Goal: Task Accomplishment & Management: Complete application form

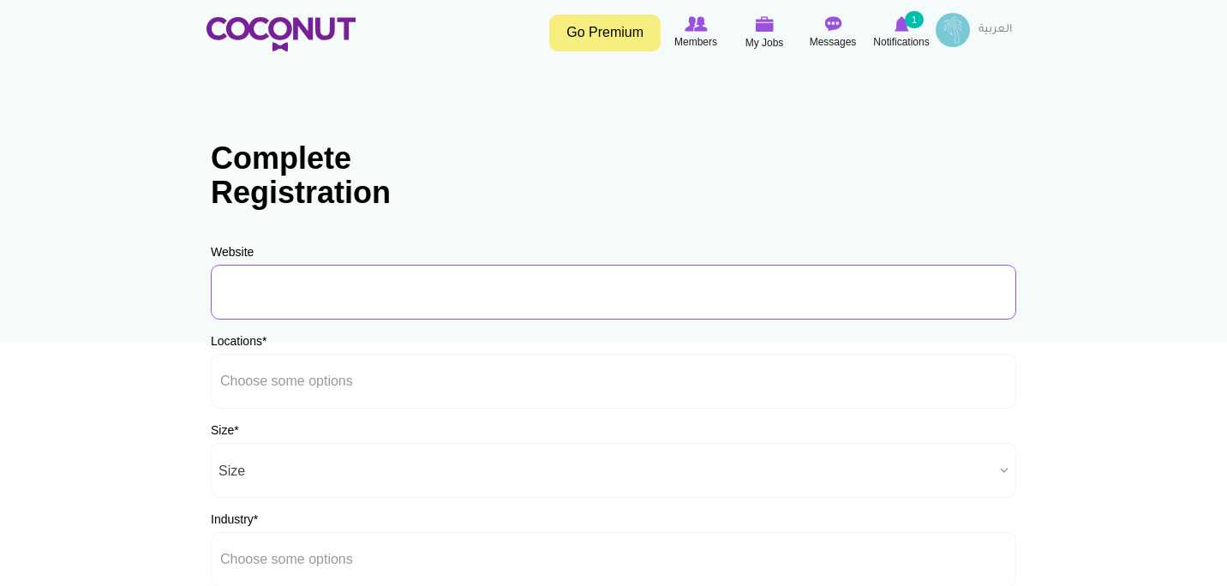
click at [389, 281] on input "URL" at bounding box center [614, 292] width 806 height 55
type input "www.ahascatering.com"
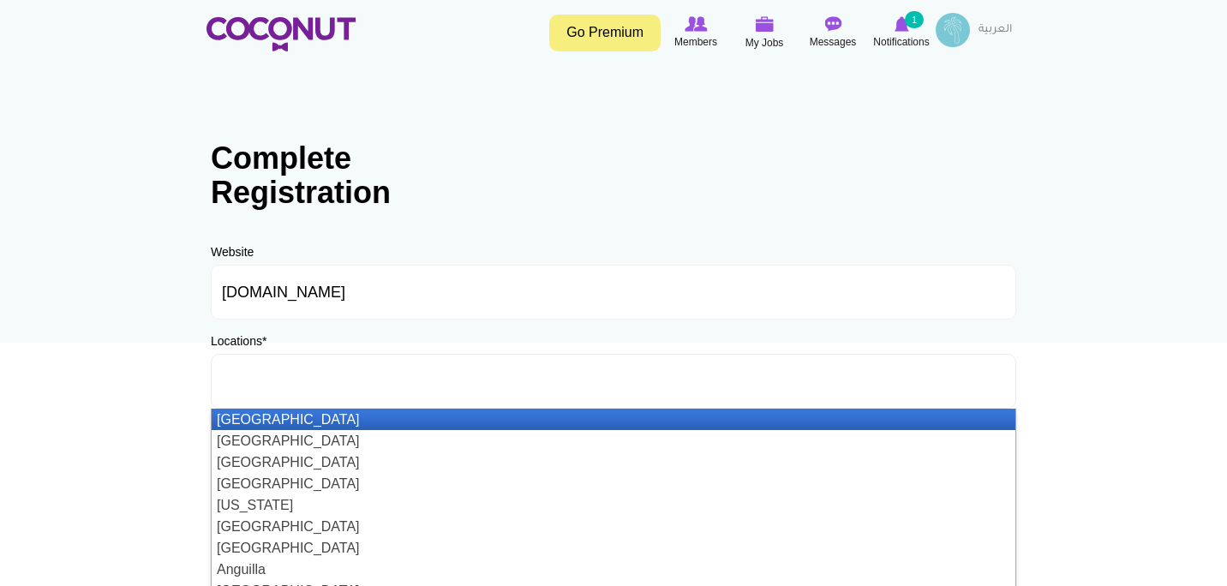
click at [294, 387] on input "text" at bounding box center [297, 381] width 154 height 15
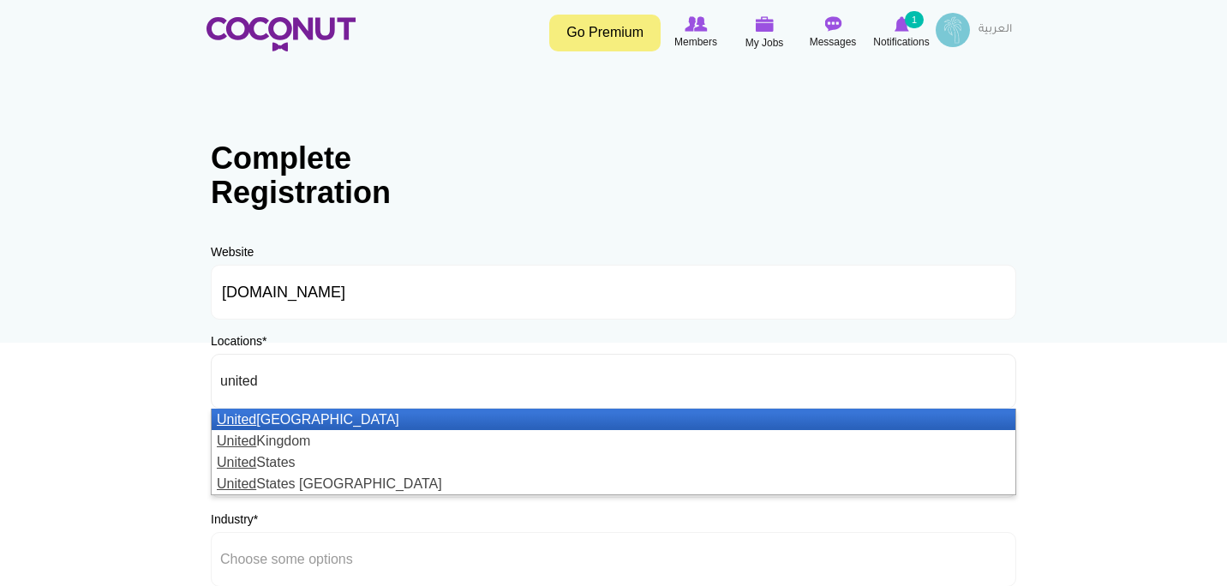
type input "united"
click at [296, 423] on li "United Arab Emirates" at bounding box center [614, 419] width 804 height 21
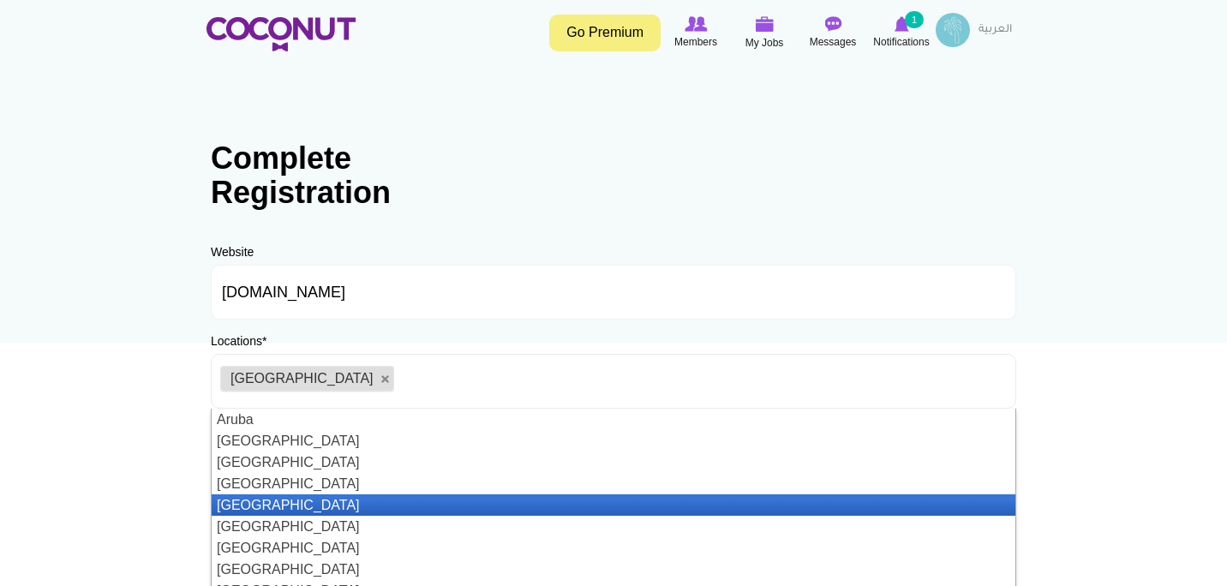
scroll to position [364, 0]
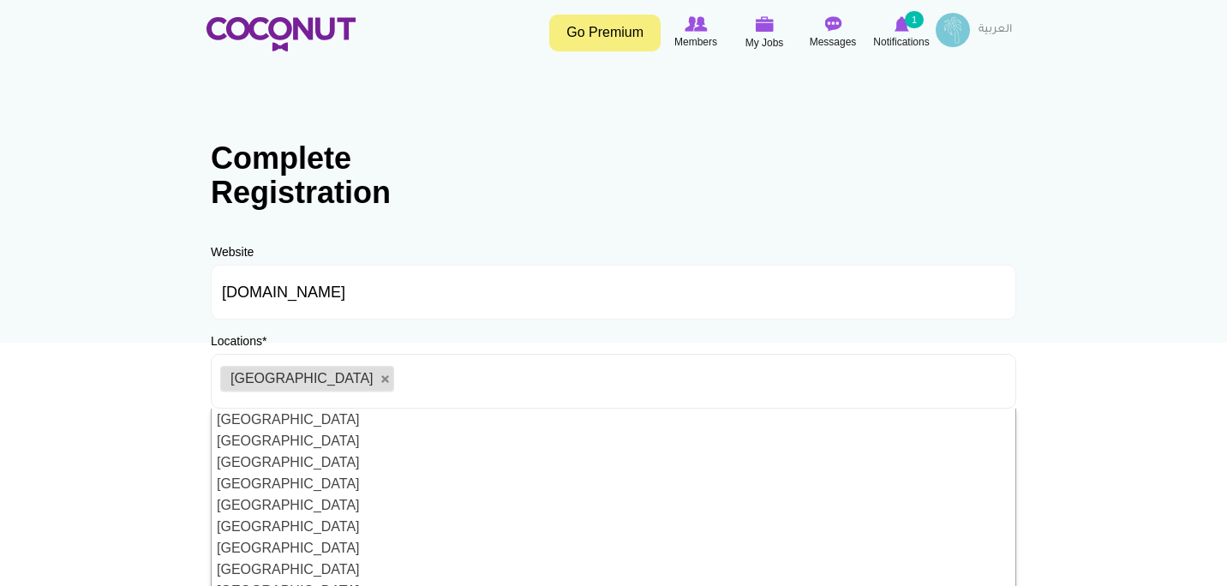
click at [128, 389] on body "Toggle navigation Go Premium Members My Jobs Post a Job Messages Notifications …" at bounding box center [613, 492] width 1227 height 985
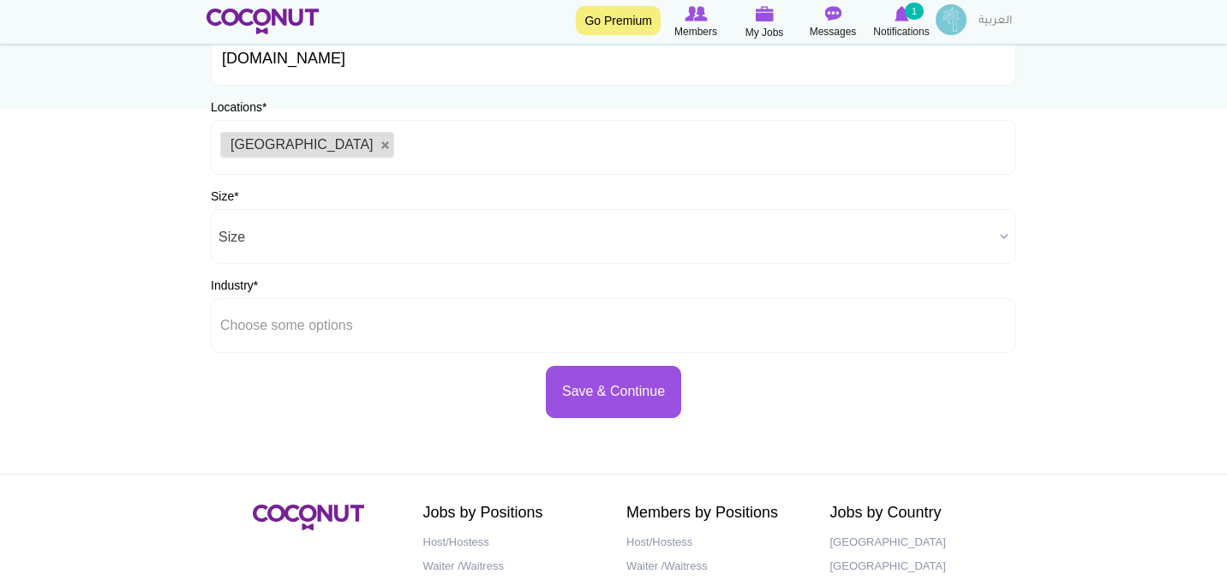
scroll to position [231, 0]
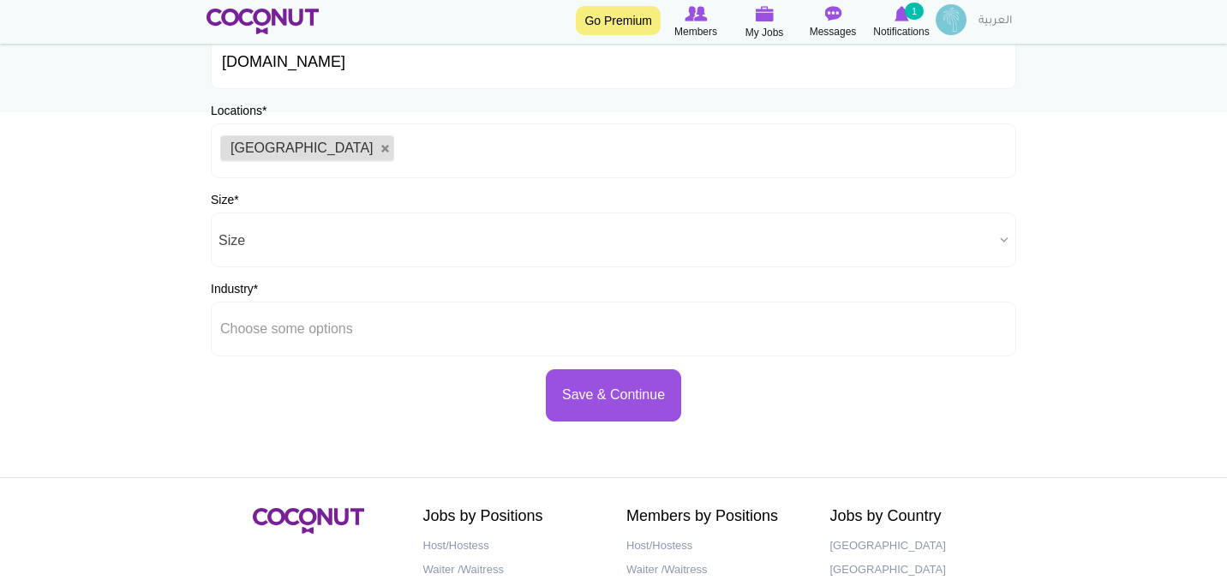
click at [252, 236] on span "Size" at bounding box center [606, 240] width 775 height 55
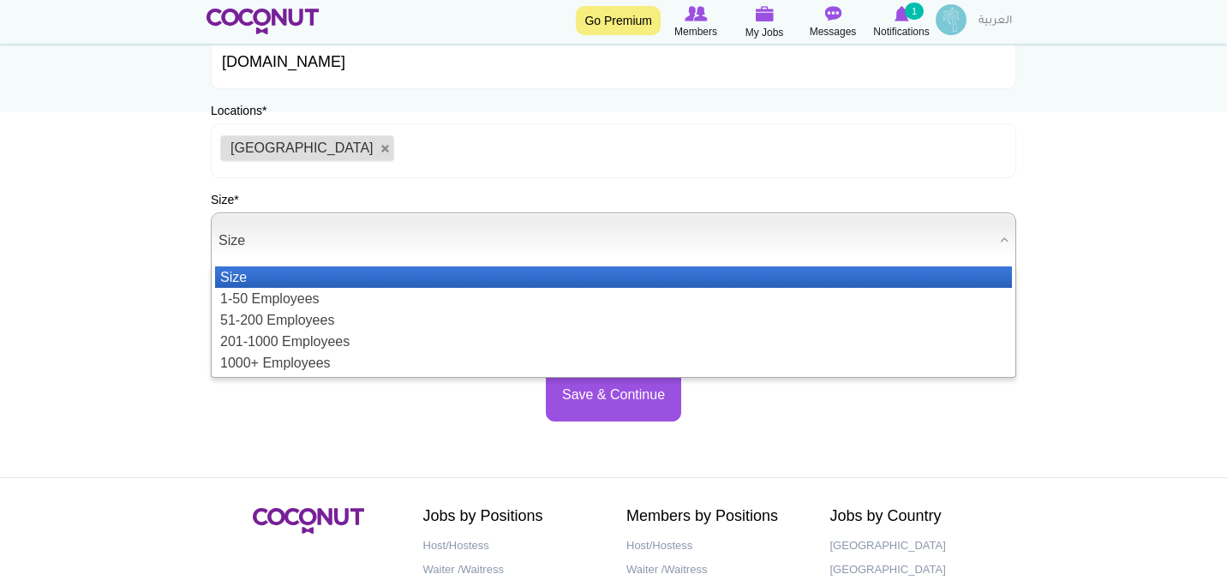
click at [265, 201] on div "Size * Size 1-50 Employees 51-200 Employees 201-1000 Employees 1000+ Employees …" at bounding box center [614, 229] width 806 height 76
click at [259, 244] on span "Size" at bounding box center [606, 240] width 775 height 55
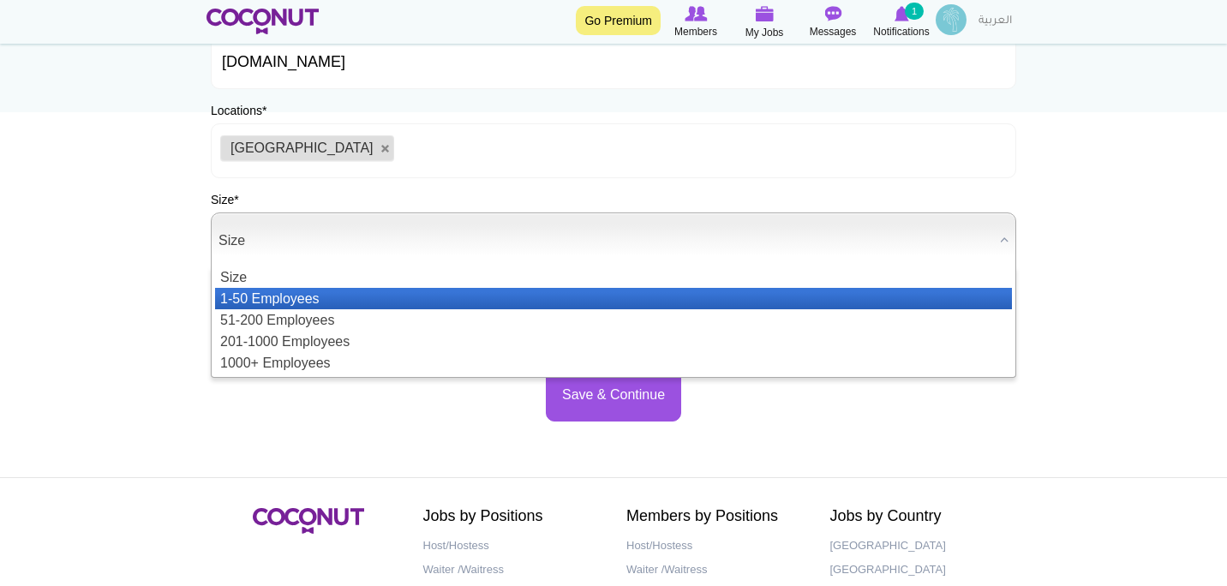
click at [265, 291] on li "1-50 Employees" at bounding box center [613, 298] width 797 height 21
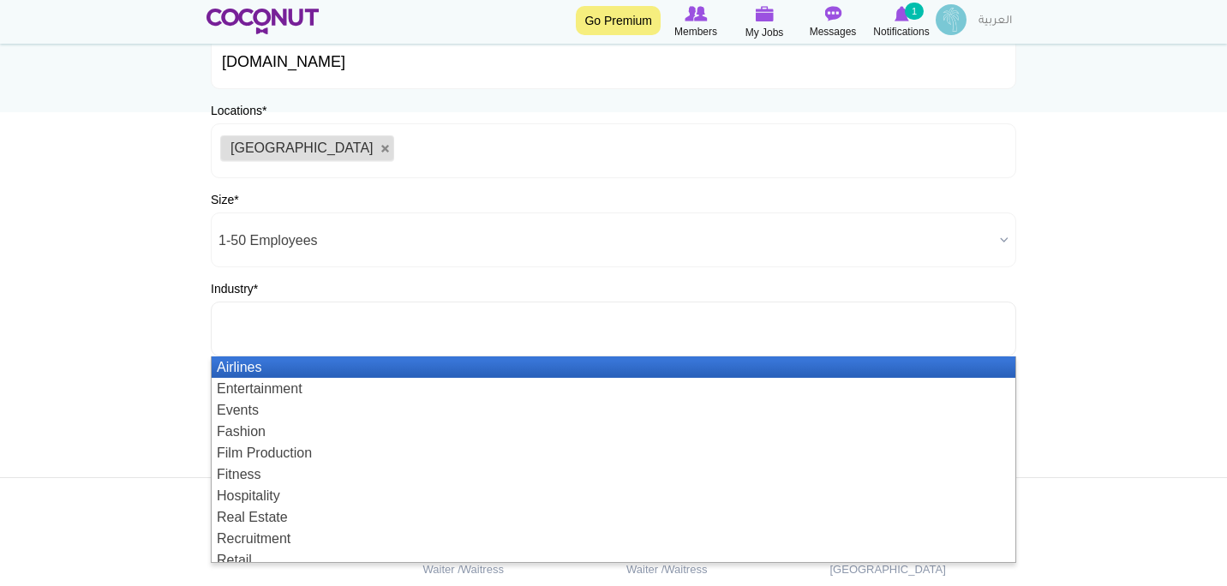
click at [261, 336] on input "text" at bounding box center [297, 328] width 154 height 15
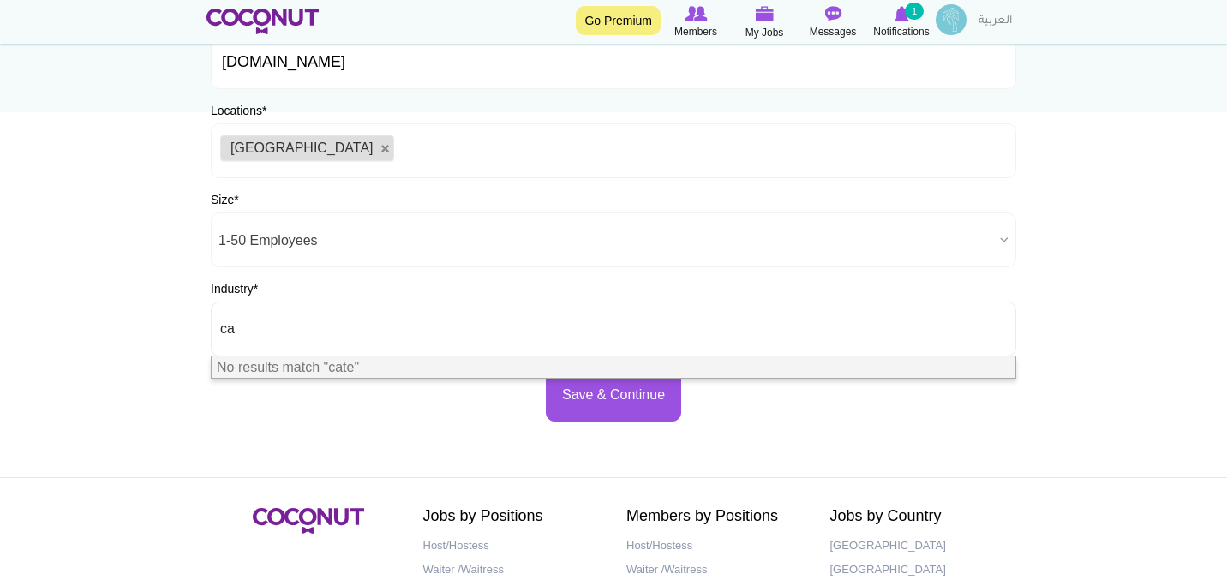
type input "c"
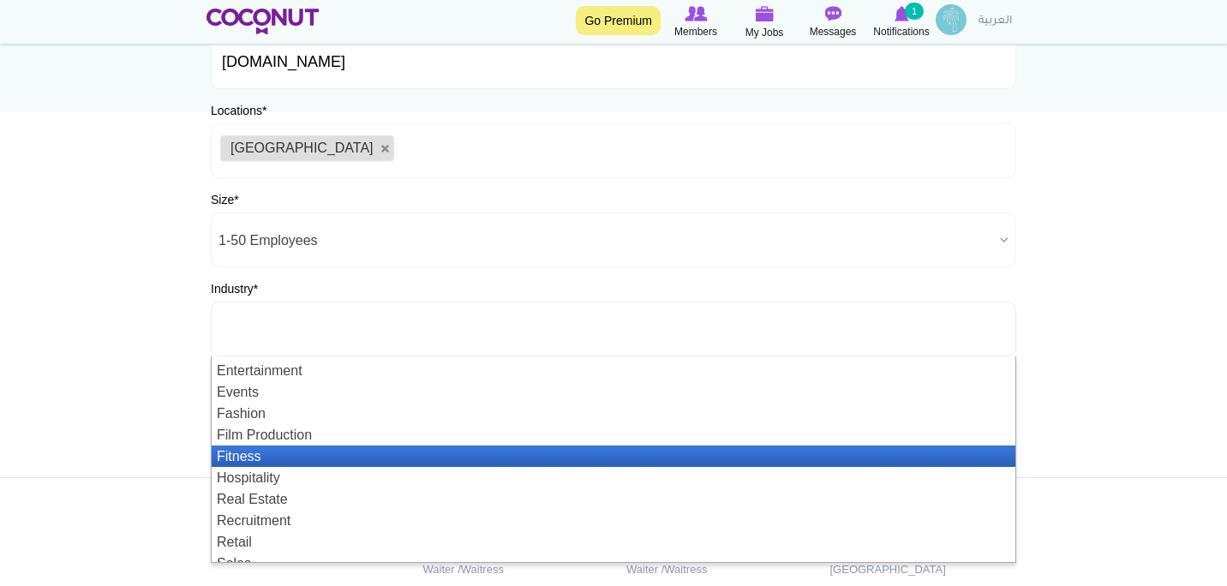
scroll to position [20, 0]
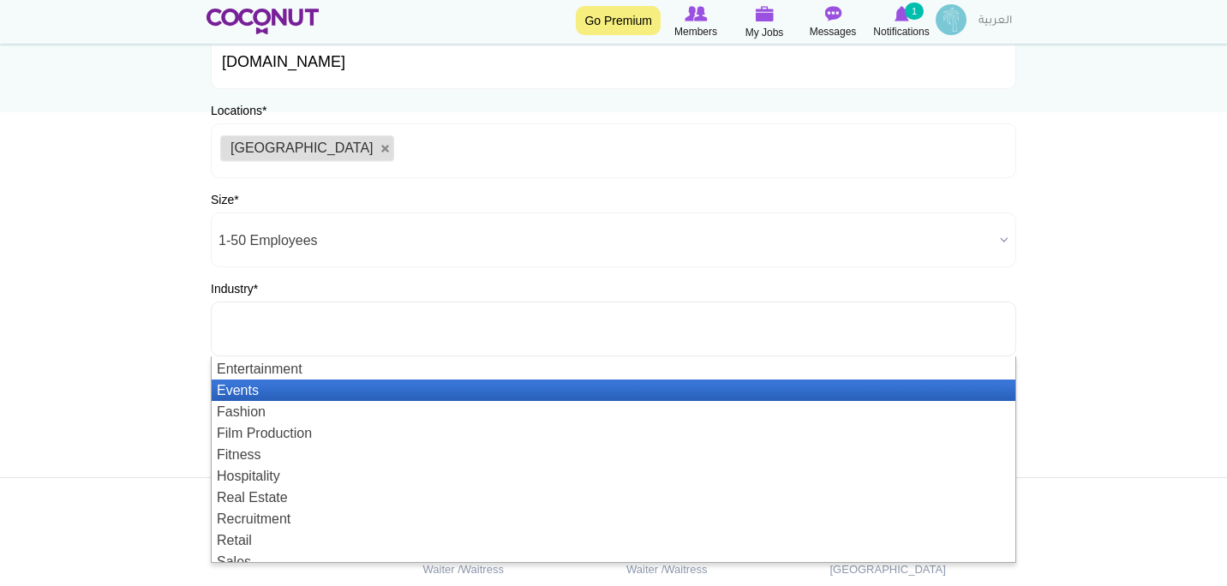
click at [252, 399] on li "Events" at bounding box center [614, 390] width 804 height 21
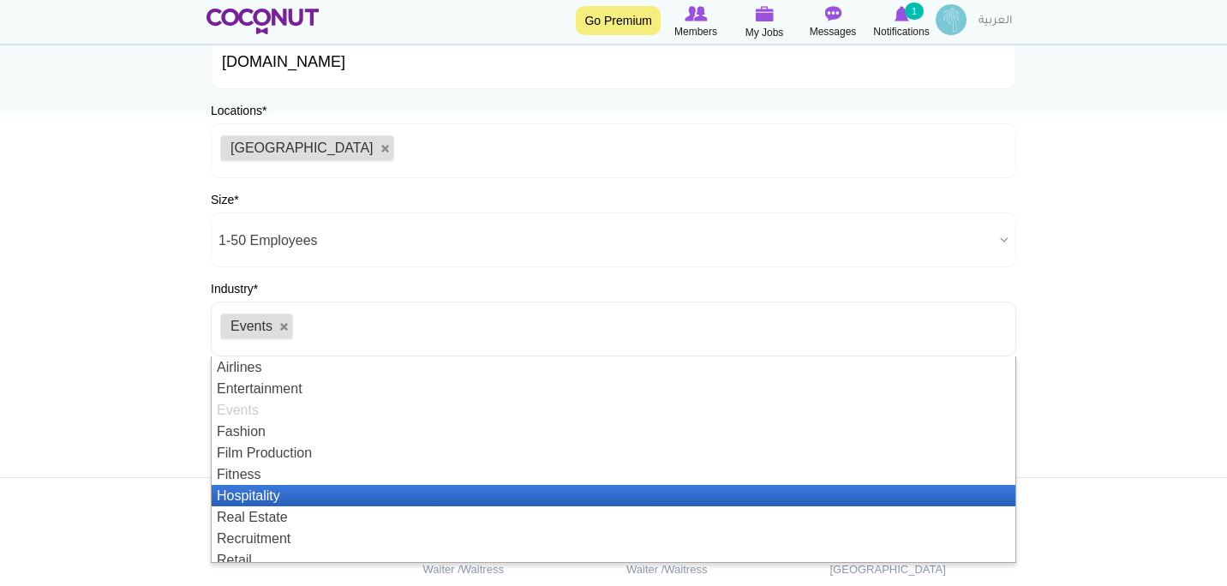
click at [248, 491] on li "Hospitality" at bounding box center [614, 495] width 804 height 21
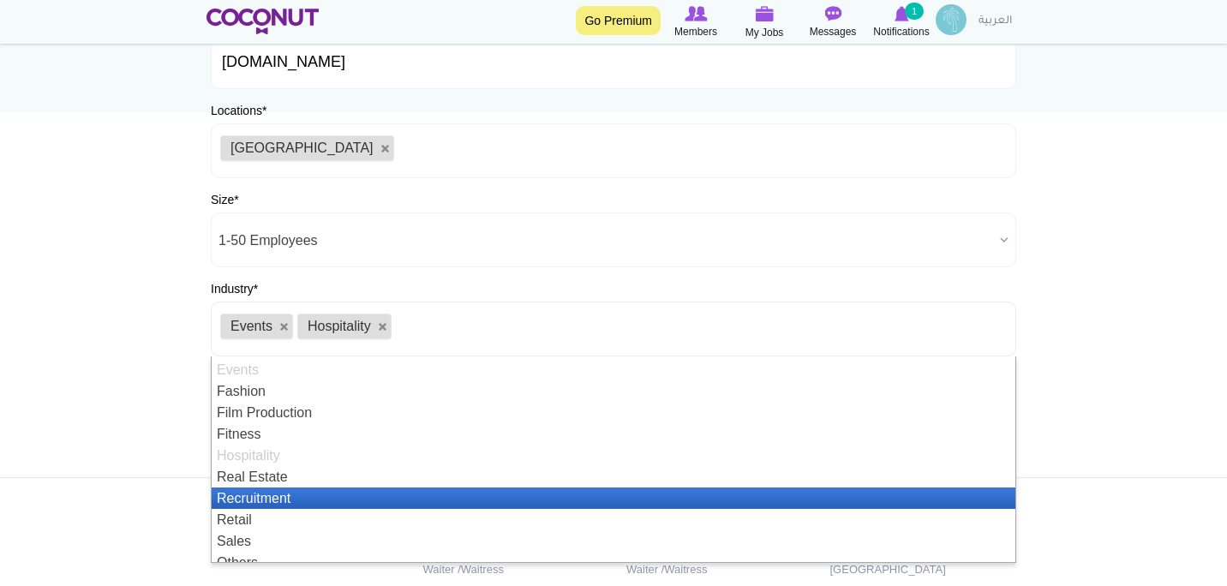
scroll to position [51, 0]
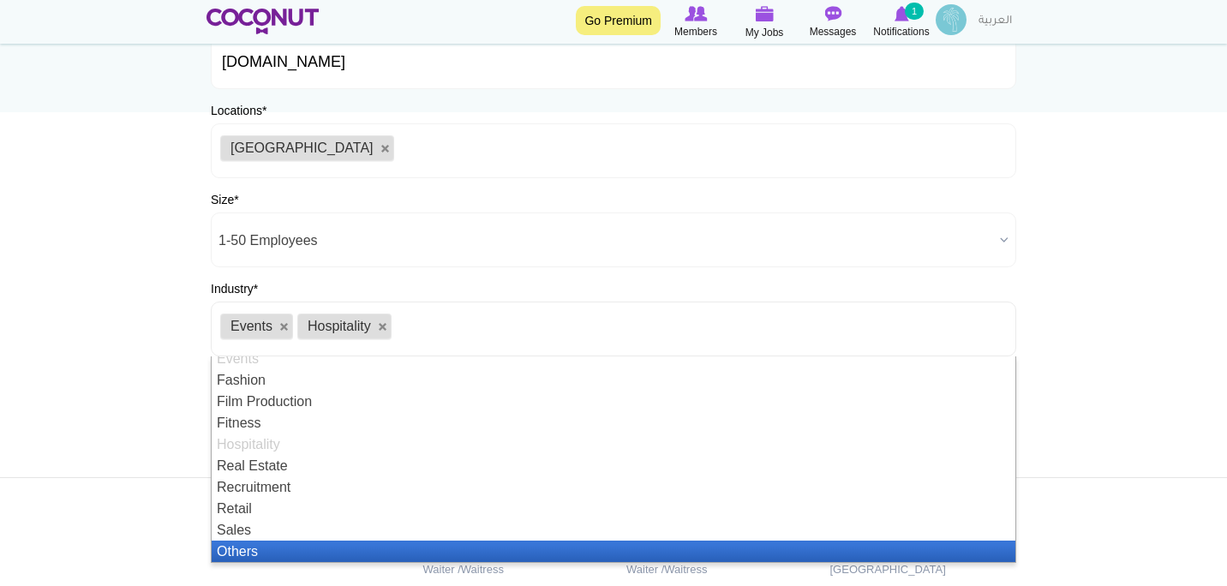
click at [235, 546] on li "Others" at bounding box center [614, 551] width 804 height 21
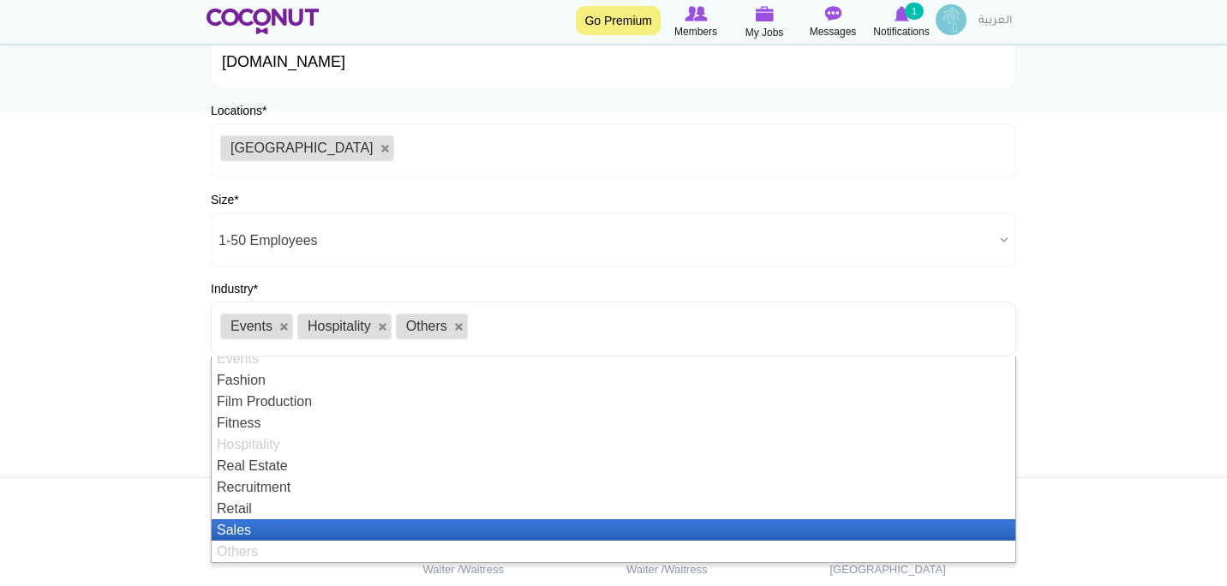
click at [236, 532] on li "Sales" at bounding box center [614, 529] width 804 height 21
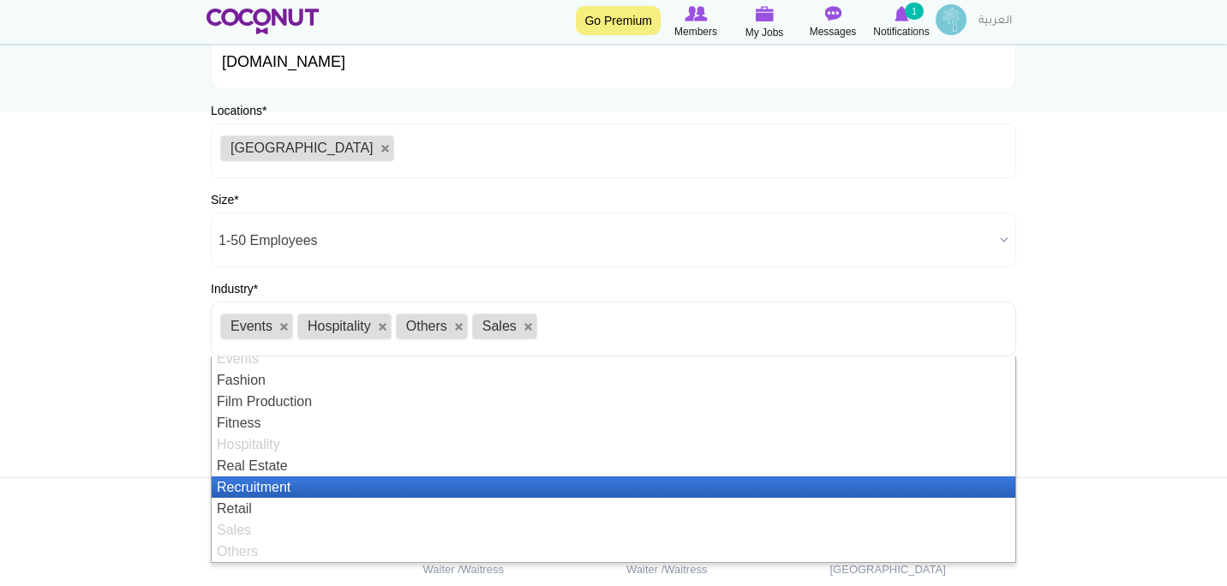
scroll to position [0, 0]
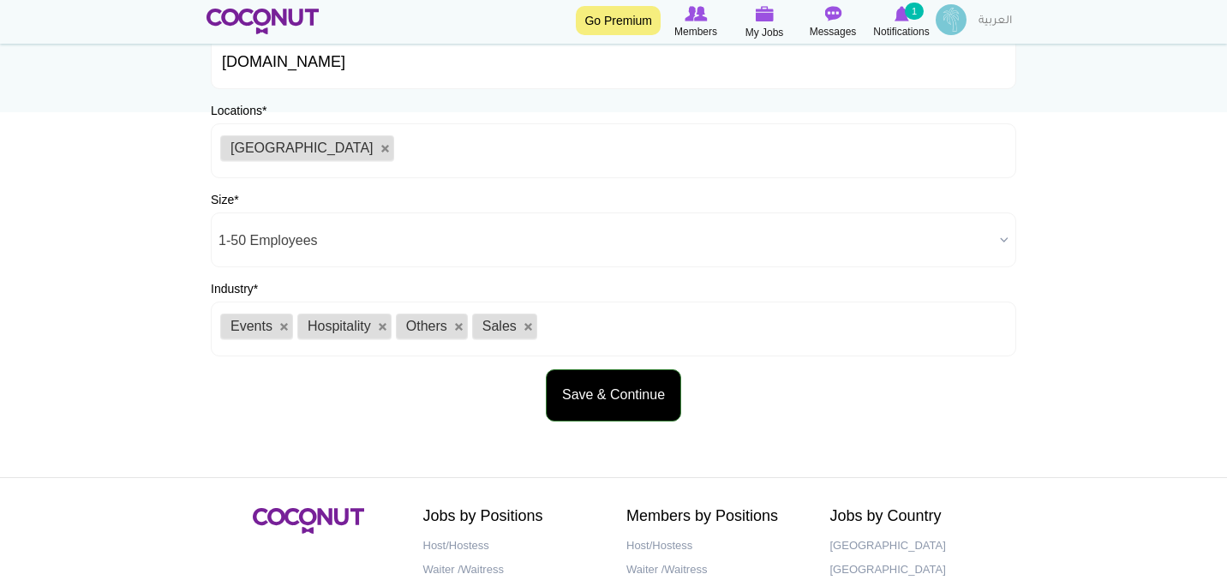
click at [639, 404] on button "Save & Continue" at bounding box center [613, 395] width 135 height 52
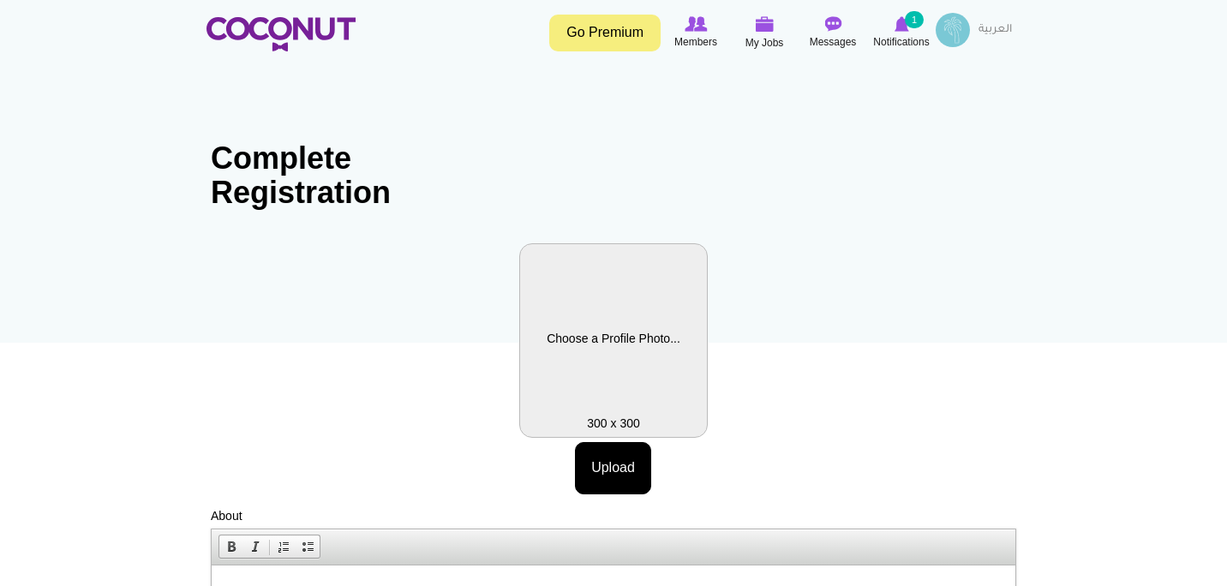
click at [621, 423] on label "Profile Picture" at bounding box center [613, 340] width 189 height 195
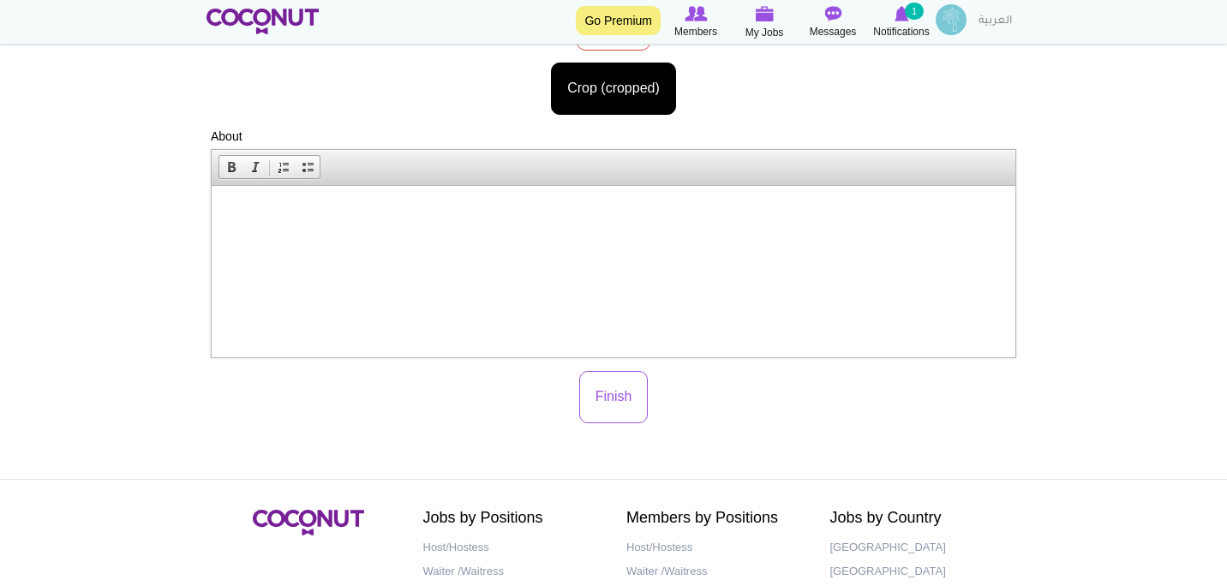
scroll to position [420, 0]
click at [527, 239] on html at bounding box center [614, 213] width 804 height 52
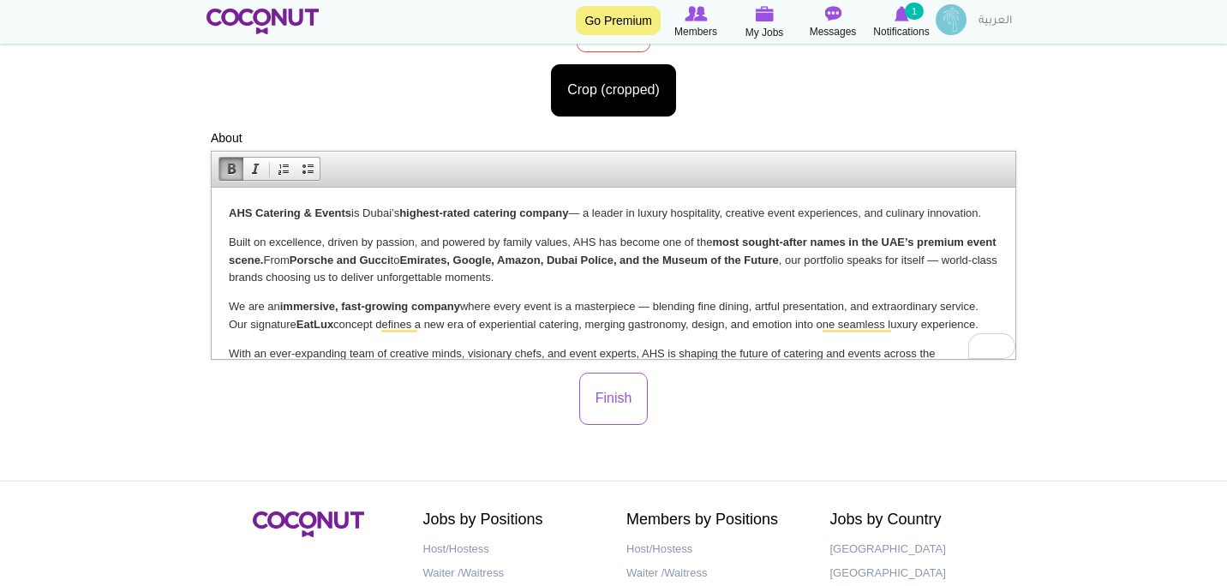
scroll to position [405, 0]
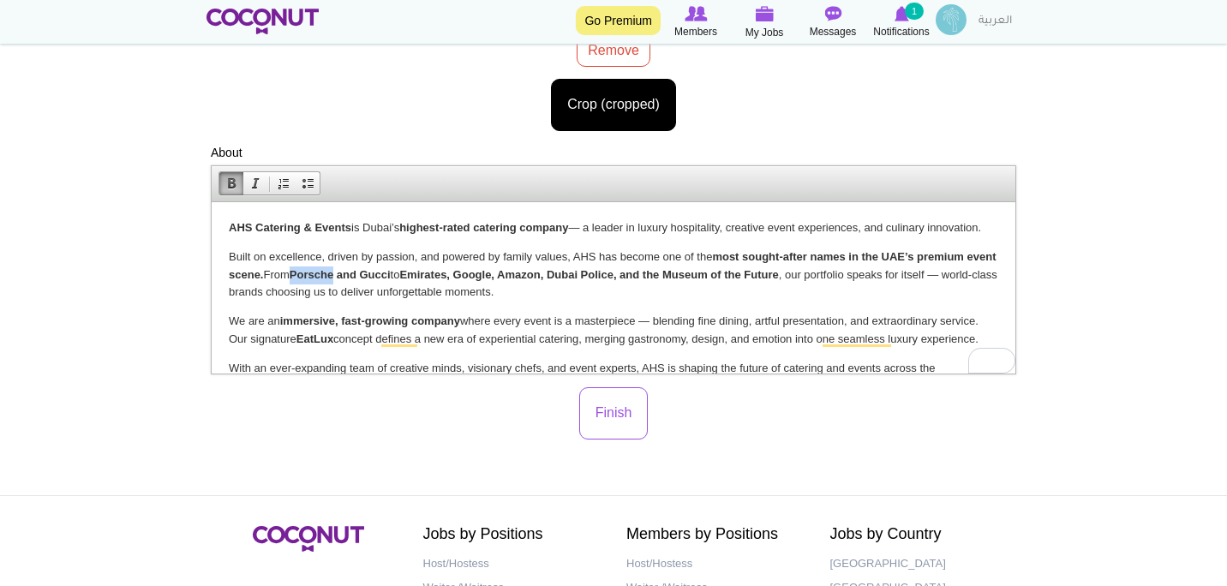
drag, startPoint x: 370, startPoint y: 269, endPoint x: 328, endPoint y: 270, distance: 42.0
click at [328, 270] on strong "Porsche and Gucci" at bounding box center [340, 273] width 101 height 13
drag, startPoint x: 375, startPoint y: 271, endPoint x: 408, endPoint y: 273, distance: 32.6
click at [408, 273] on p "Built on excellence, driven by passion, and powered by family values, AHS has b…" at bounding box center [614, 274] width 770 height 53
drag, startPoint x: 459, startPoint y: 271, endPoint x: 555, endPoint y: 271, distance: 96.0
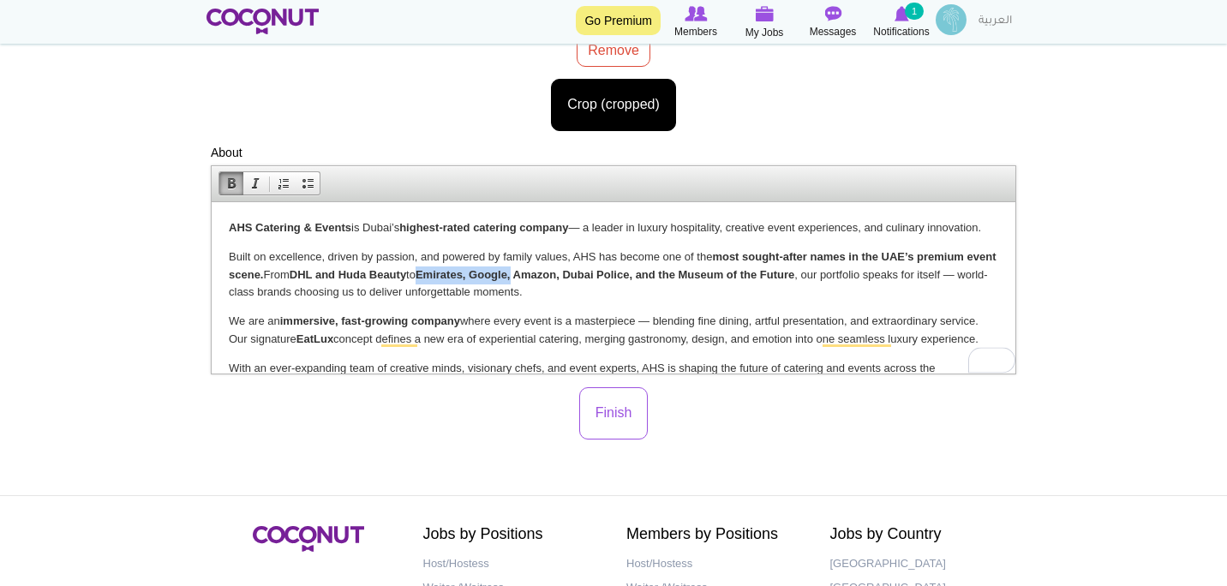
click at [555, 271] on strong "Emirates, Google, Amazon, Dubai Police, and the Museum of the Future" at bounding box center [605, 273] width 379 height 13
drag, startPoint x: 457, startPoint y: 273, endPoint x: 489, endPoint y: 275, distance: 31.8
click at [489, 275] on p "Built on excellence, driven by passion, and powered by family values, AHS has b…" at bounding box center [614, 274] width 770 height 53
click at [232, 185] on span at bounding box center [232, 184] width 14 height 14
click at [644, 309] on body "AHS Catering & Events is Dubai’s highest-rated catering company — a leader in l…" at bounding box center [614, 336] width 770 height 234
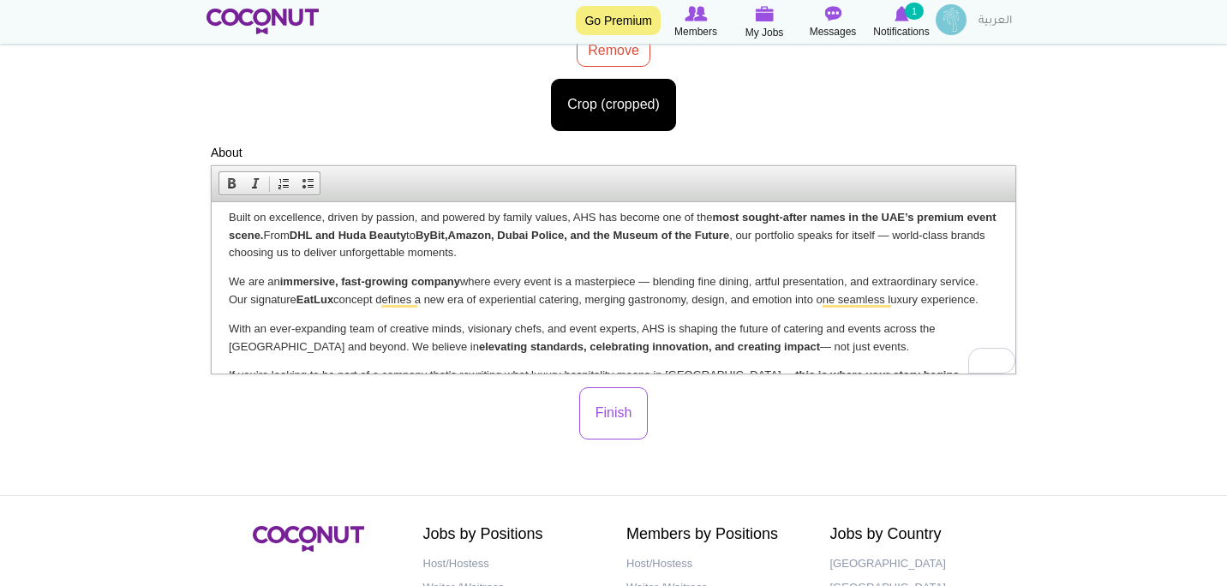
scroll to position [97, 0]
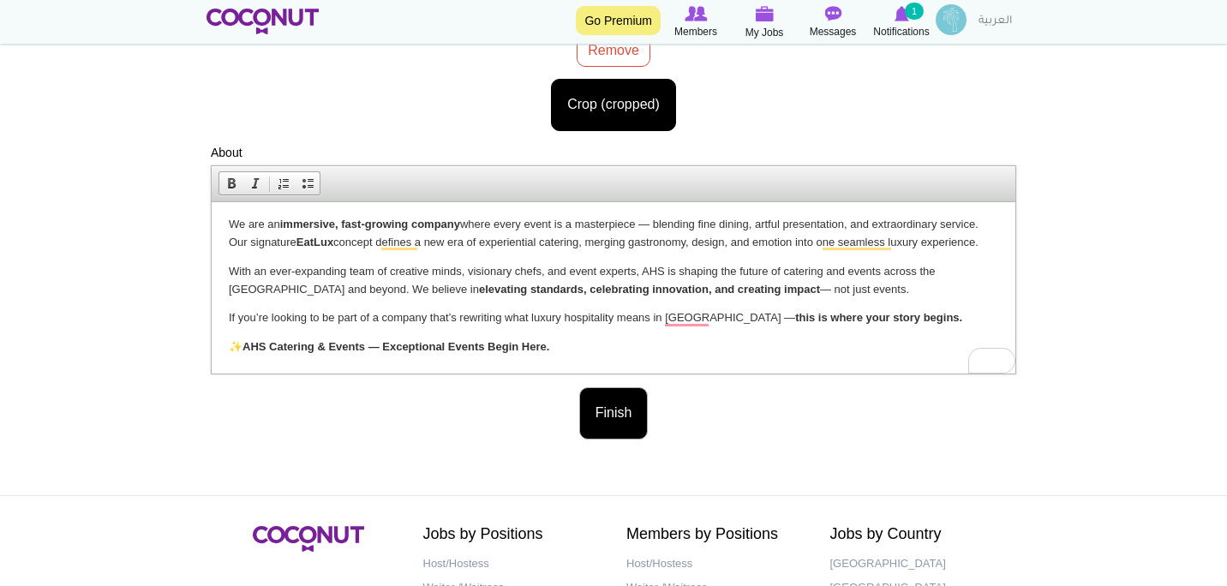
click at [630, 420] on button "Finish" at bounding box center [613, 413] width 69 height 52
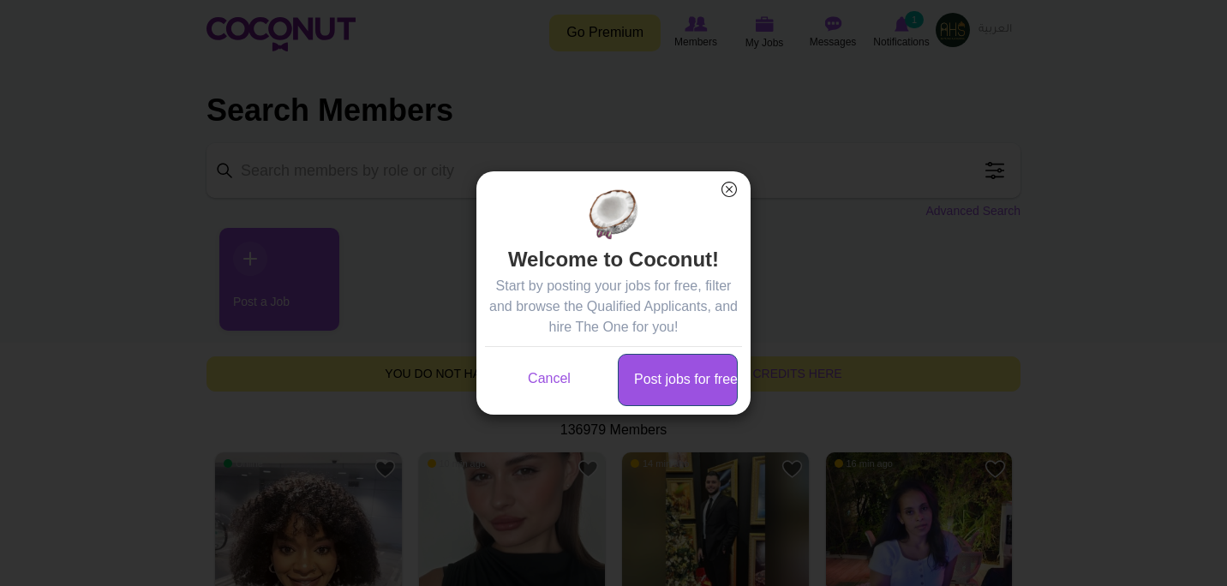
click at [699, 402] on link "Post jobs for free" at bounding box center [678, 380] width 120 height 52
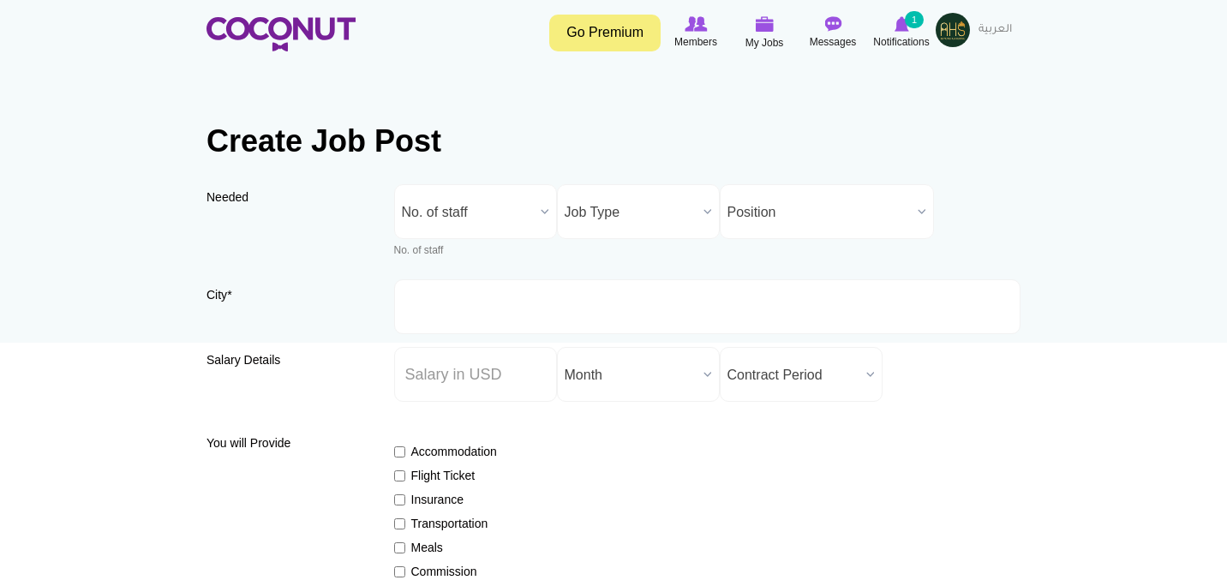
click at [529, 212] on span "No. of staff" at bounding box center [468, 212] width 132 height 55
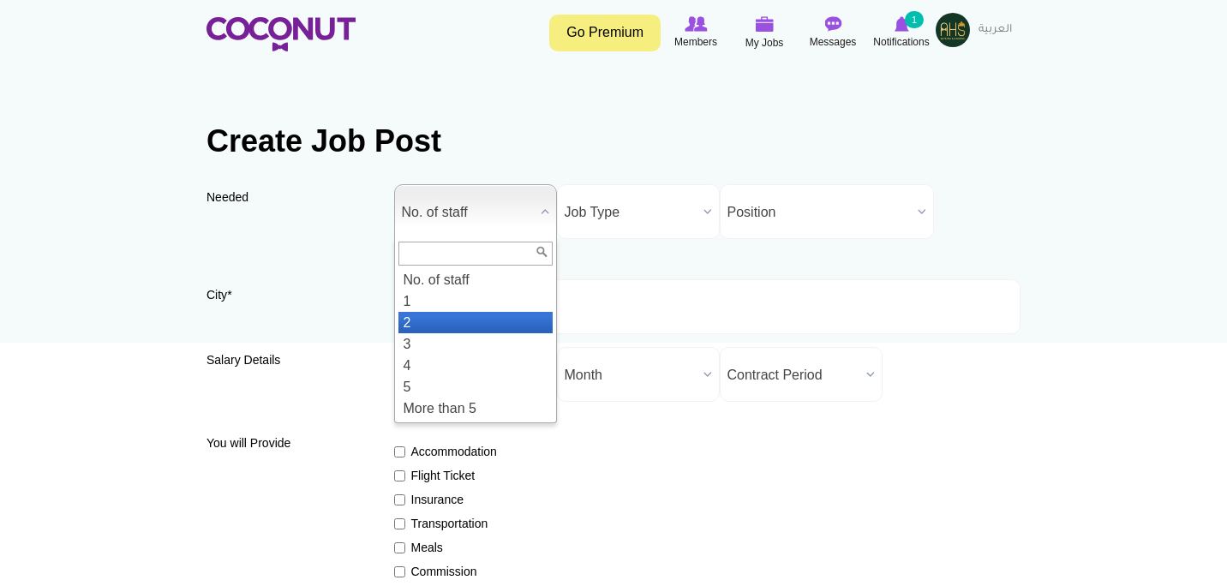
click at [471, 313] on li "2" at bounding box center [476, 322] width 154 height 21
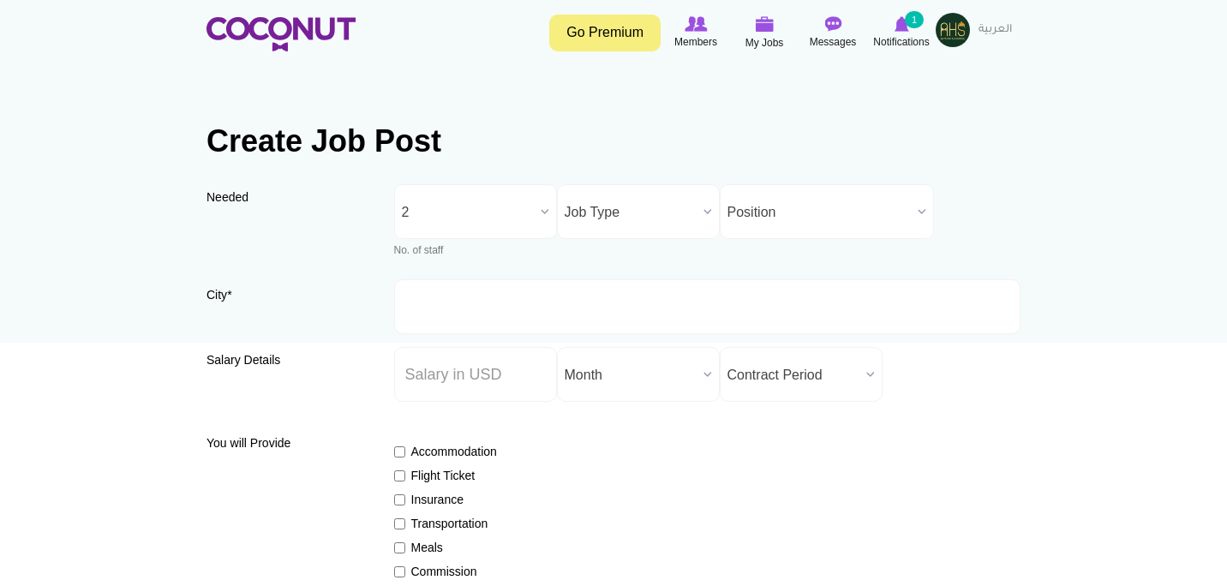
click at [667, 226] on span "Job Type" at bounding box center [631, 212] width 132 height 55
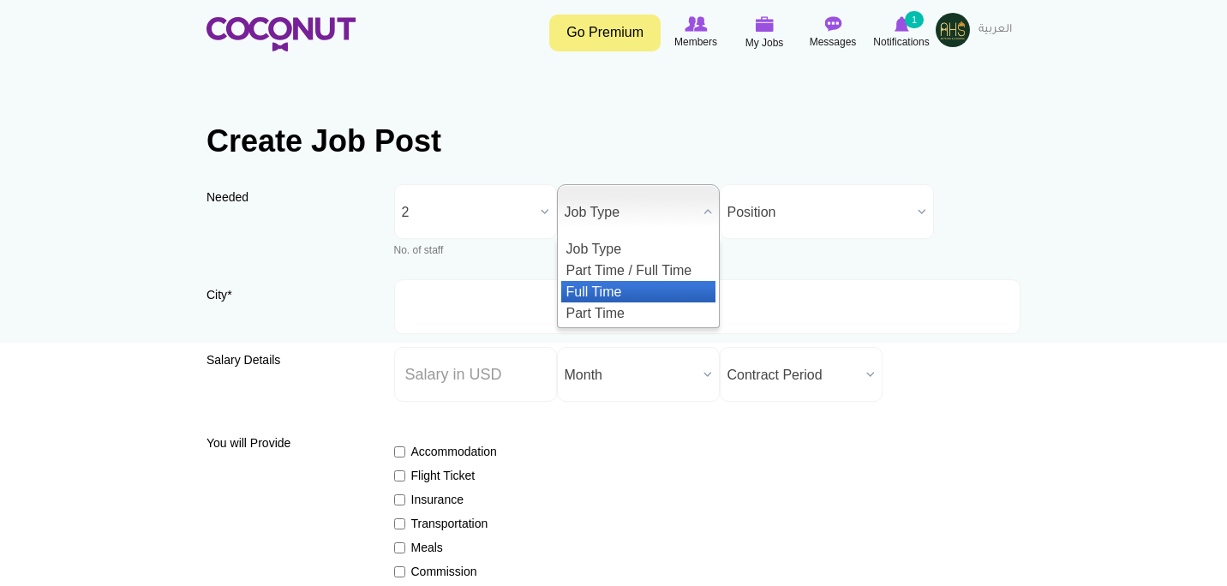
click at [653, 284] on li "Full Time" at bounding box center [638, 291] width 154 height 21
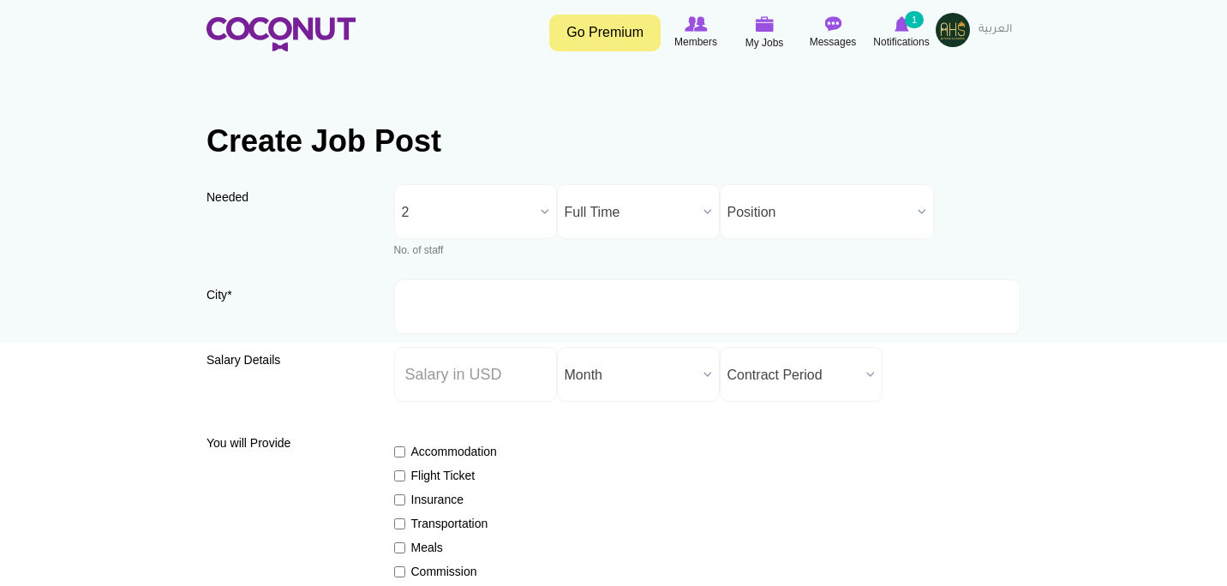
click at [800, 205] on span "Position" at bounding box center [819, 212] width 183 height 55
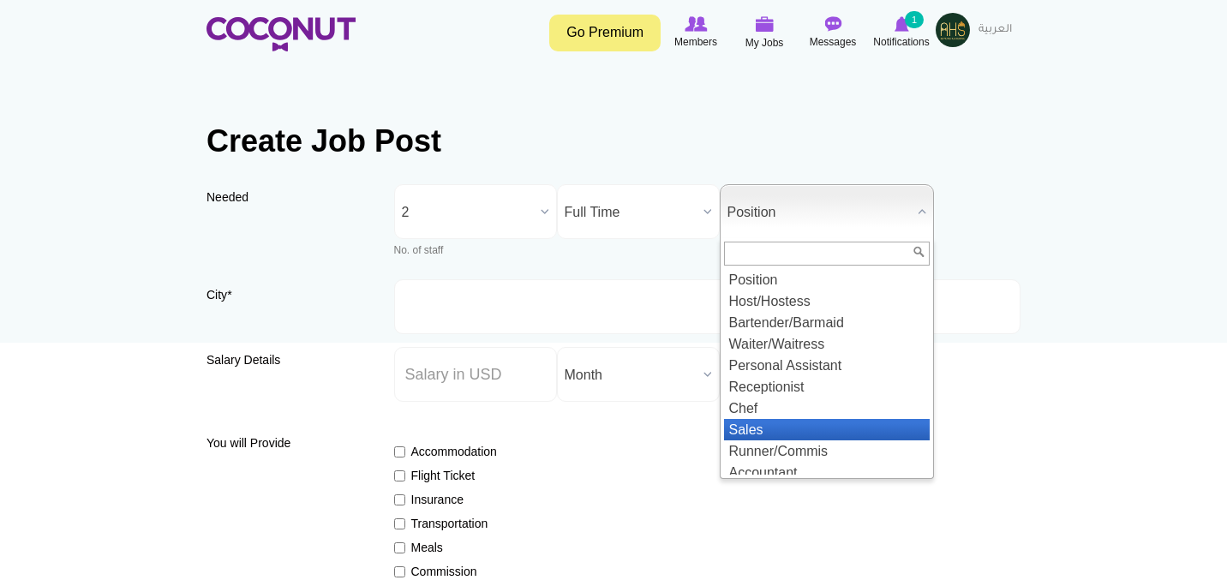
click at [783, 432] on li "Sales" at bounding box center [827, 429] width 206 height 21
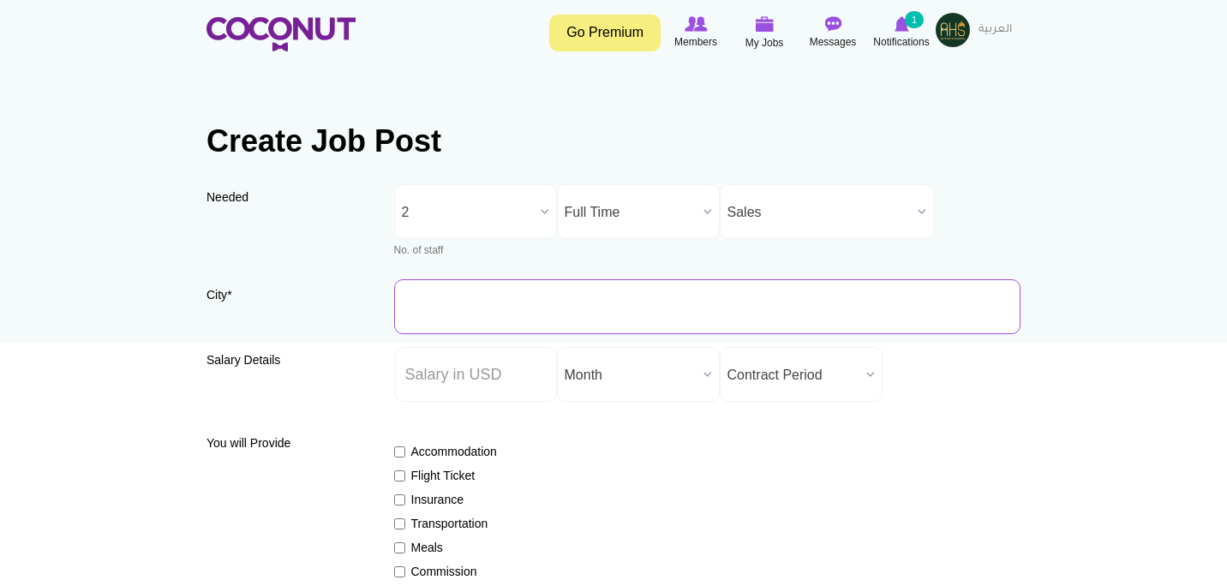
click at [459, 293] on input "City *" at bounding box center [707, 306] width 627 height 55
type input "Dubai"
click at [447, 378] on input "Salary ($) *" at bounding box center [475, 374] width 163 height 55
type input "2500"
click at [670, 436] on div "Accommodation Flight Ticket Insurance Transportation Meals Commission Service C…" at bounding box center [707, 573] width 627 height 290
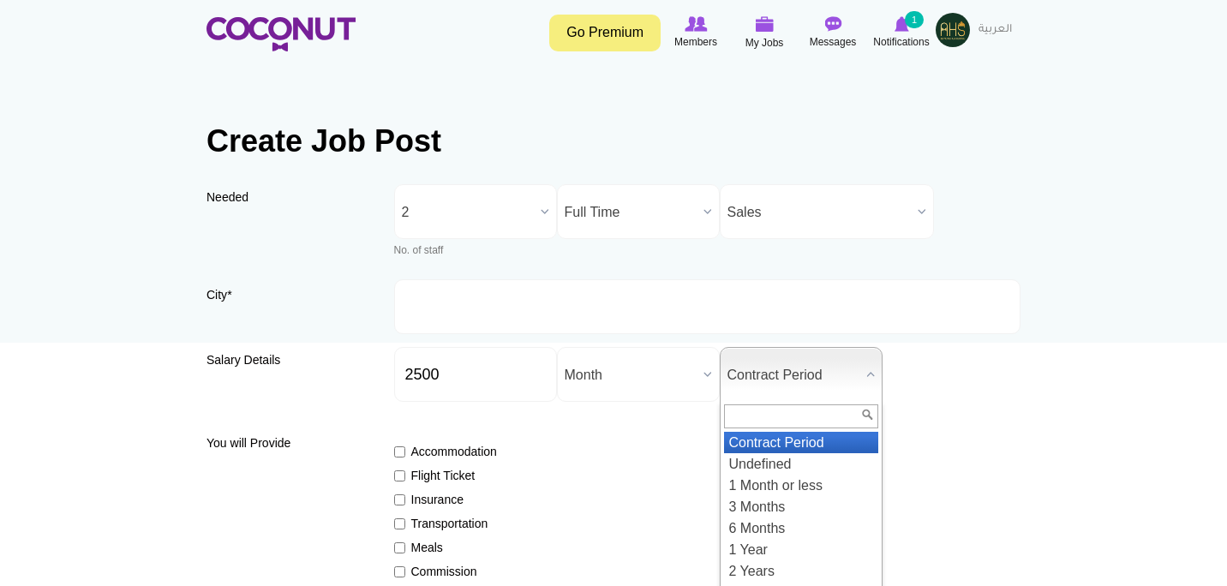
click at [833, 375] on span "Contract Period" at bounding box center [794, 375] width 132 height 55
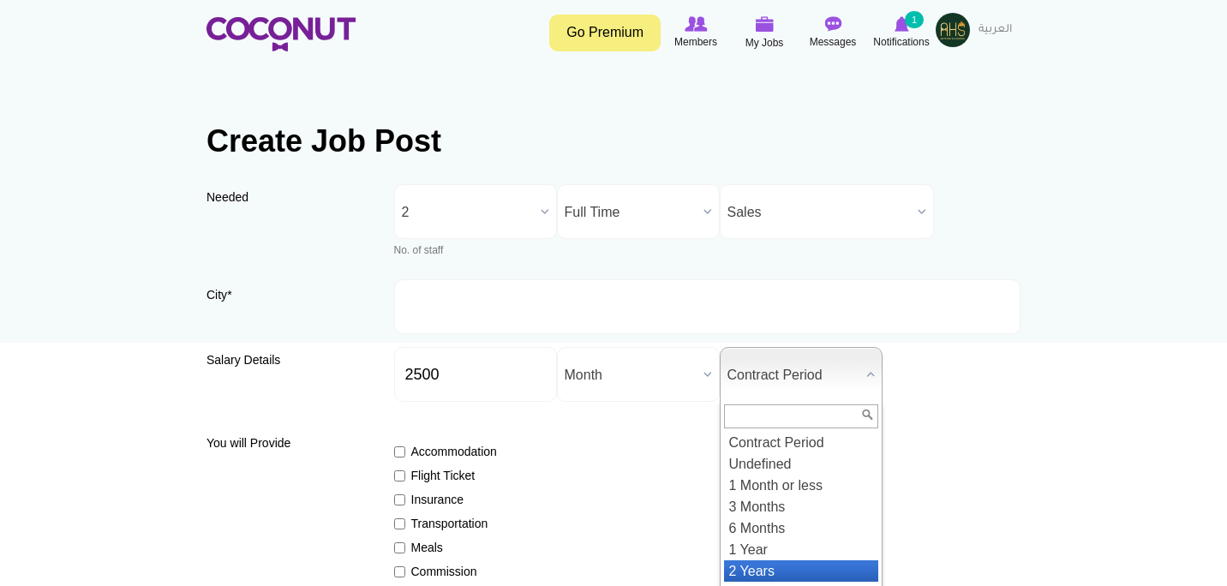
click at [765, 566] on li "2 Years" at bounding box center [801, 571] width 154 height 21
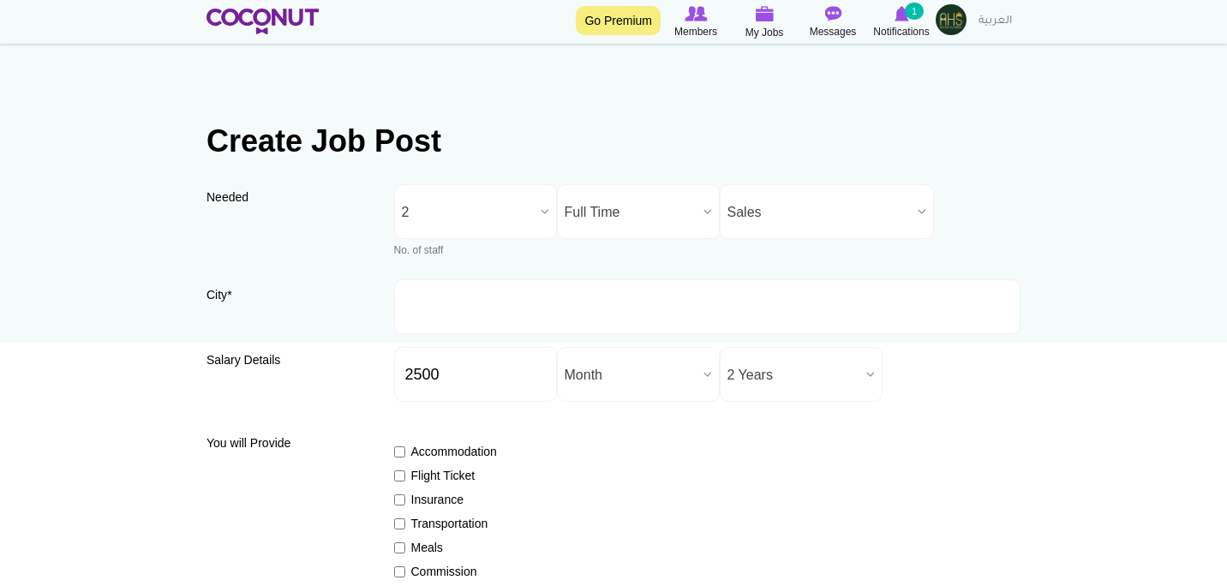
scroll to position [113, 0]
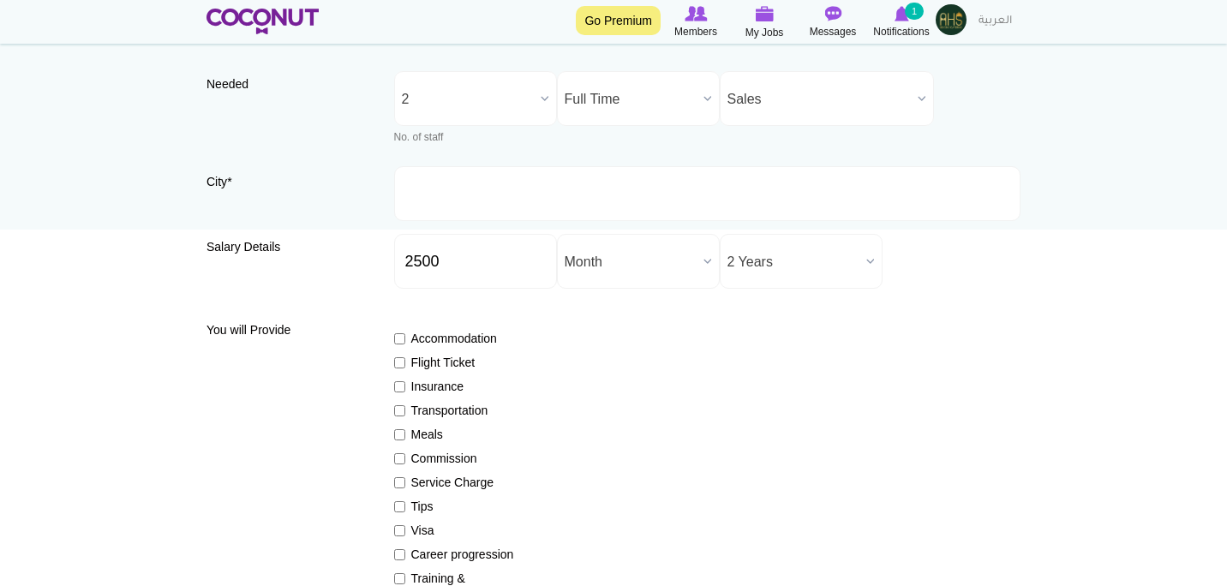
click at [811, 266] on span "2 Years" at bounding box center [794, 262] width 132 height 55
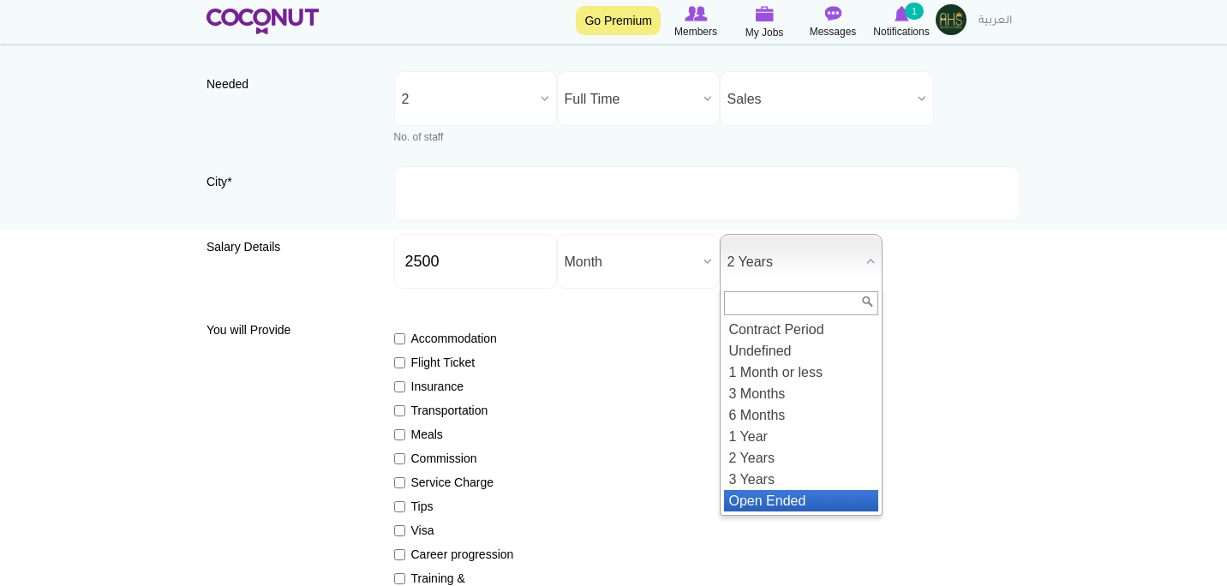
click at [763, 501] on li "Open Ended" at bounding box center [801, 500] width 154 height 21
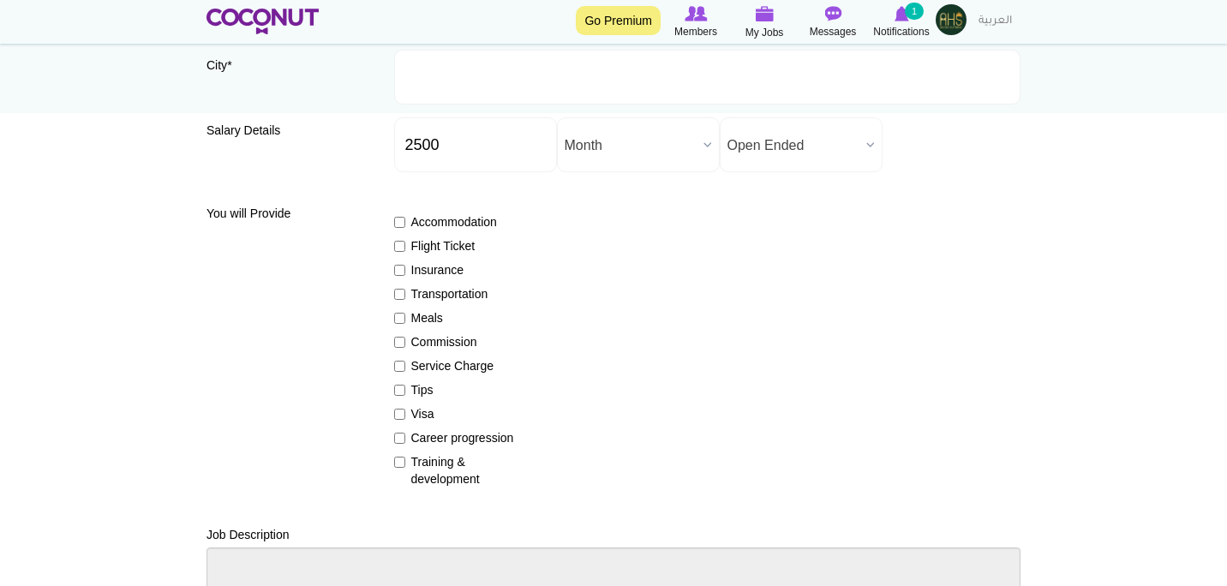
scroll to position [231, 0]
click at [398, 244] on input "Flight Ticket" at bounding box center [399, 245] width 11 height 11
checkbox input "true"
click at [400, 274] on input "Insurance" at bounding box center [399, 269] width 11 height 11
checkbox input "true"
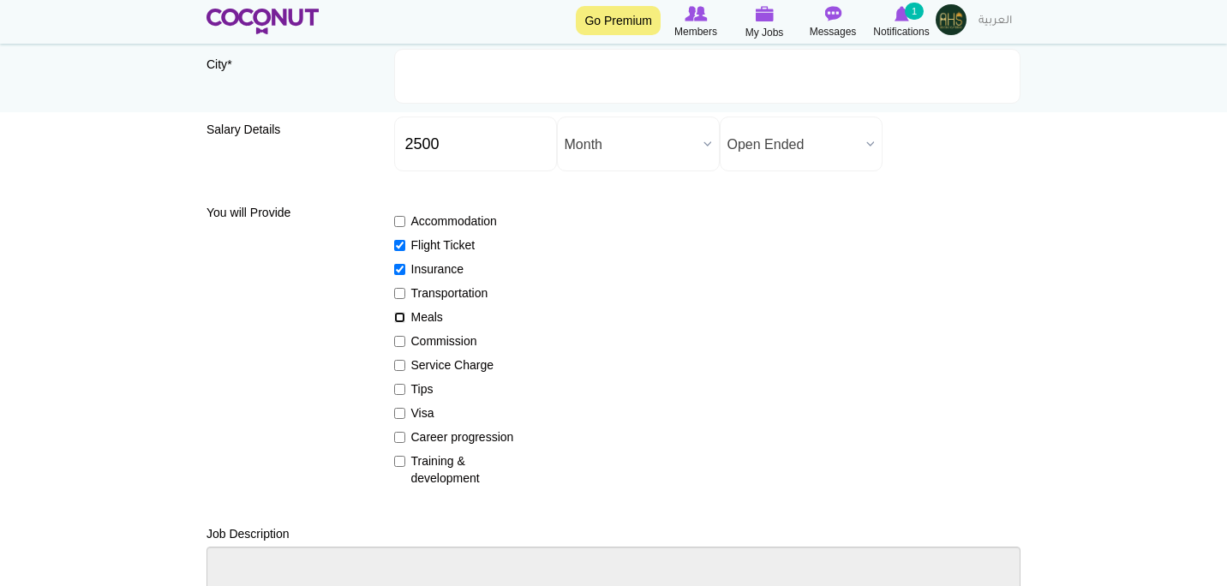
click at [405, 318] on input "Meals" at bounding box center [399, 317] width 11 height 11
checkbox input "true"
click at [399, 343] on input "Commission" at bounding box center [399, 341] width 11 height 11
checkbox input "true"
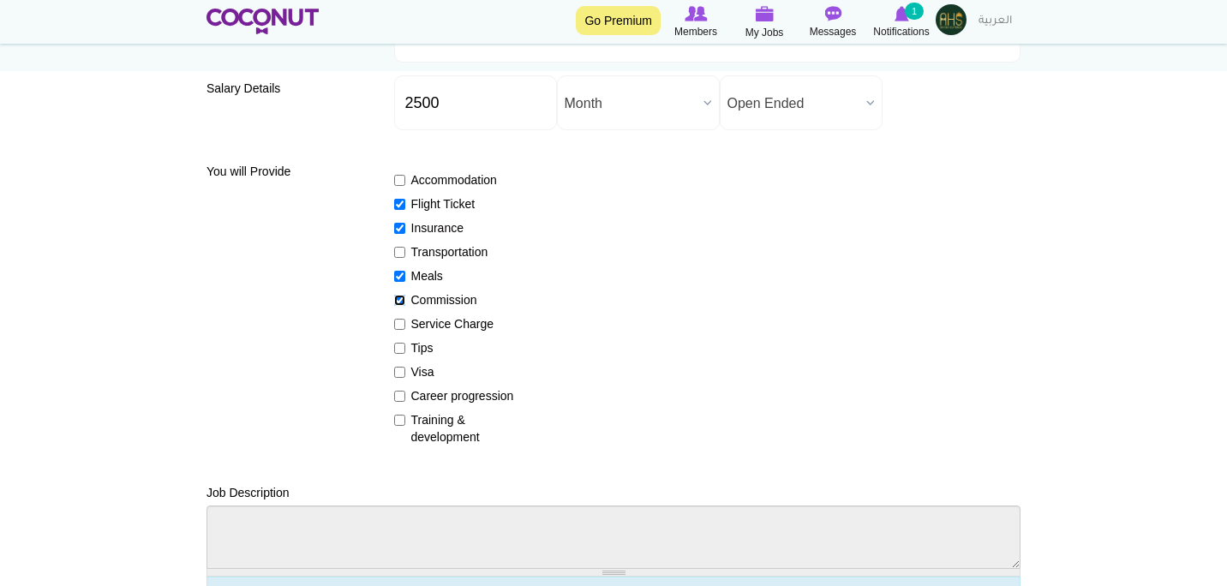
scroll to position [282, 0]
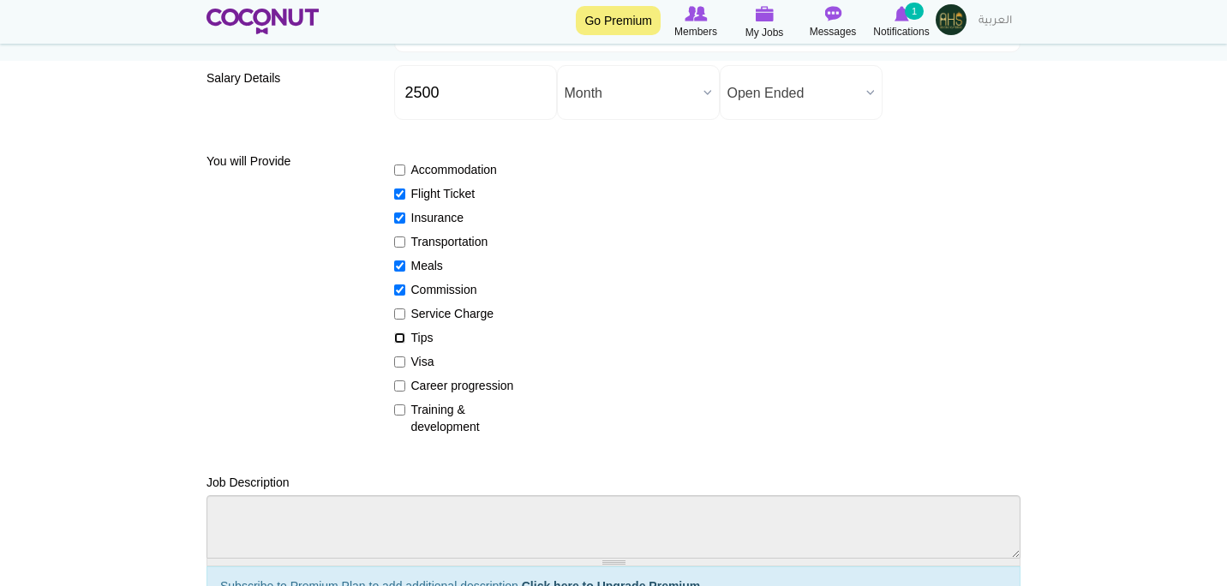
click at [401, 337] on input "Tips" at bounding box center [399, 338] width 11 height 11
checkbox input "true"
click at [399, 357] on input "Visa" at bounding box center [399, 362] width 11 height 11
checkbox input "true"
click at [405, 381] on input "Career progression" at bounding box center [399, 386] width 11 height 11
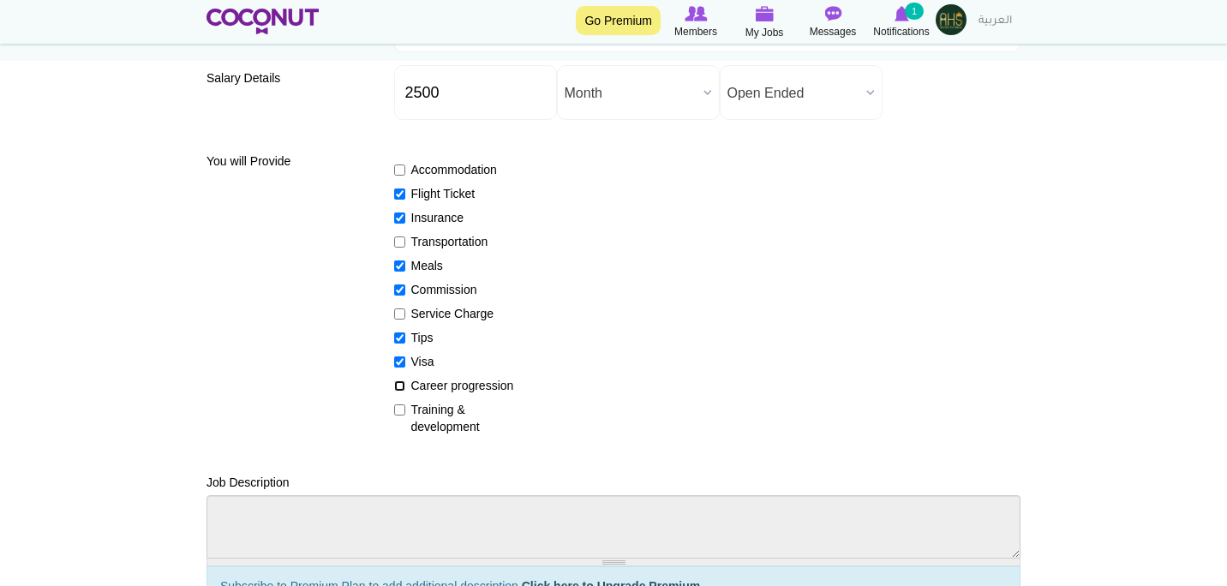
checkbox input "true"
click at [409, 405] on label "Training & development" at bounding box center [456, 418] width 125 height 34
click at [405, 405] on input "Training & development" at bounding box center [399, 410] width 11 height 11
checkbox input "true"
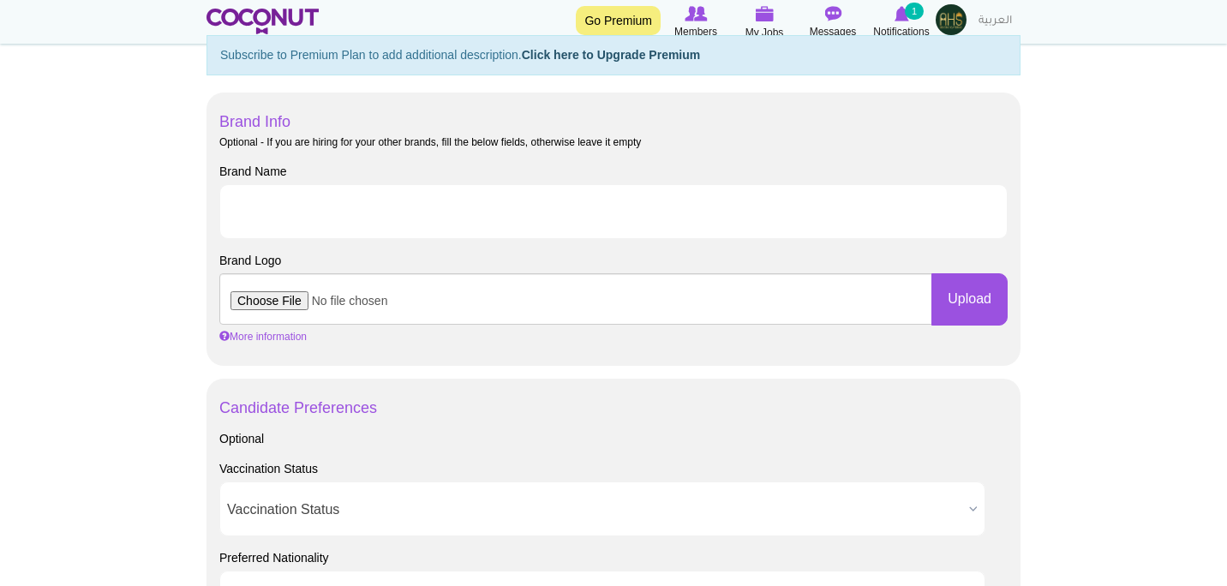
scroll to position [818, 0]
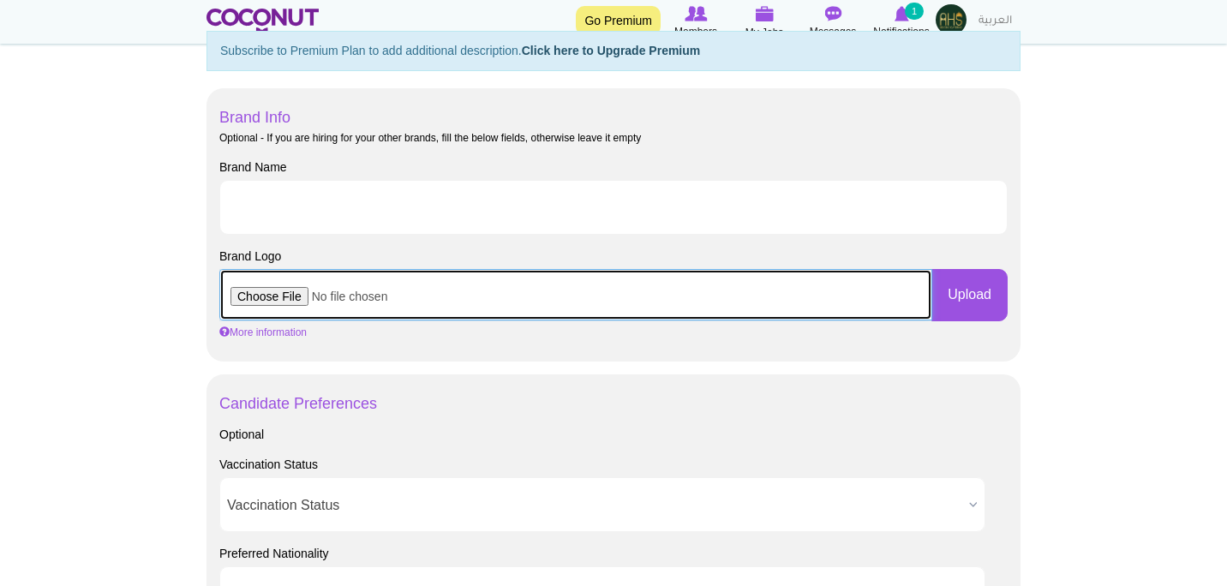
click at [285, 305] on input "file" at bounding box center [575, 294] width 713 height 51
type input "C:\fakepath\AHS Logo.png"
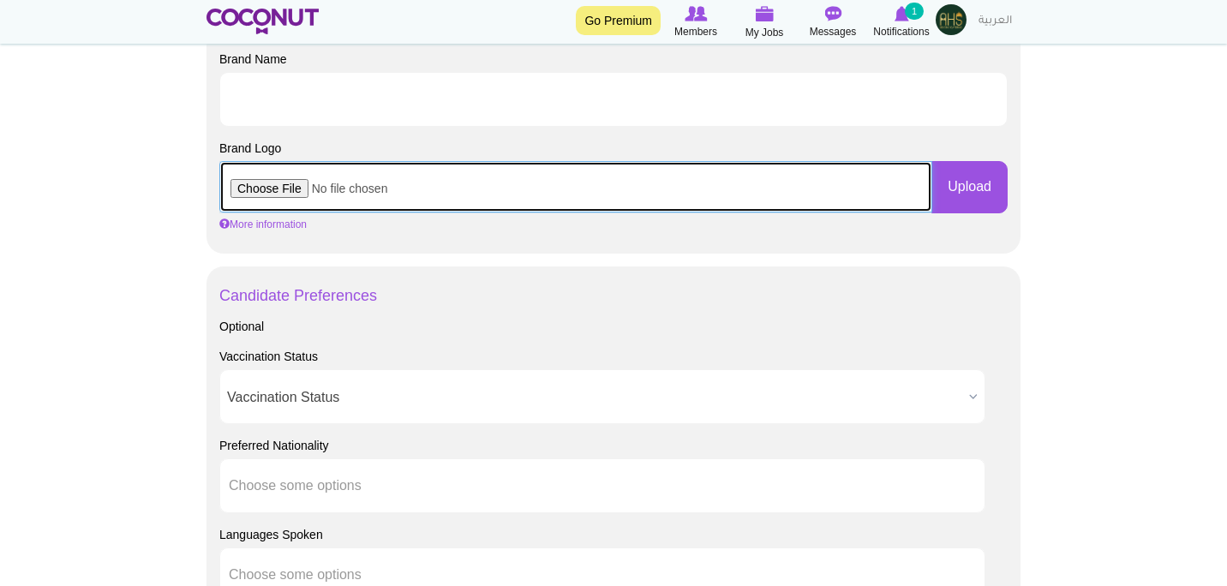
scroll to position [1016, 0]
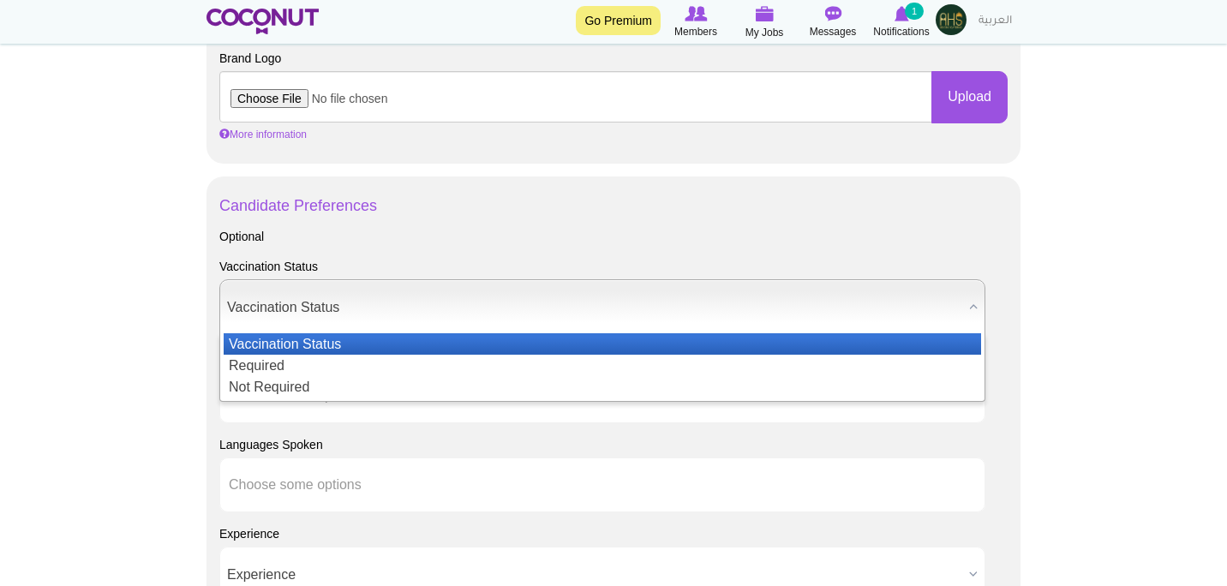
click at [370, 316] on span "Vaccination Status" at bounding box center [594, 307] width 735 height 55
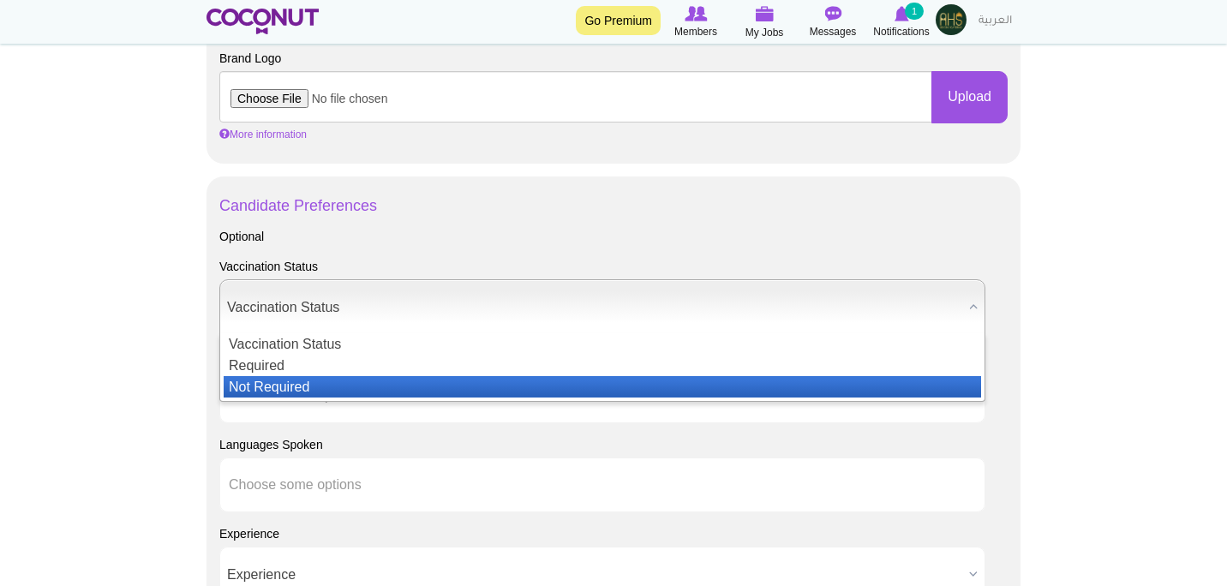
click at [344, 386] on li "Not Required" at bounding box center [603, 386] width 758 height 21
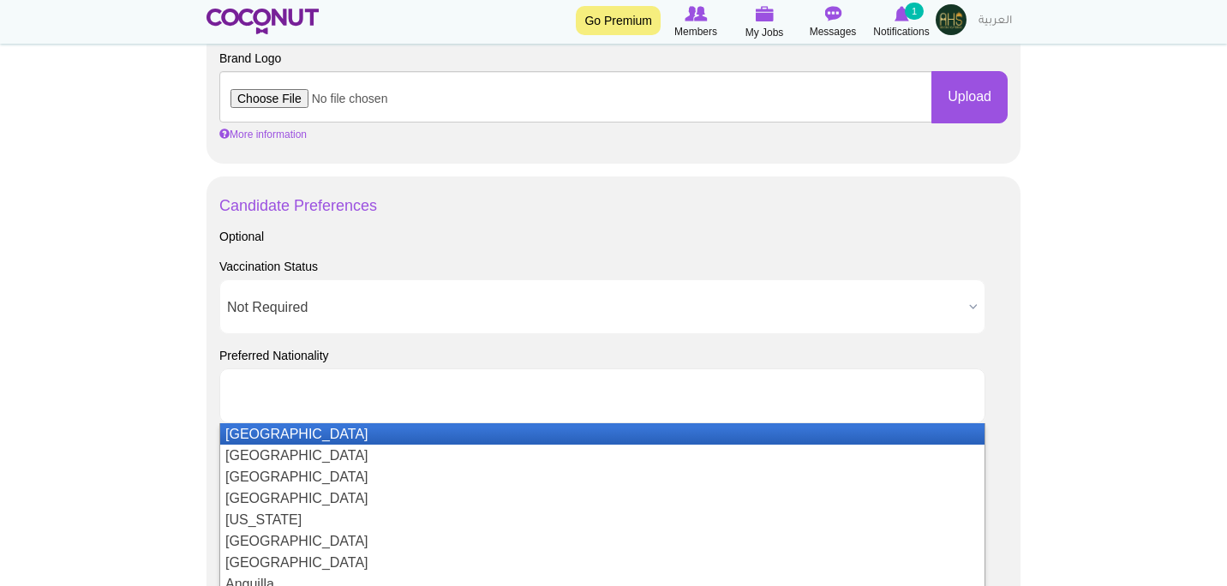
click at [345, 395] on input "text" at bounding box center [306, 395] width 154 height 15
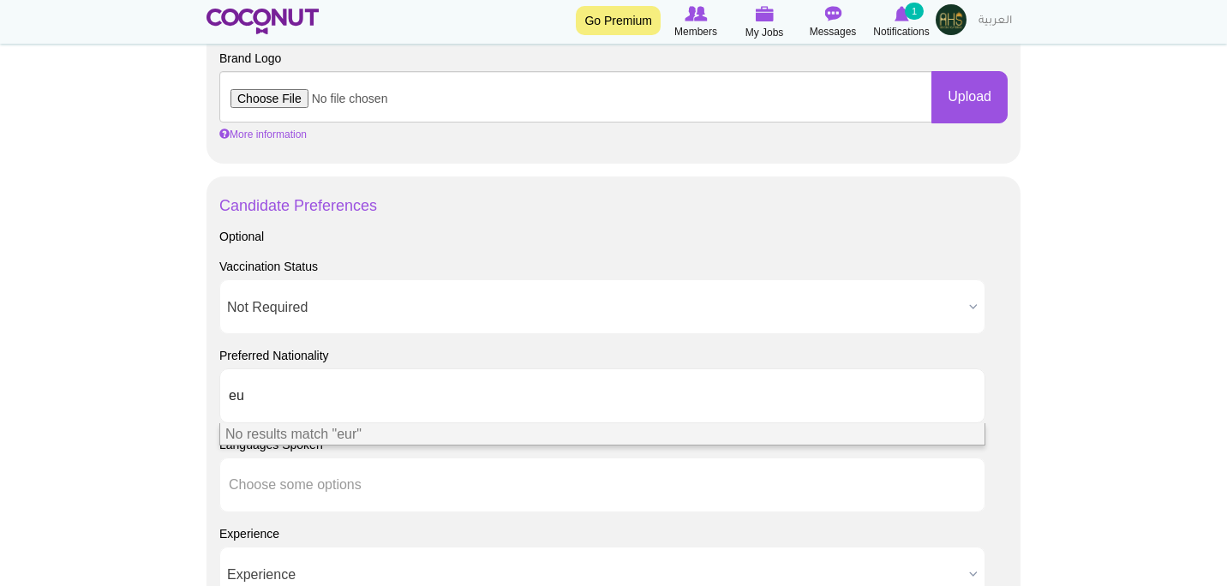
type input "e"
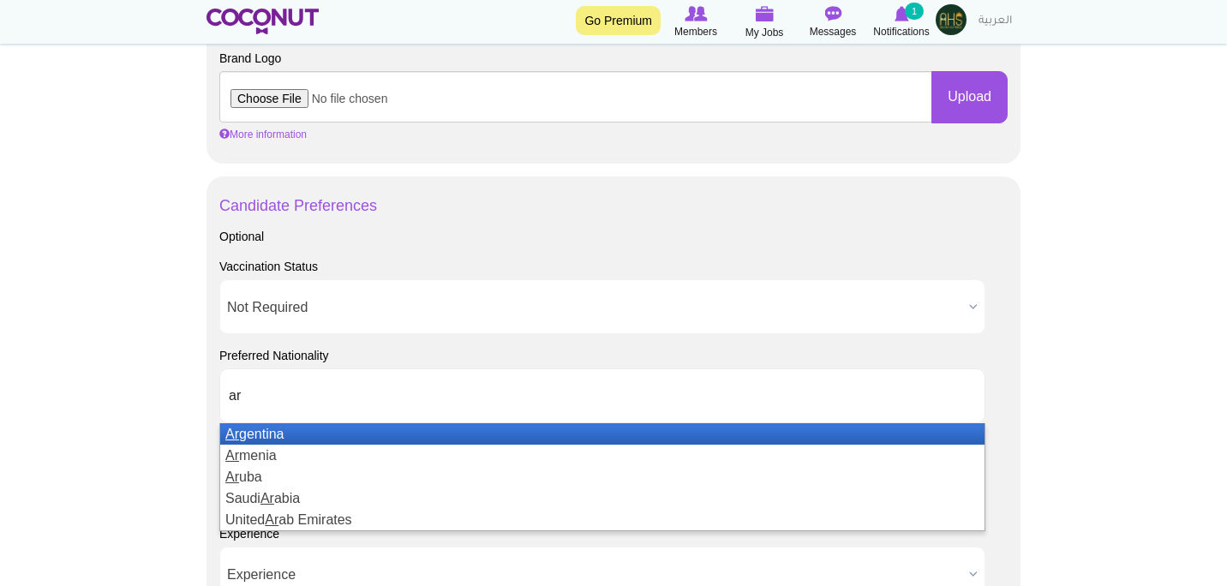
type input "a"
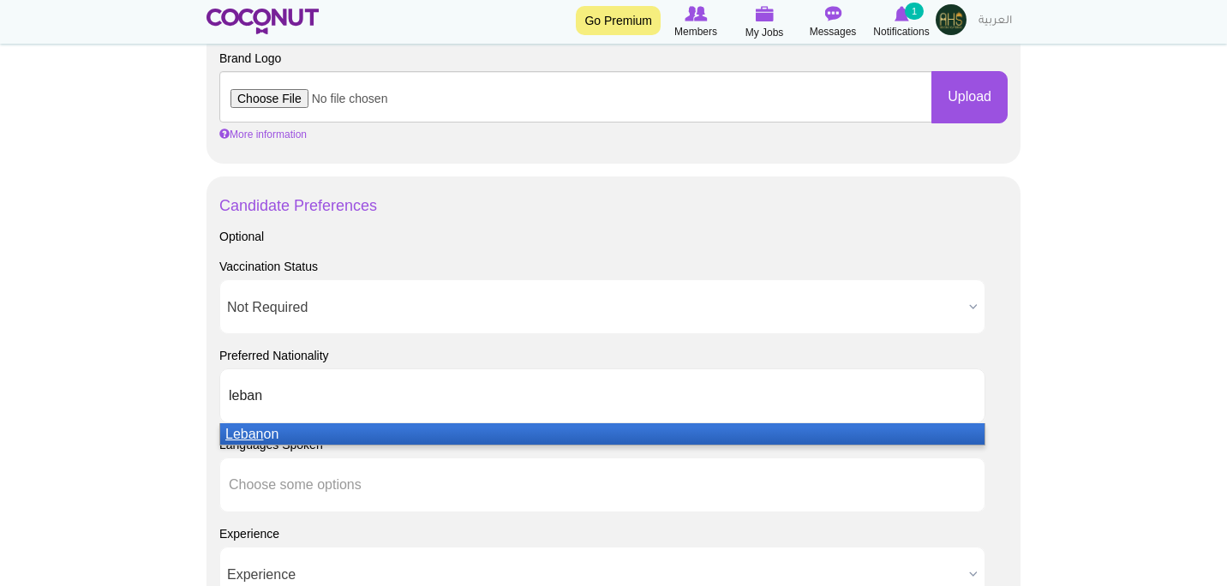
type input "leban"
click at [303, 436] on li "Leban on" at bounding box center [602, 433] width 765 height 21
type input "russ"
click at [293, 435] on li "Russ ia" at bounding box center [602, 433] width 765 height 21
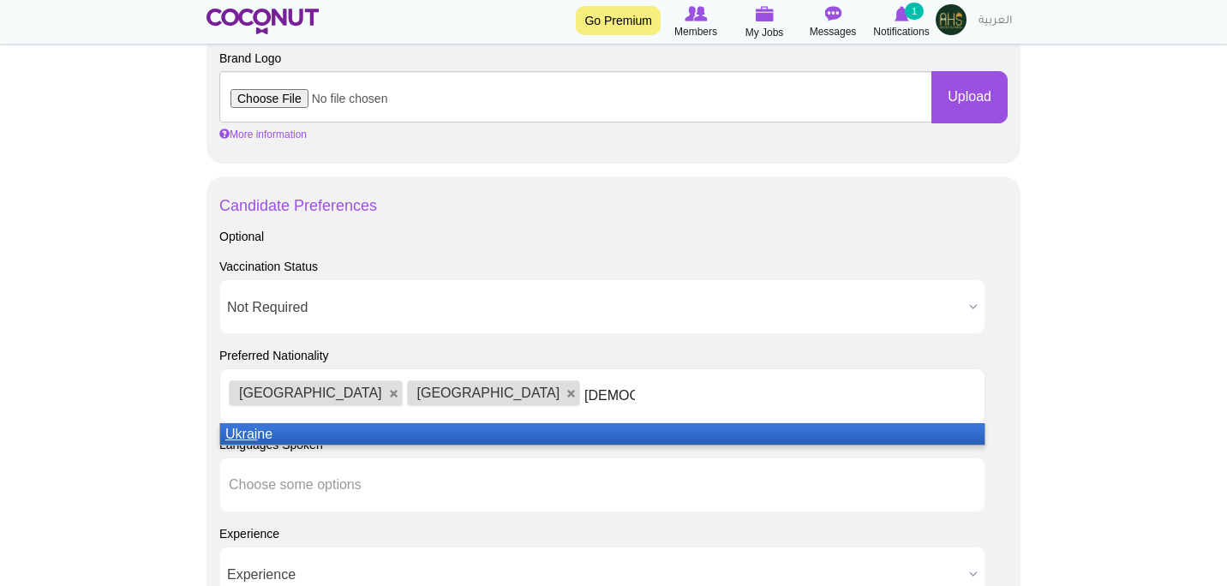
type input "ukrai"
click at [285, 437] on li "Ukrai ne" at bounding box center [602, 433] width 765 height 21
type input "Ita"
click at [582, 431] on li "Ita ly" at bounding box center [602, 433] width 765 height 21
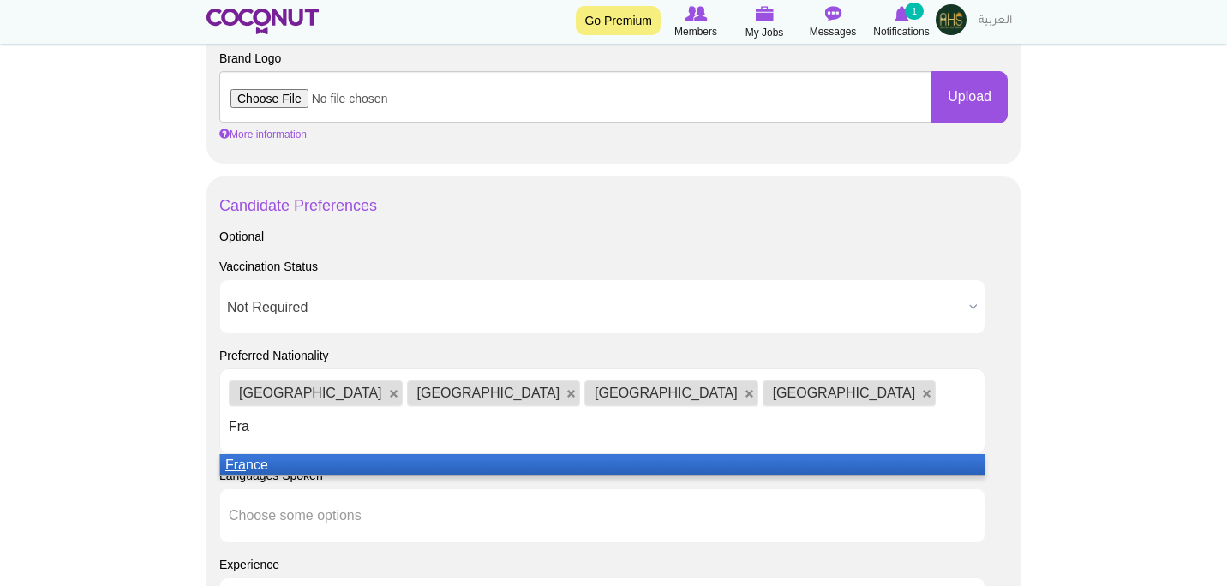
type input "Fra"
click at [519, 454] on li "Fra nce" at bounding box center [602, 464] width 765 height 21
type input "spai"
click at [649, 454] on li "Spai n" at bounding box center [602, 464] width 765 height 21
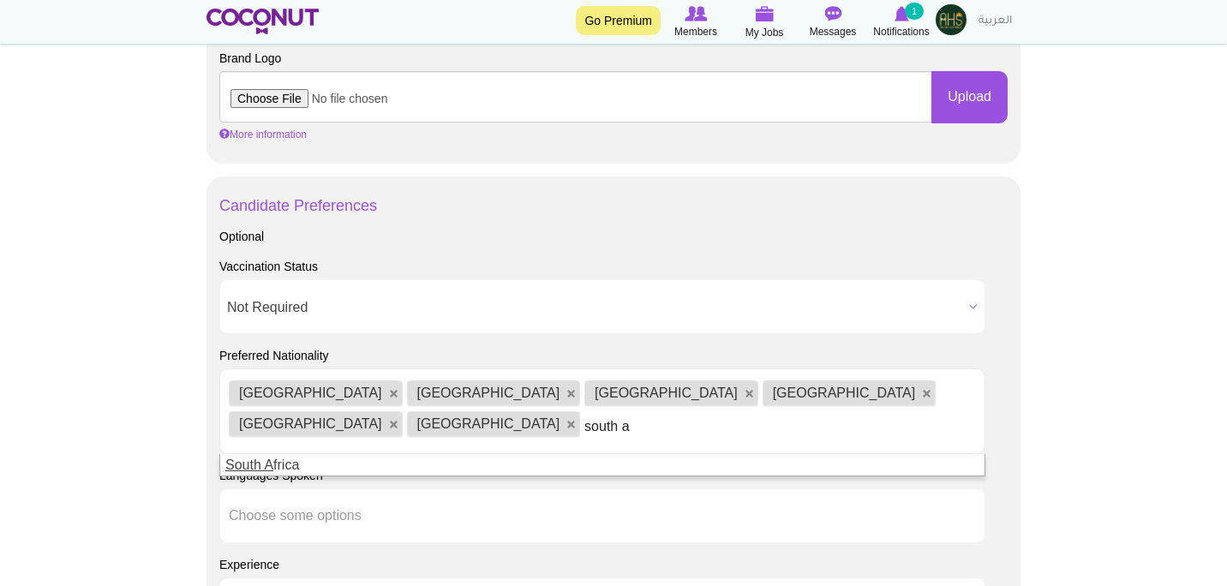
type input "south a"
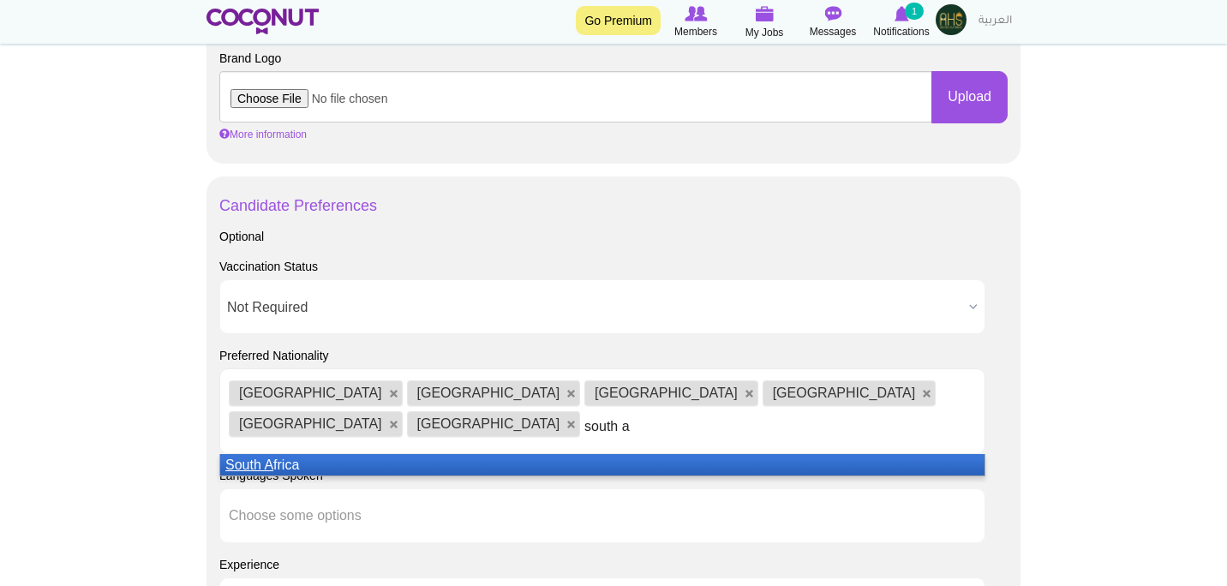
click at [543, 454] on li "South A frica" at bounding box center [602, 464] width 765 height 21
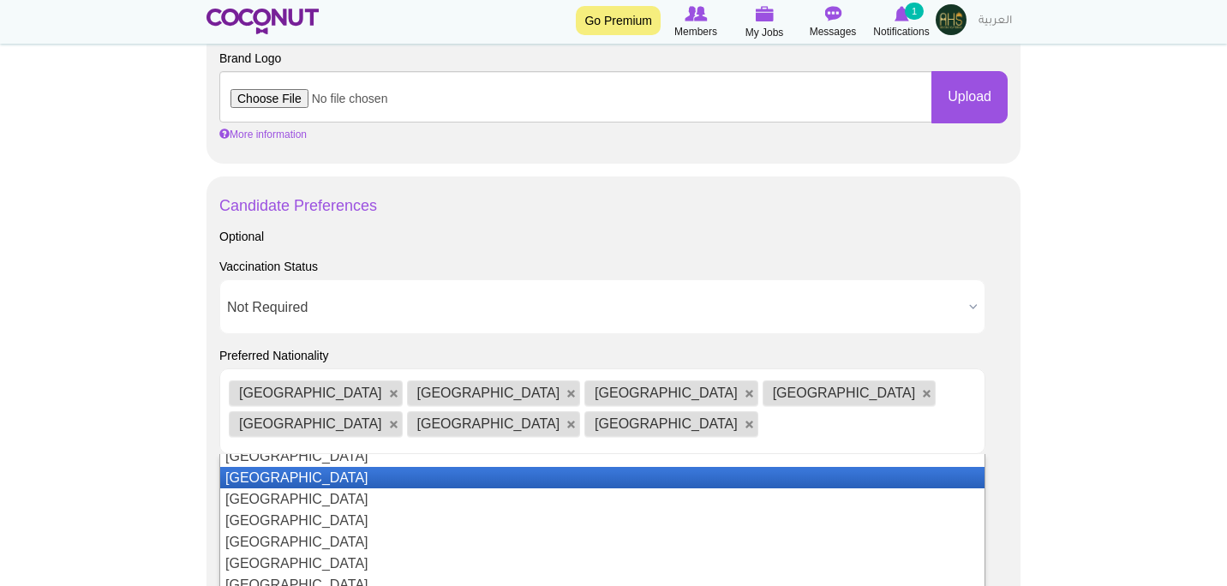
scroll to position [717, 0]
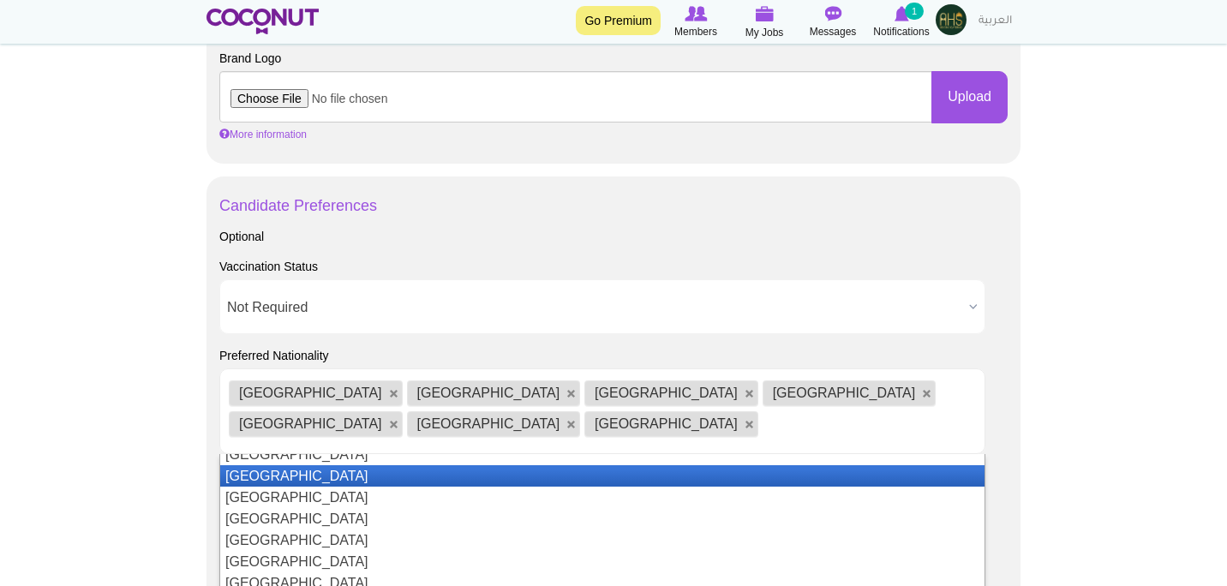
click at [543, 465] on li "[GEOGRAPHIC_DATA]" at bounding box center [602, 475] width 765 height 21
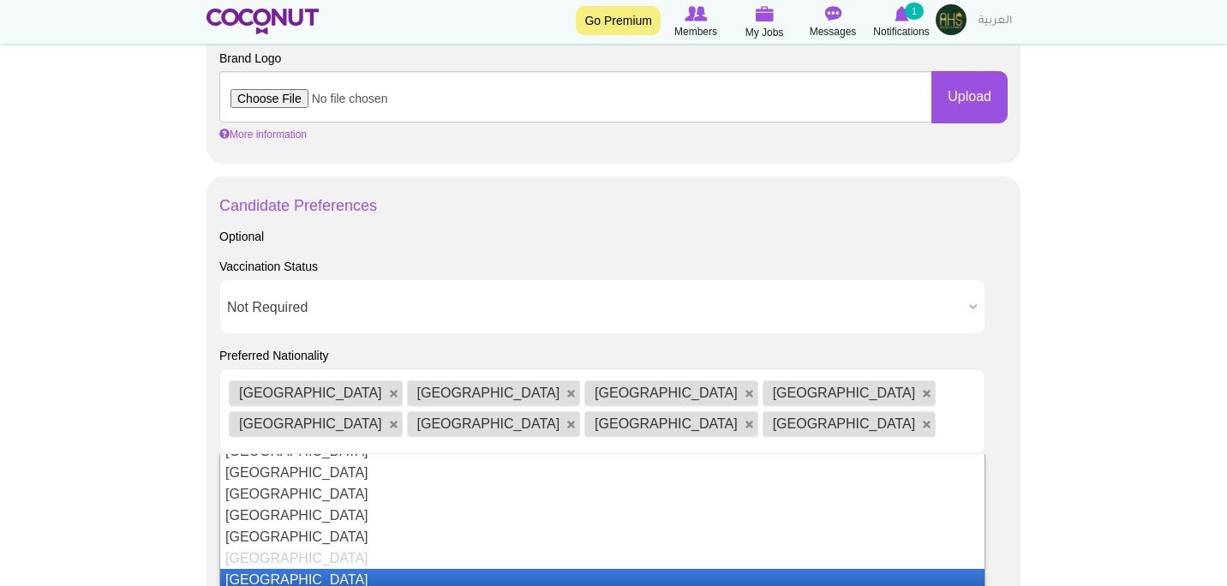
scroll to position [743, 0]
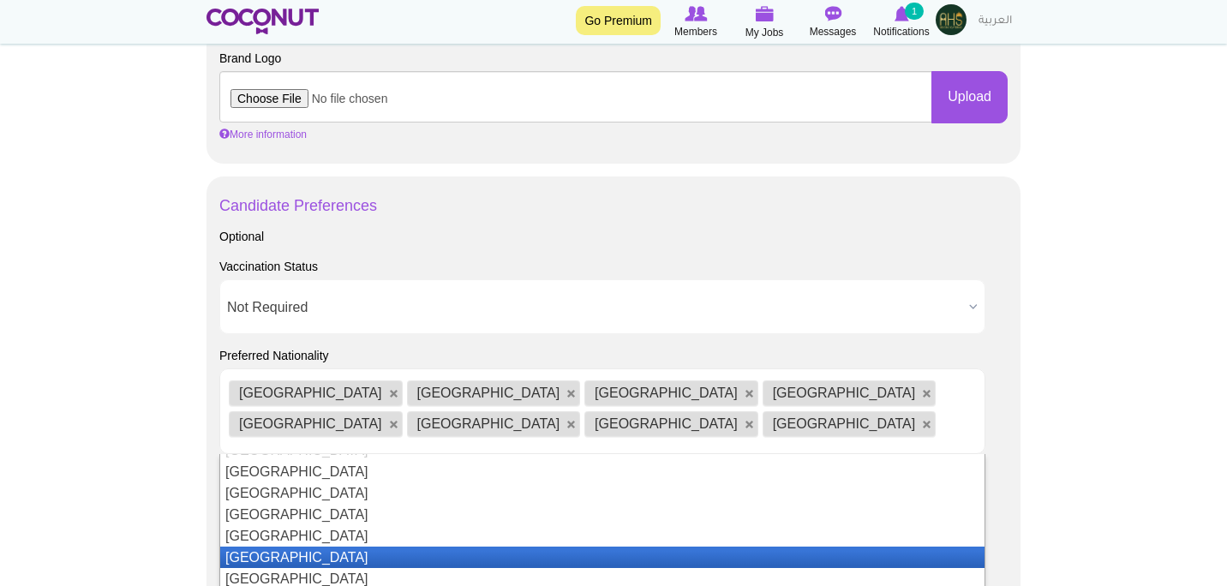
click at [526, 547] on li "[GEOGRAPHIC_DATA]" at bounding box center [602, 557] width 765 height 21
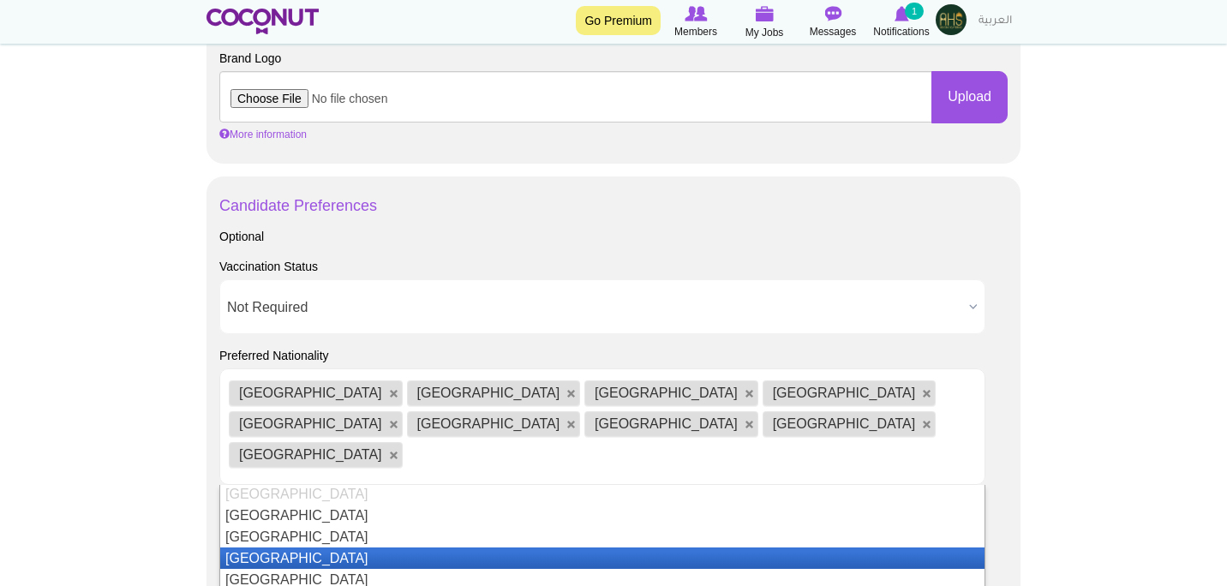
scroll to position [1738, 0]
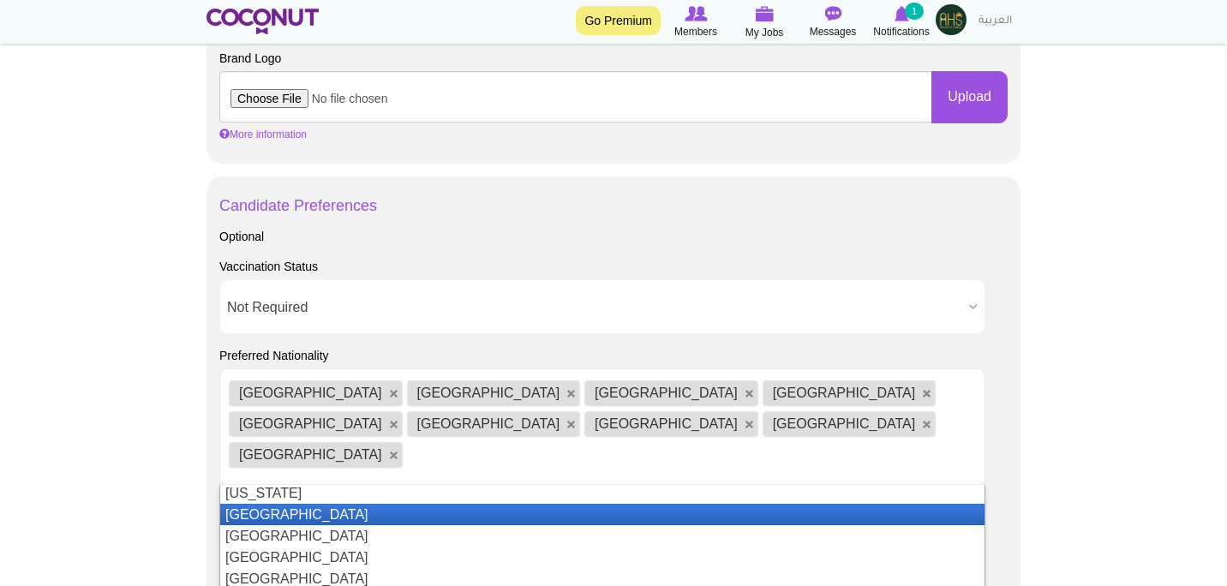
click at [524, 504] on li "[GEOGRAPHIC_DATA]" at bounding box center [602, 514] width 765 height 21
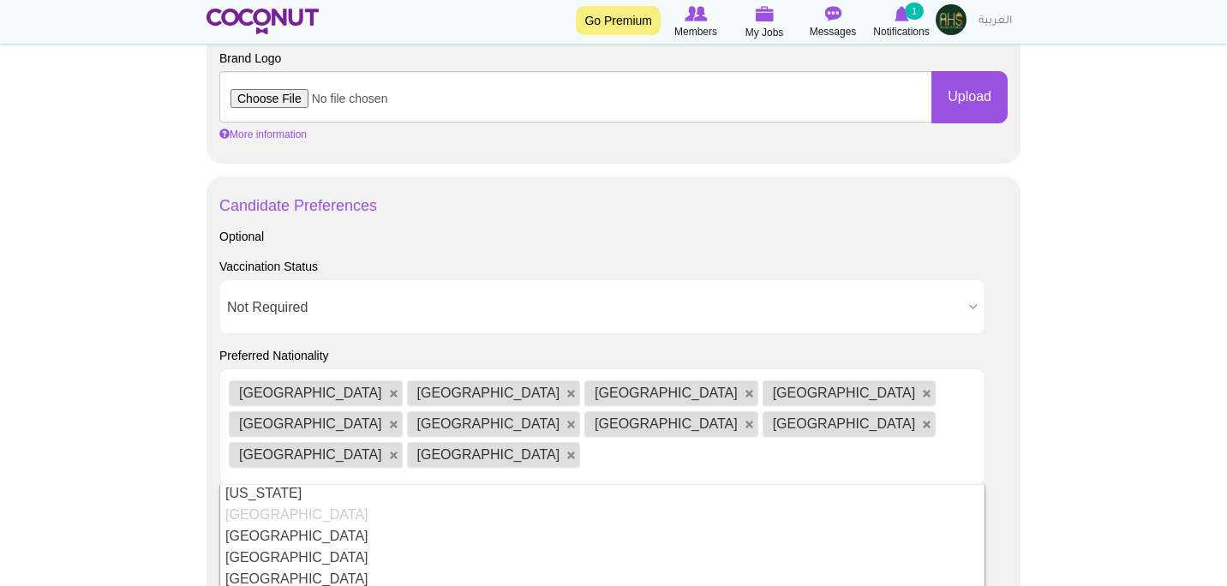
scroll to position [0, 0]
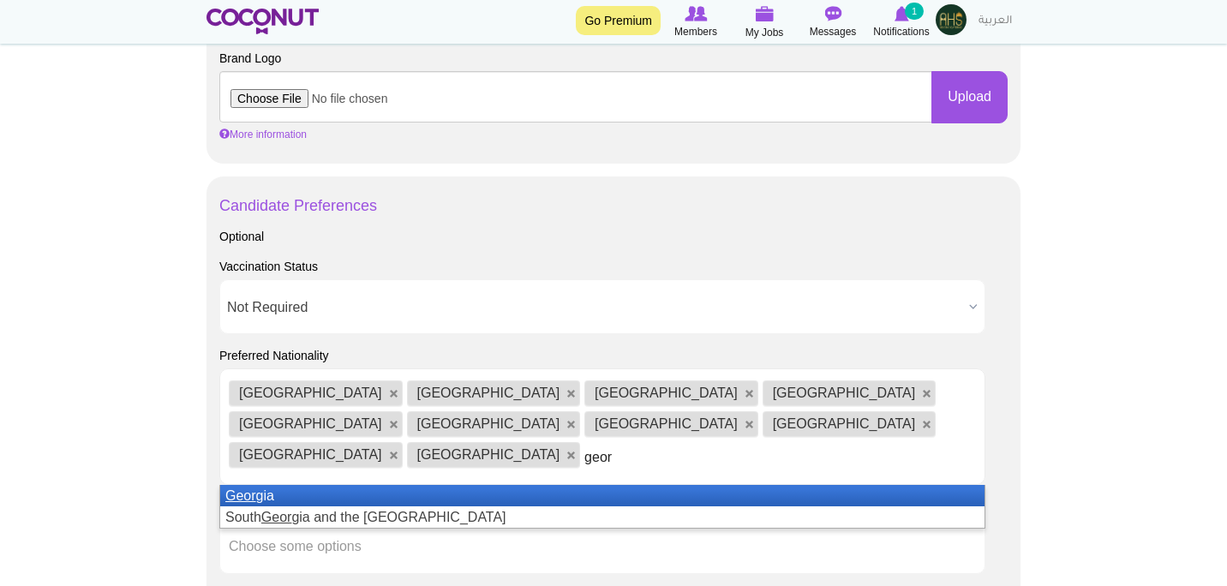
type input "geor"
click at [507, 485] on li "Geor gia" at bounding box center [602, 495] width 765 height 21
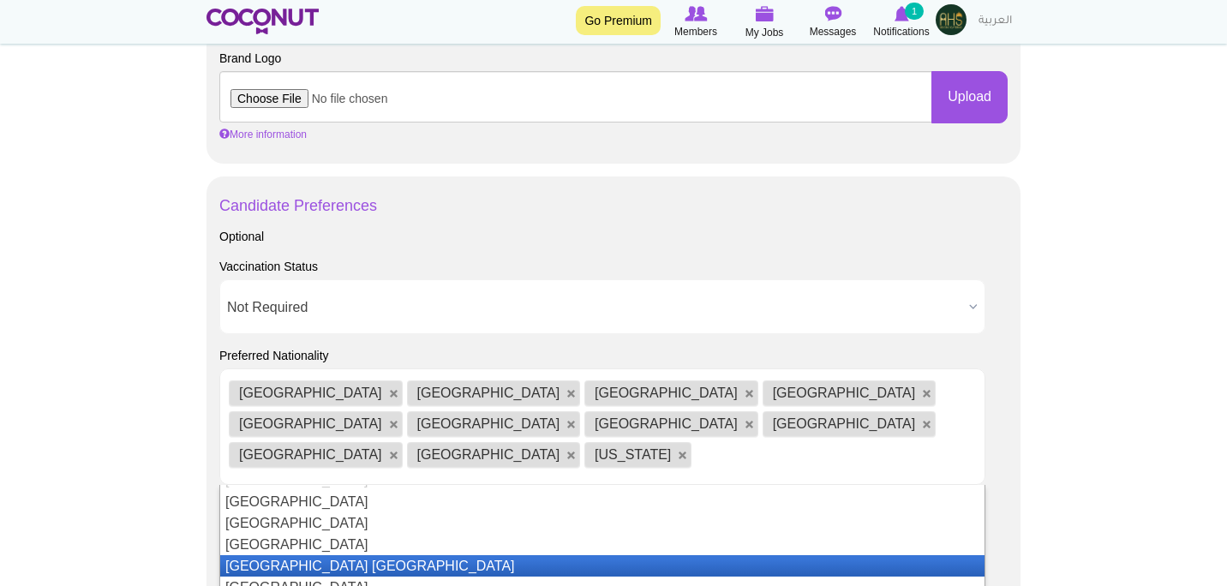
scroll to position [5020, 0]
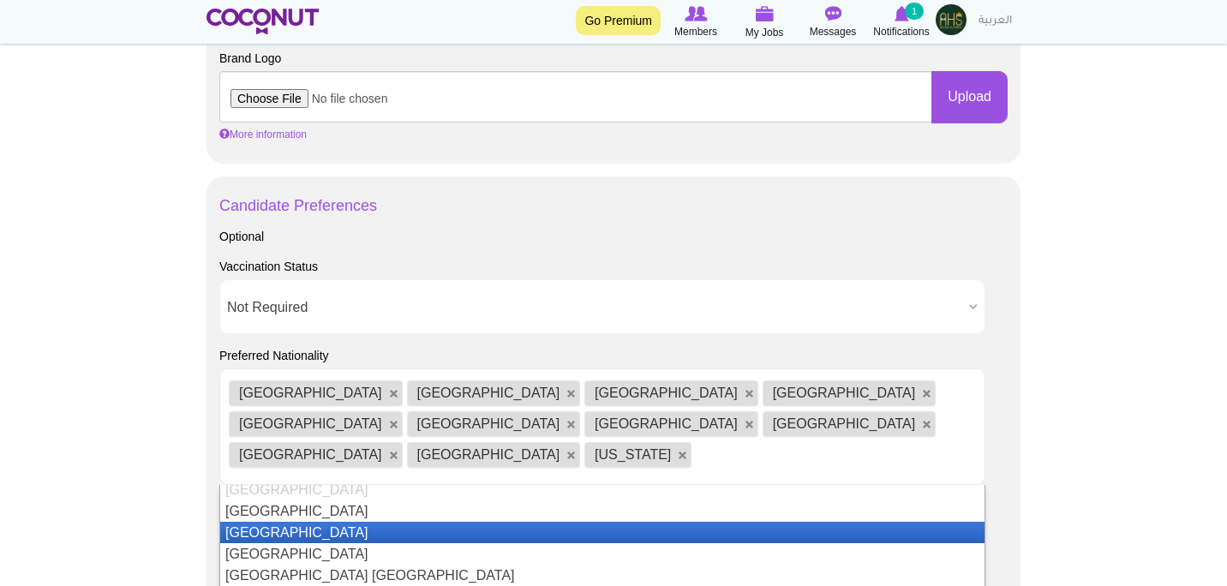
click at [447, 522] on li "[GEOGRAPHIC_DATA]" at bounding box center [602, 532] width 765 height 21
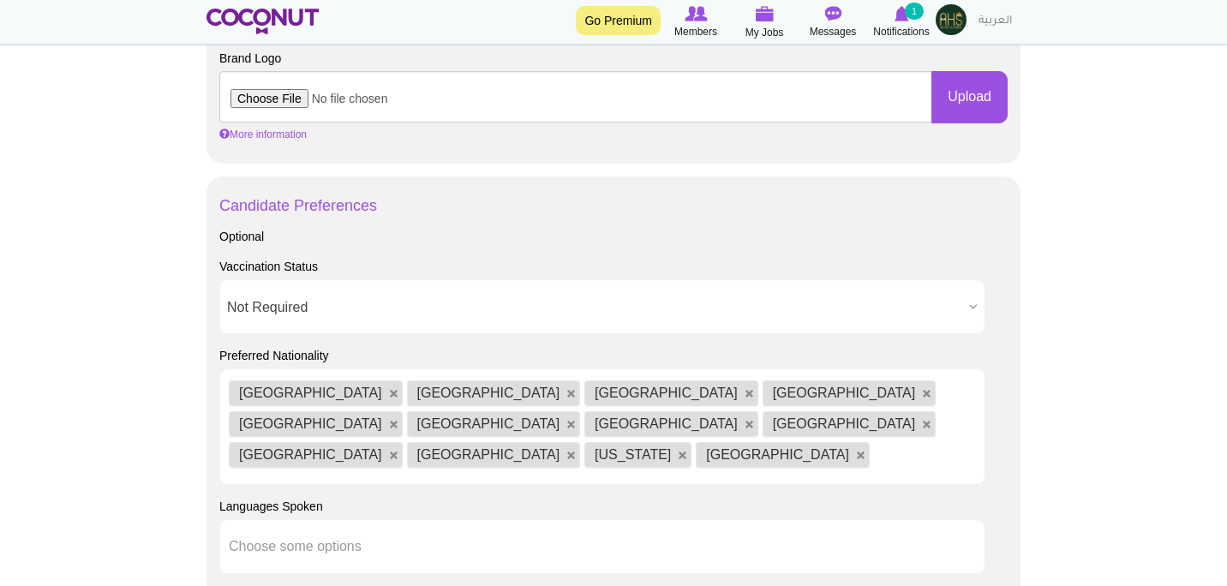
scroll to position [0, 0]
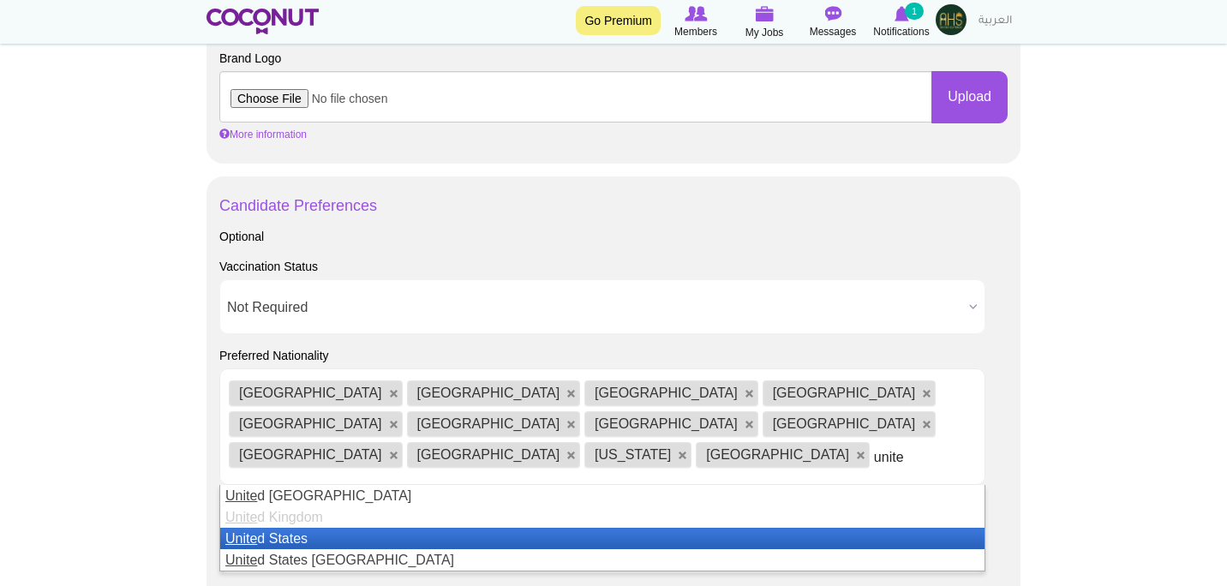
type input "unite"
click at [436, 528] on li "Unite d States" at bounding box center [602, 538] width 765 height 21
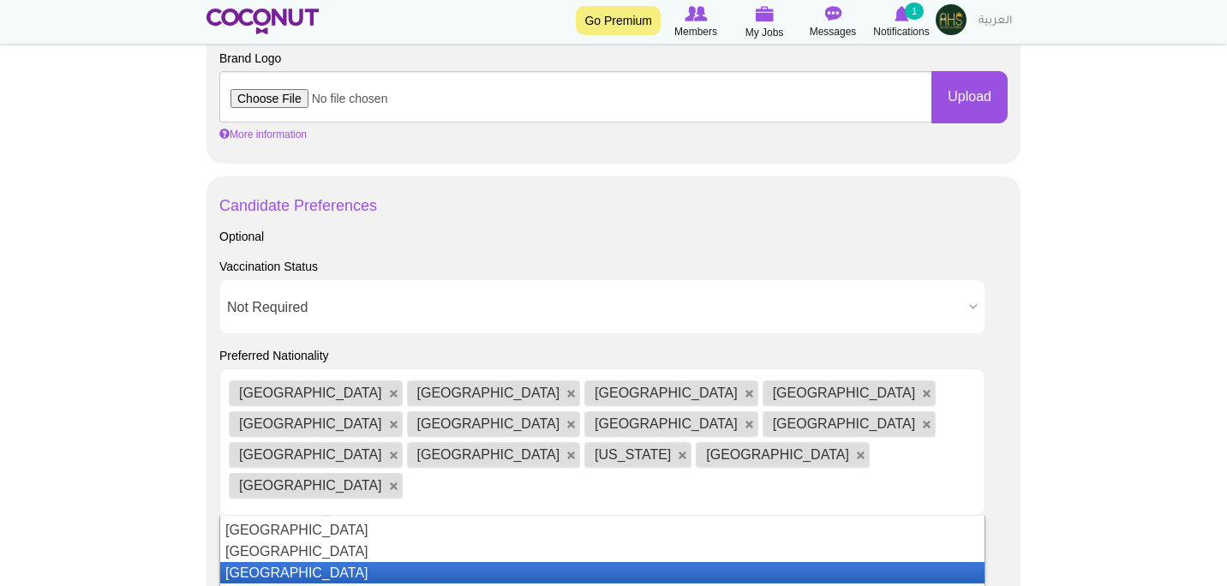
scroll to position [3687, 0]
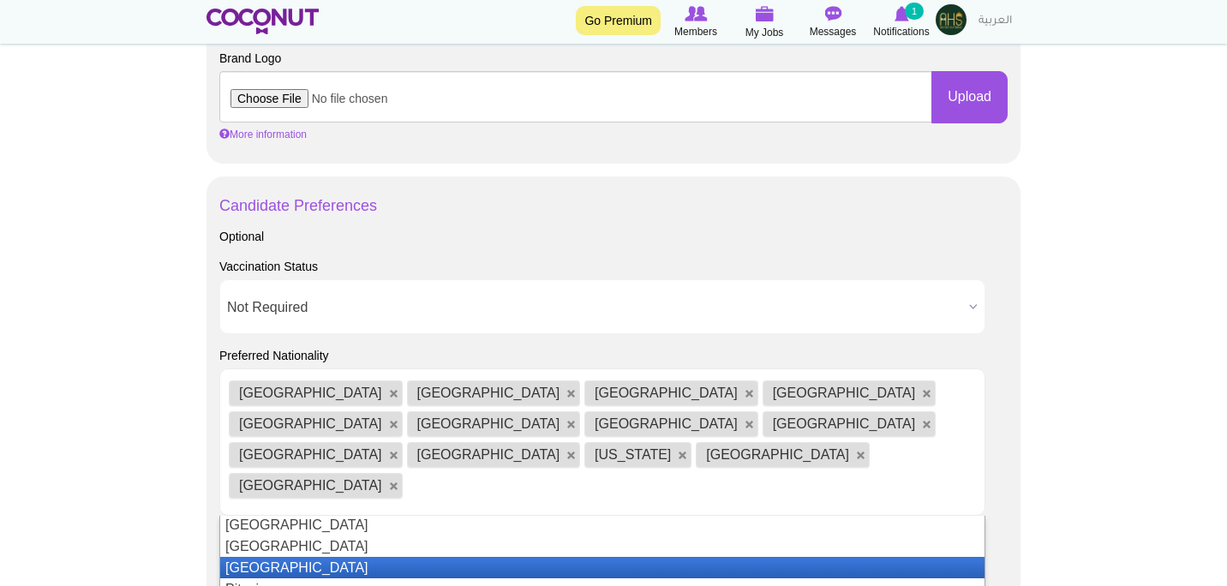
click at [426, 557] on li "[GEOGRAPHIC_DATA]" at bounding box center [602, 567] width 765 height 21
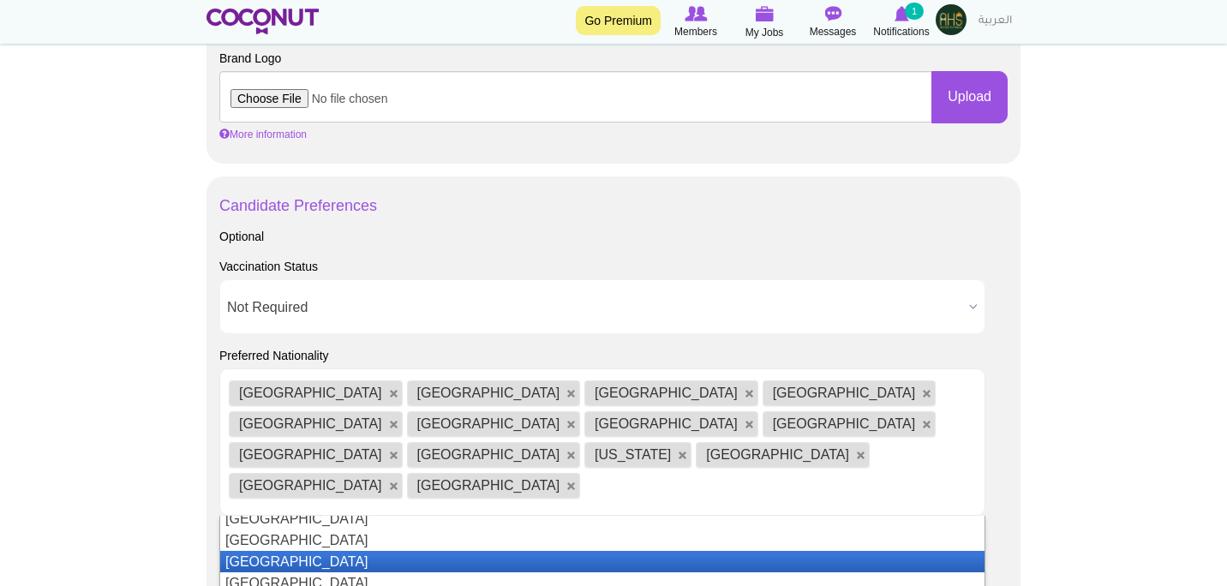
scroll to position [4831, 0]
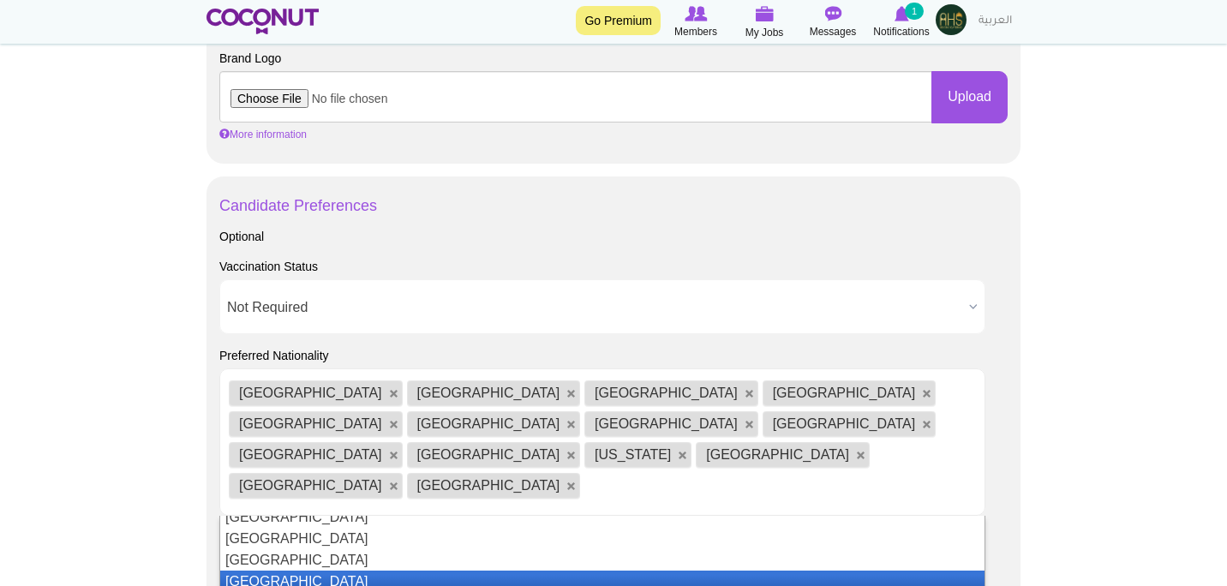
click at [423, 571] on li "[GEOGRAPHIC_DATA]" at bounding box center [602, 581] width 765 height 21
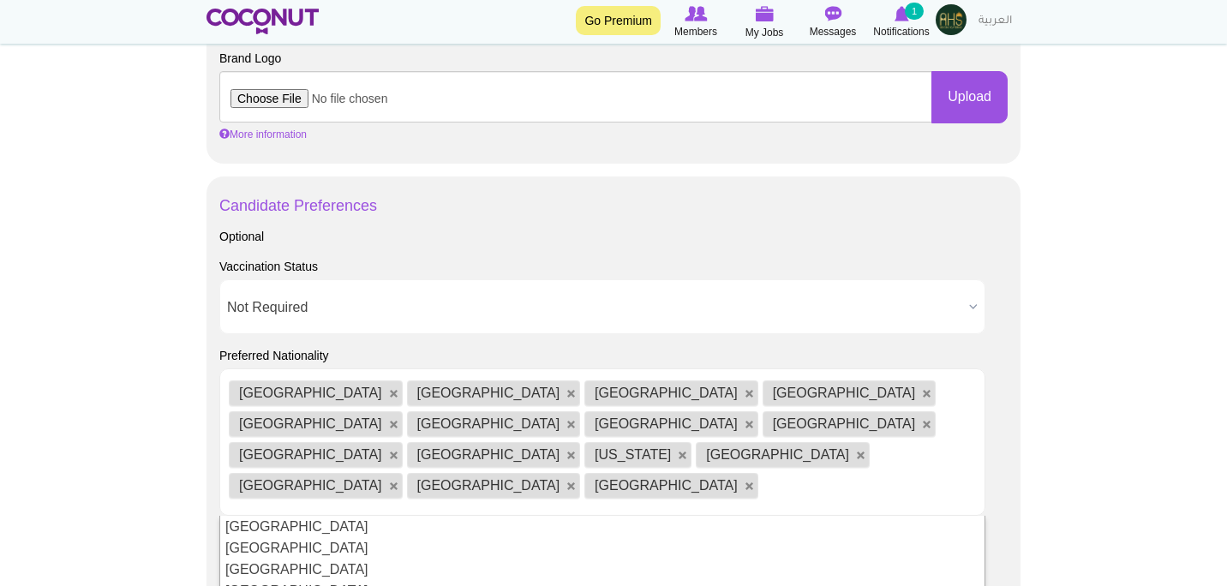
click at [134, 453] on body "Toggle navigation Go Premium Members My Jobs Post a Job Messages Notifications …" at bounding box center [613, 213] width 1227 height 2459
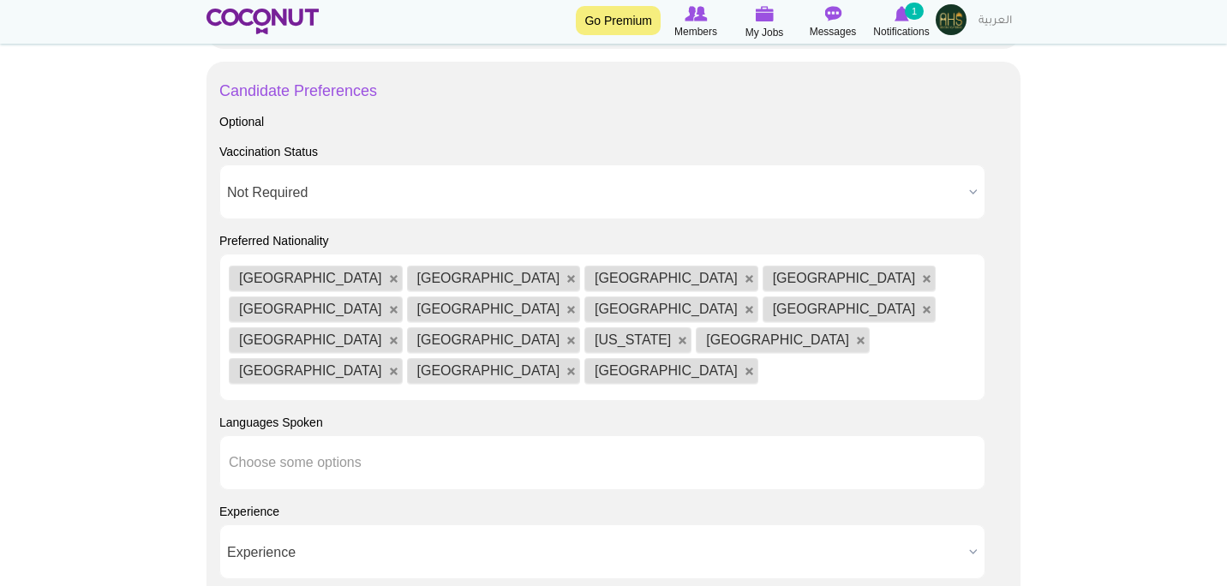
scroll to position [1185, 0]
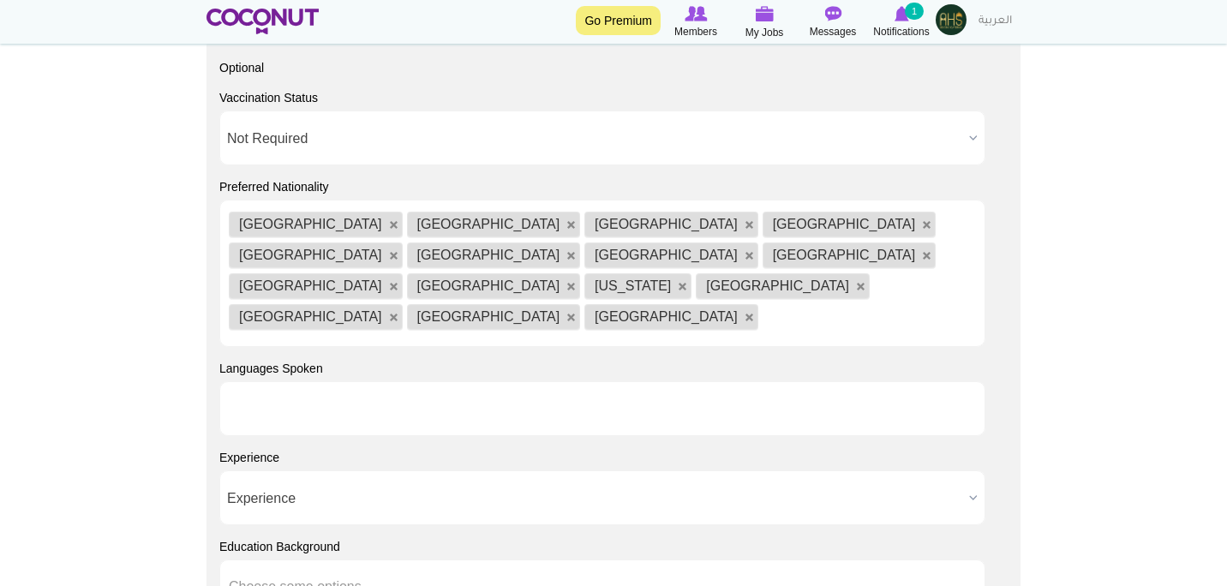
click at [298, 401] on input "text" at bounding box center [306, 408] width 154 height 15
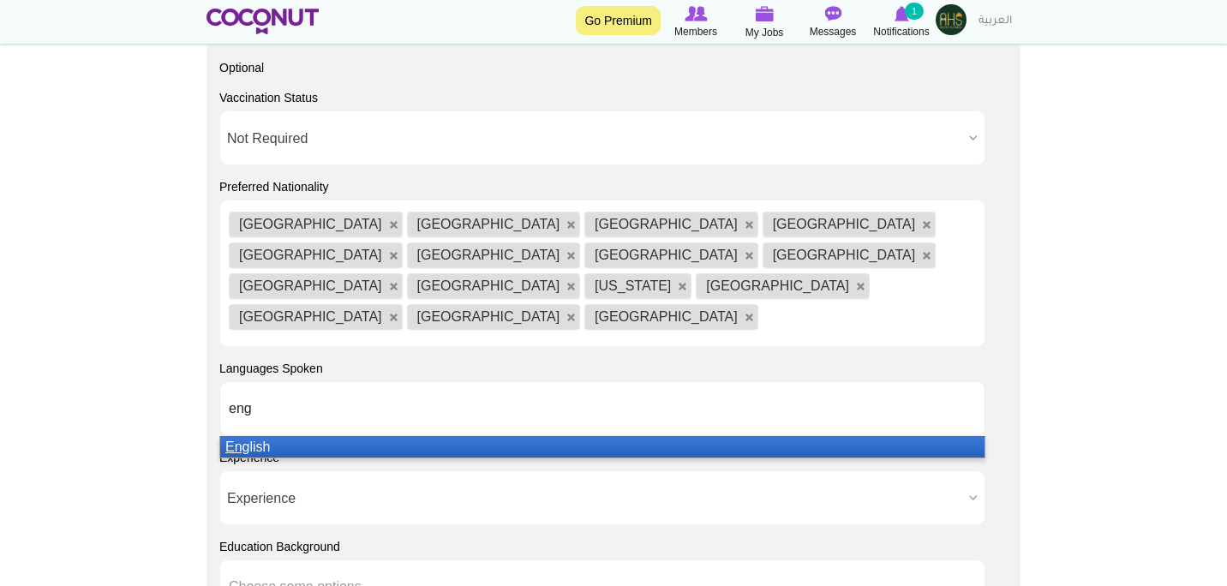
type input "eng"
click at [292, 436] on li "Eng lish" at bounding box center [602, 446] width 765 height 21
type input "ara"
click at [290, 436] on li "Ara bic" at bounding box center [602, 446] width 765 height 21
type input "russ"
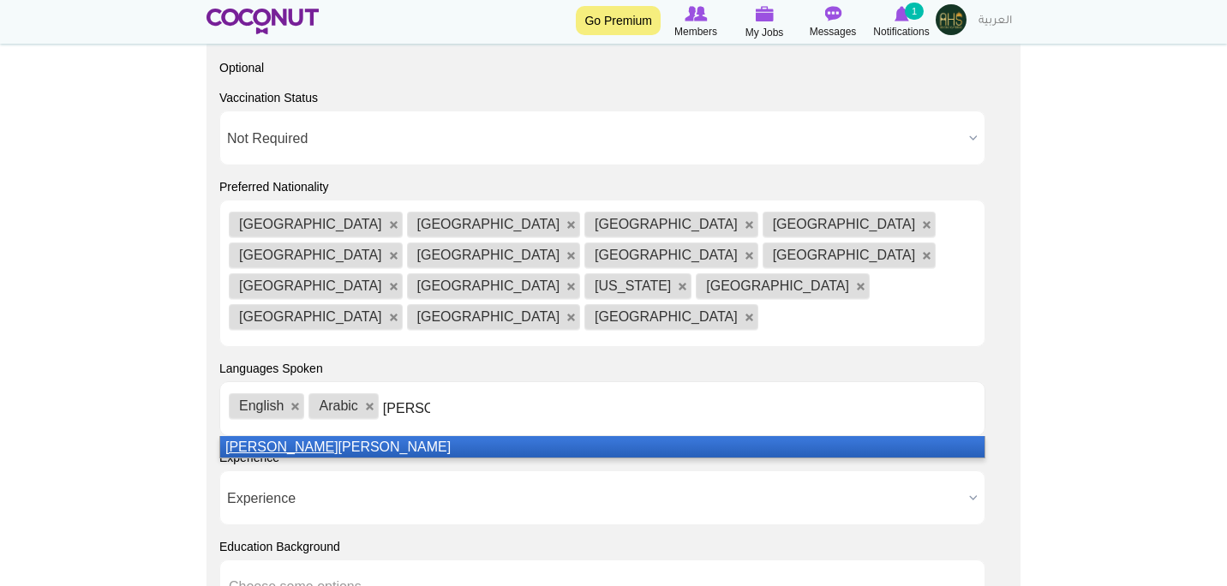
click at [285, 436] on li "Russ ian" at bounding box center [602, 446] width 765 height 21
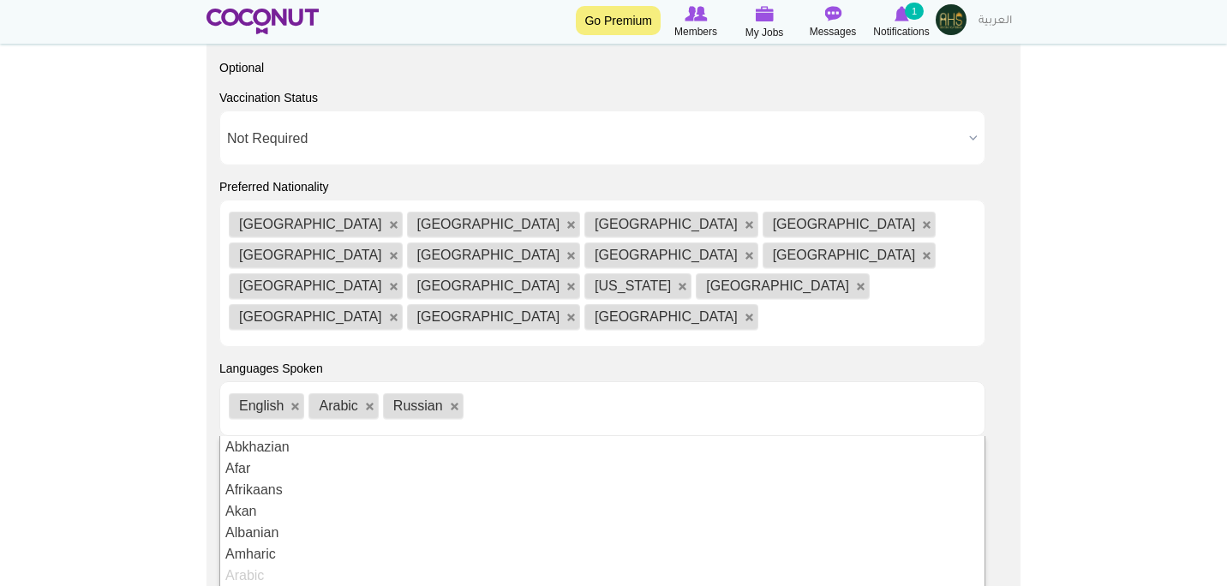
click at [159, 428] on body "Toggle navigation Go Premium Members My Jobs Post a Job Messages Notifications …" at bounding box center [613, 44] width 1227 height 2459
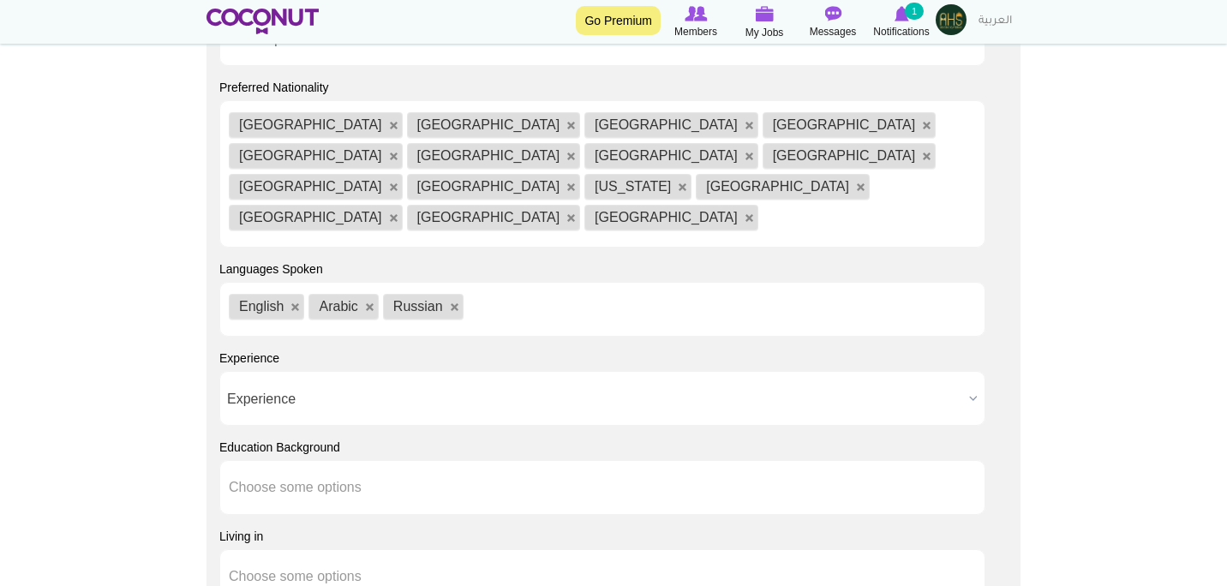
scroll to position [1286, 0]
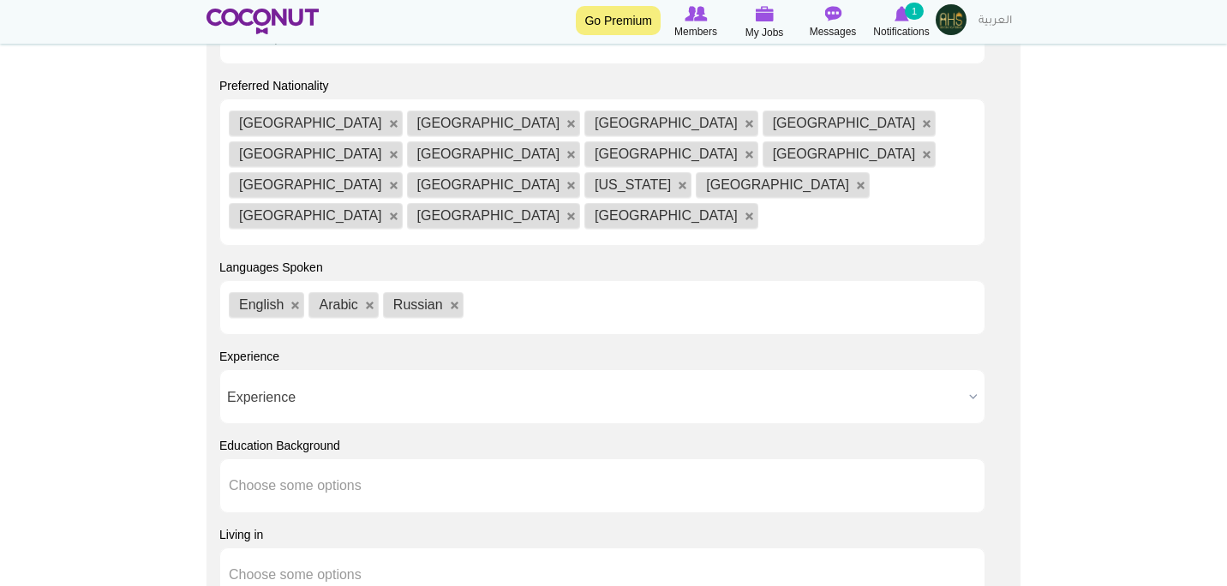
click at [363, 370] on span "Experience" at bounding box center [594, 397] width 735 height 55
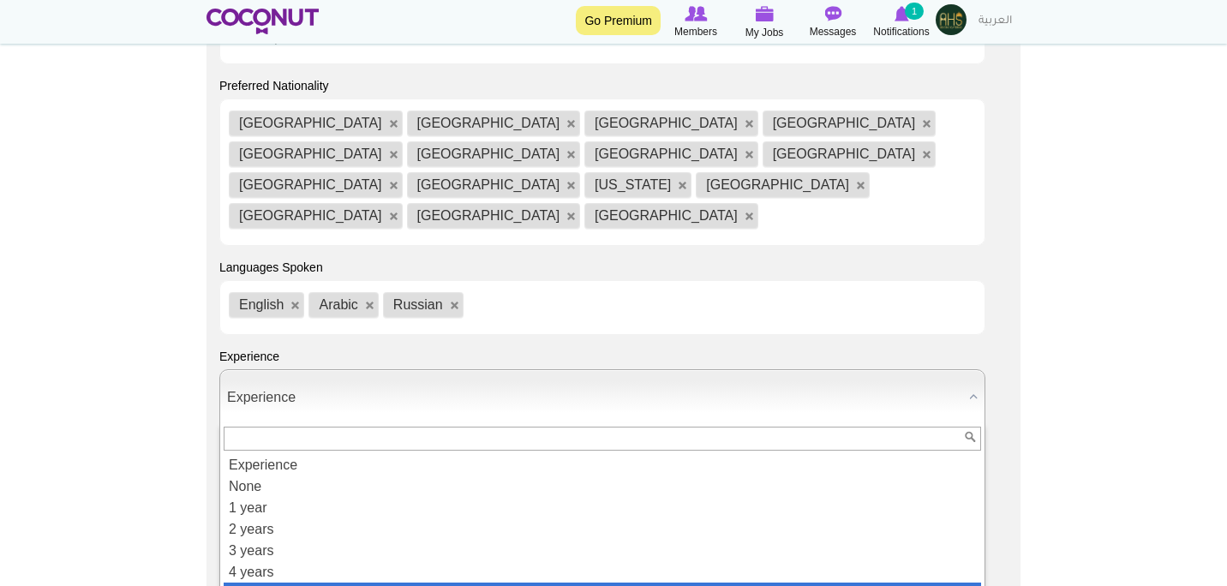
click at [300, 583] on li "5+ years" at bounding box center [603, 593] width 758 height 21
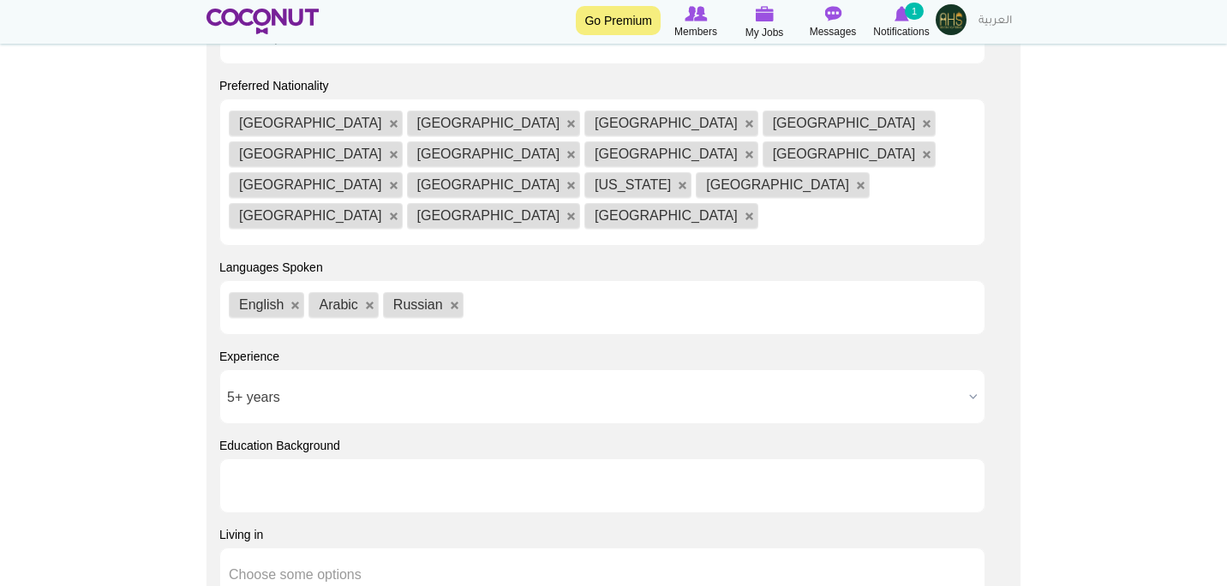
click at [317, 478] on input "text" at bounding box center [306, 485] width 154 height 15
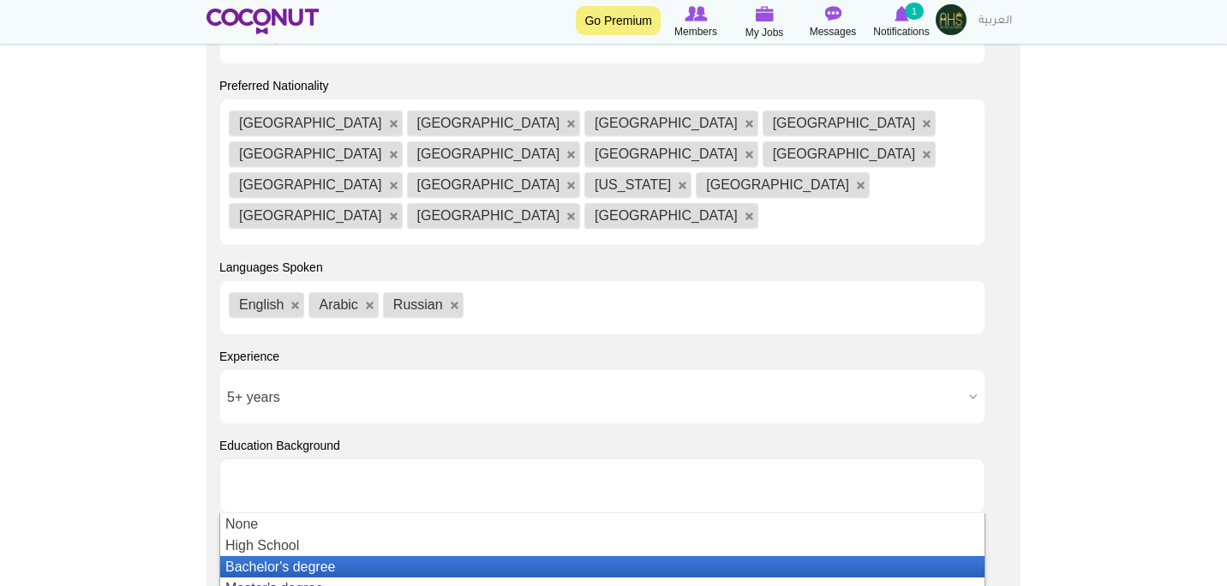
click at [293, 556] on li "Bachelor's degree" at bounding box center [602, 566] width 765 height 21
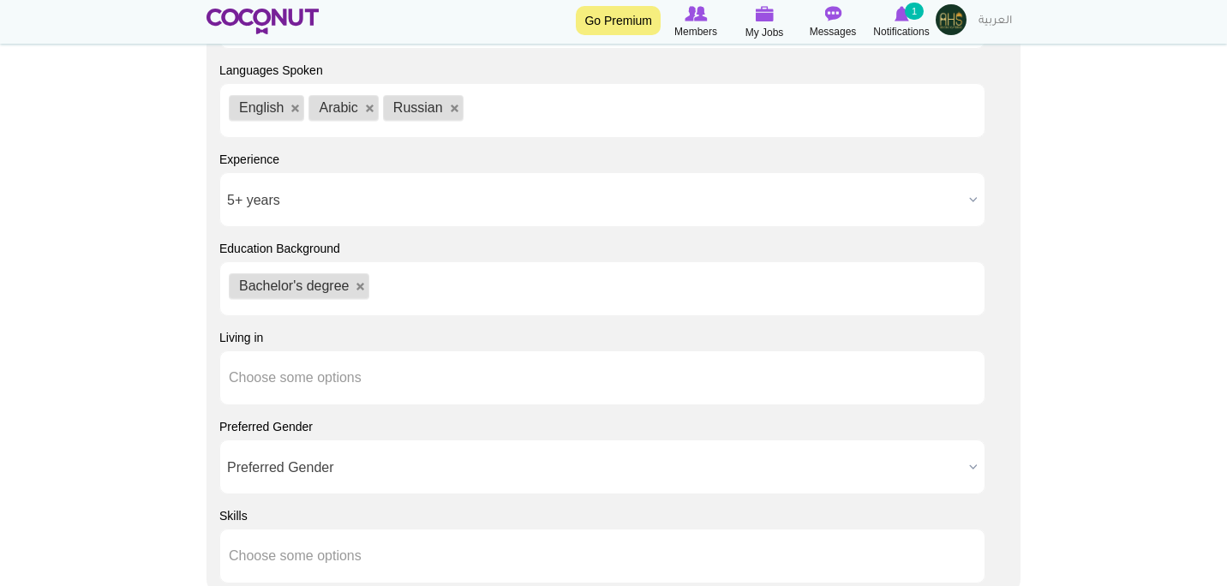
scroll to position [1537, 0]
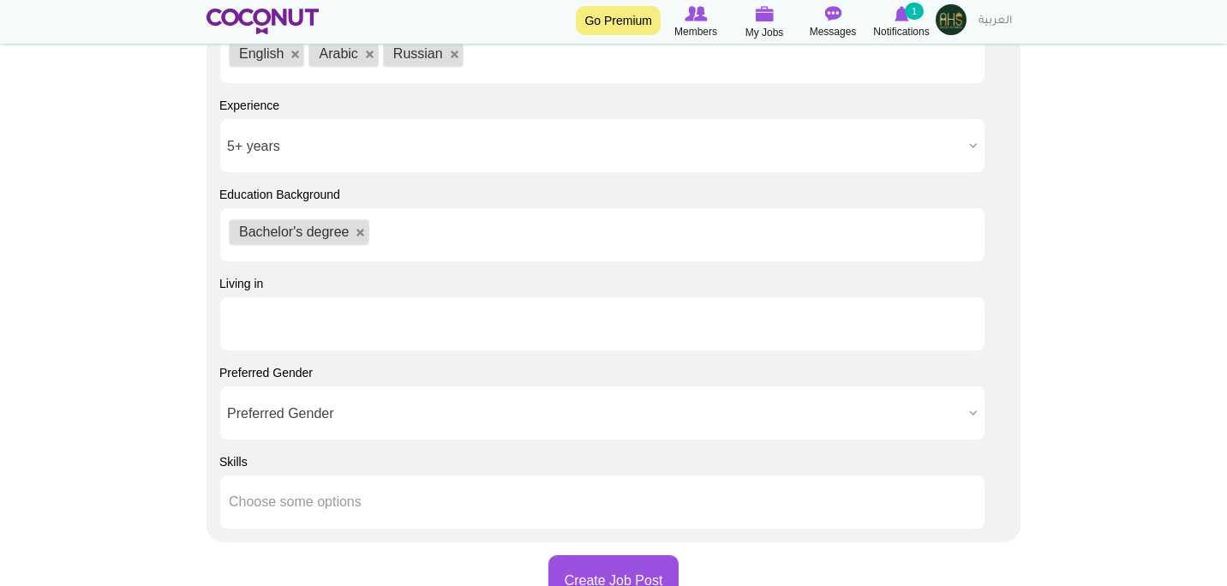
click at [321, 316] on input "text" at bounding box center [306, 323] width 154 height 15
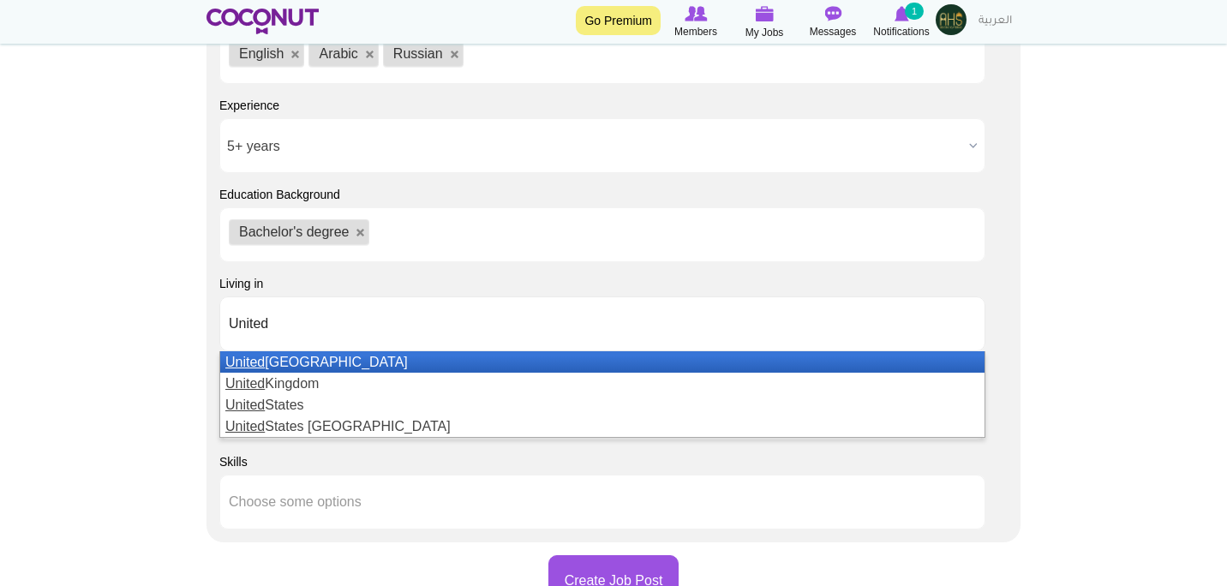
type input "United"
click at [313, 351] on li "United Arab Emirates" at bounding box center [602, 361] width 765 height 21
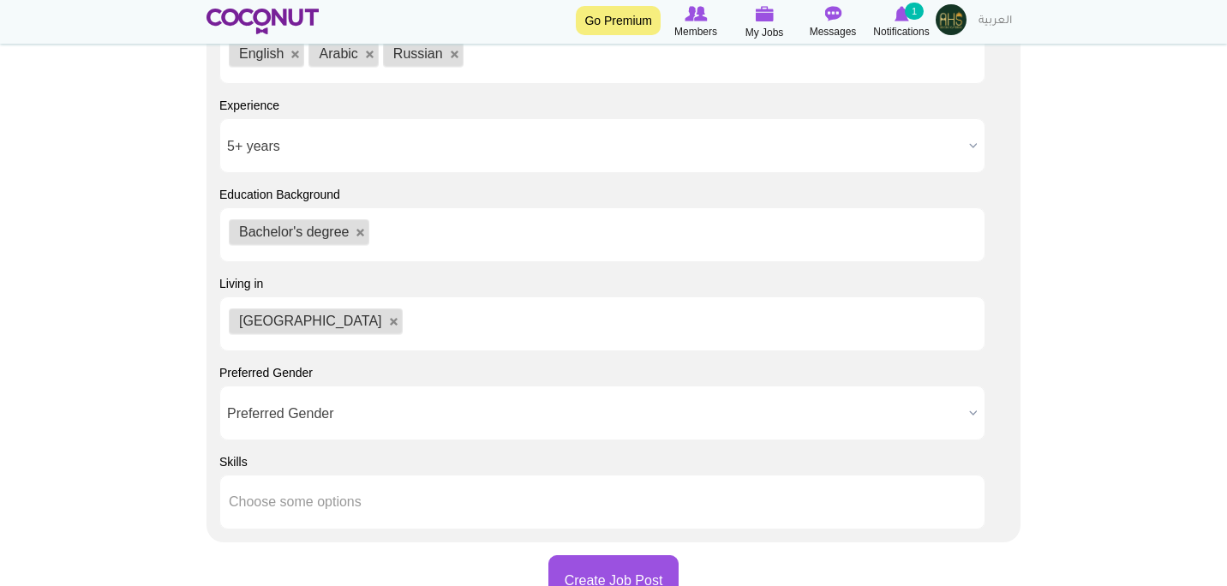
click at [344, 387] on span "Preferred Gender" at bounding box center [594, 414] width 735 height 55
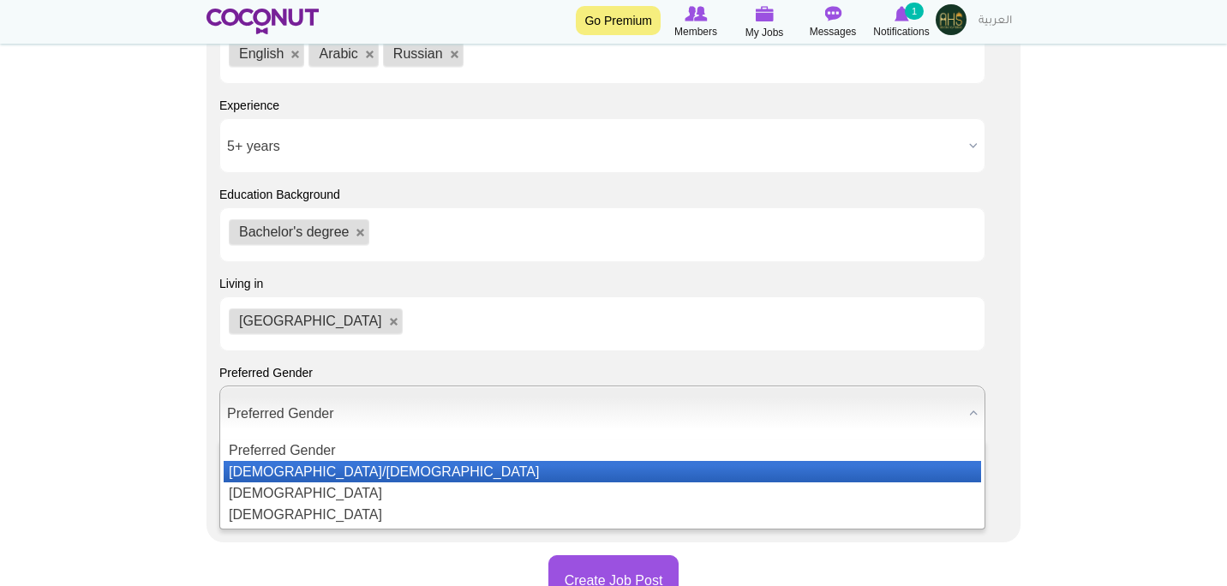
click at [316, 461] on li "[DEMOGRAPHIC_DATA]/[DEMOGRAPHIC_DATA]" at bounding box center [603, 471] width 758 height 21
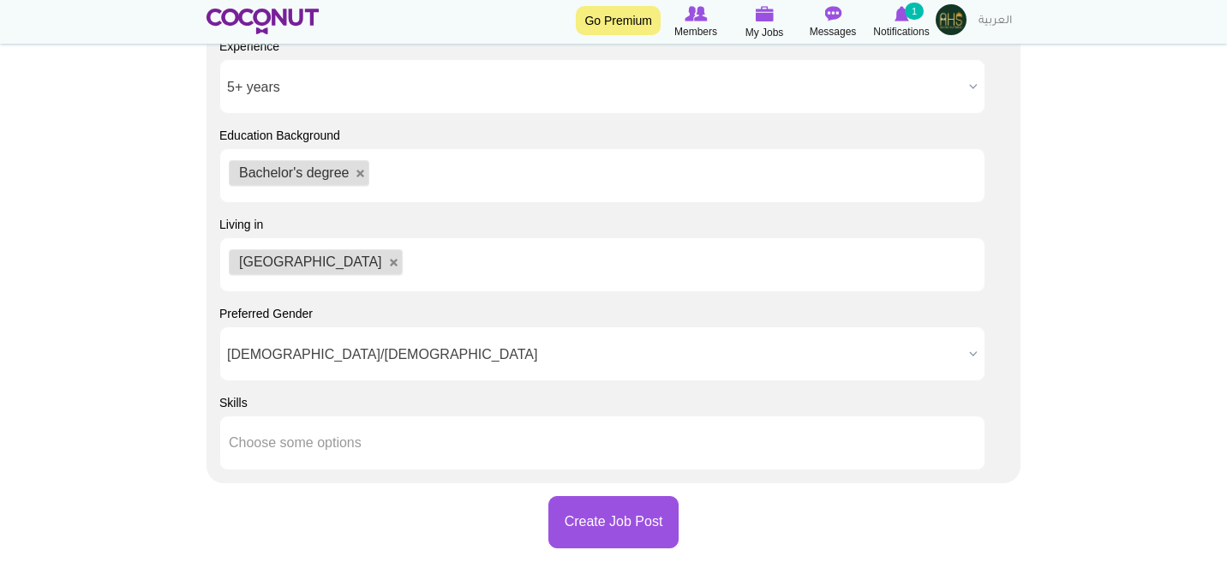
scroll to position [1611, 0]
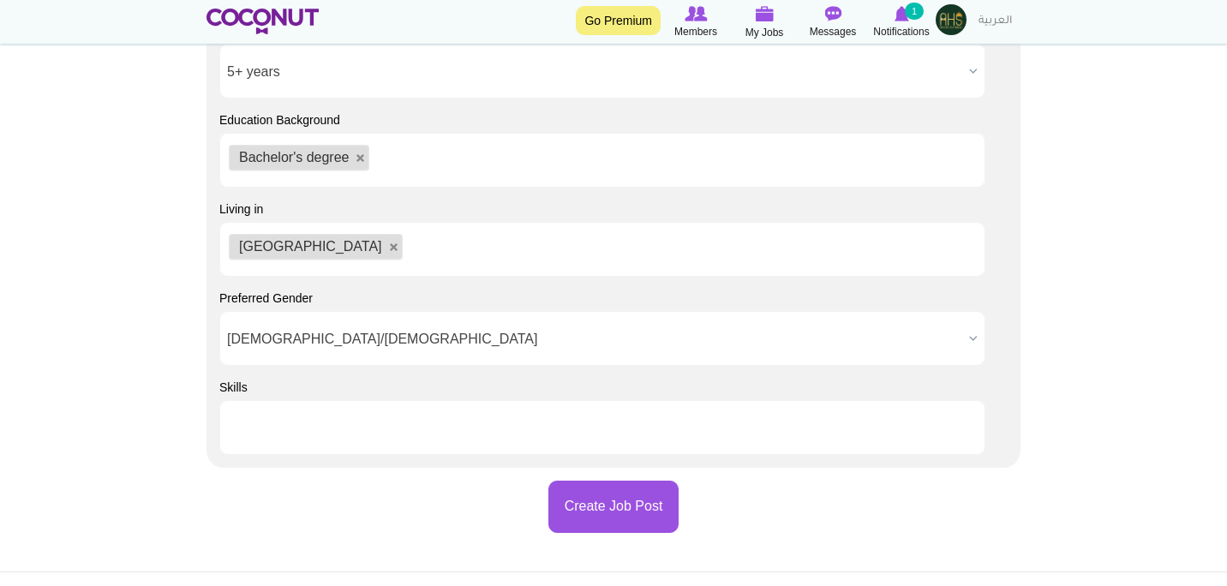
click at [284, 410] on li at bounding box center [306, 428] width 154 height 36
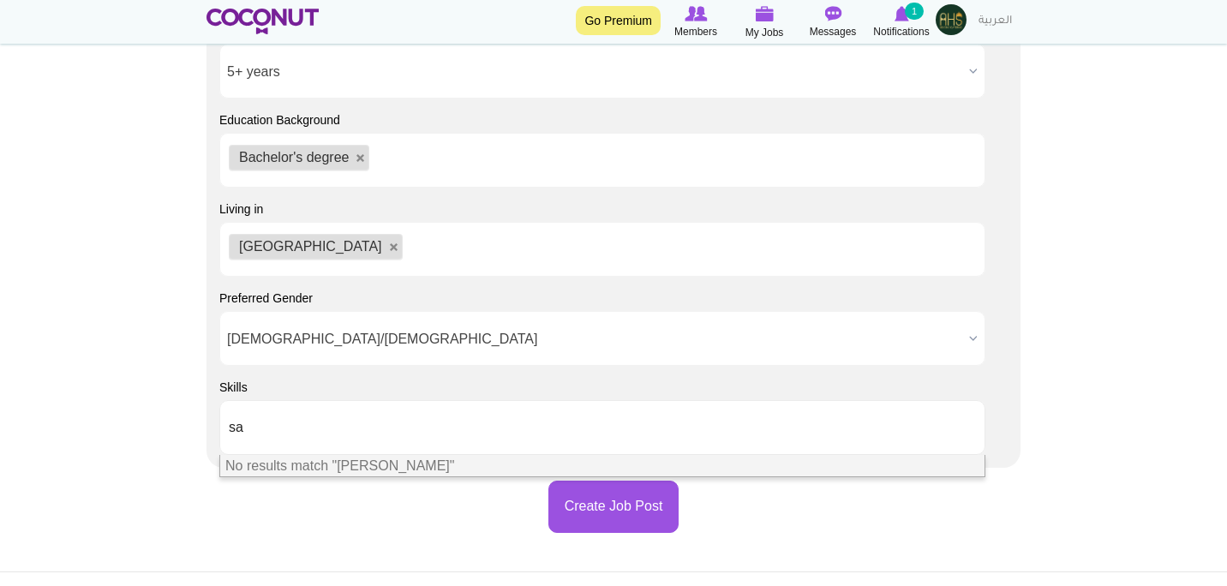
type input "s"
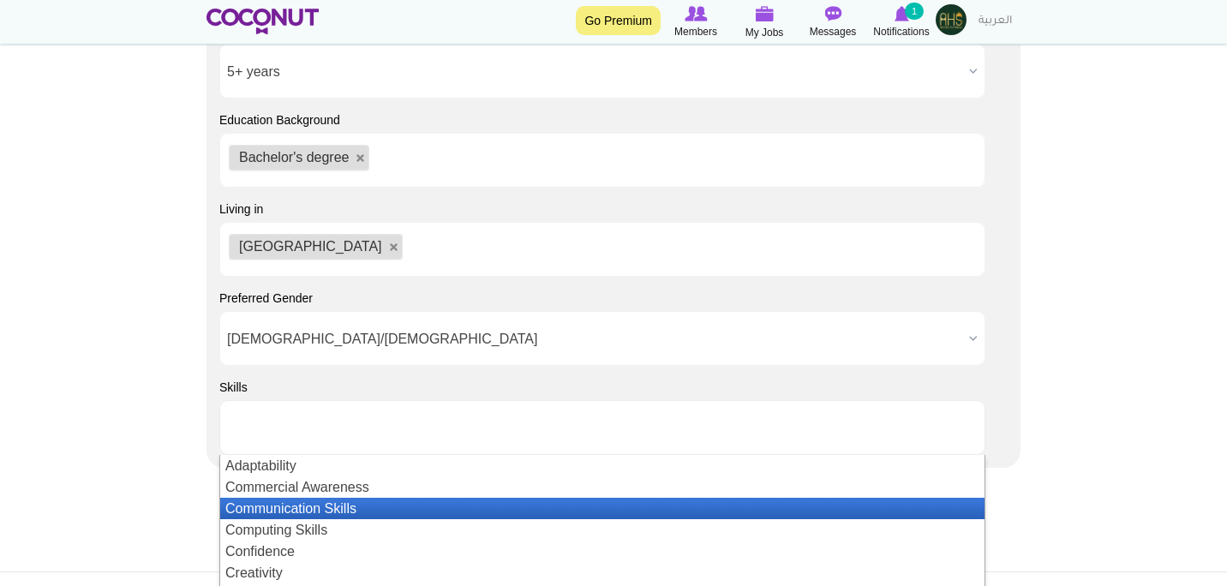
click at [289, 498] on li "Communication Skills" at bounding box center [602, 508] width 765 height 21
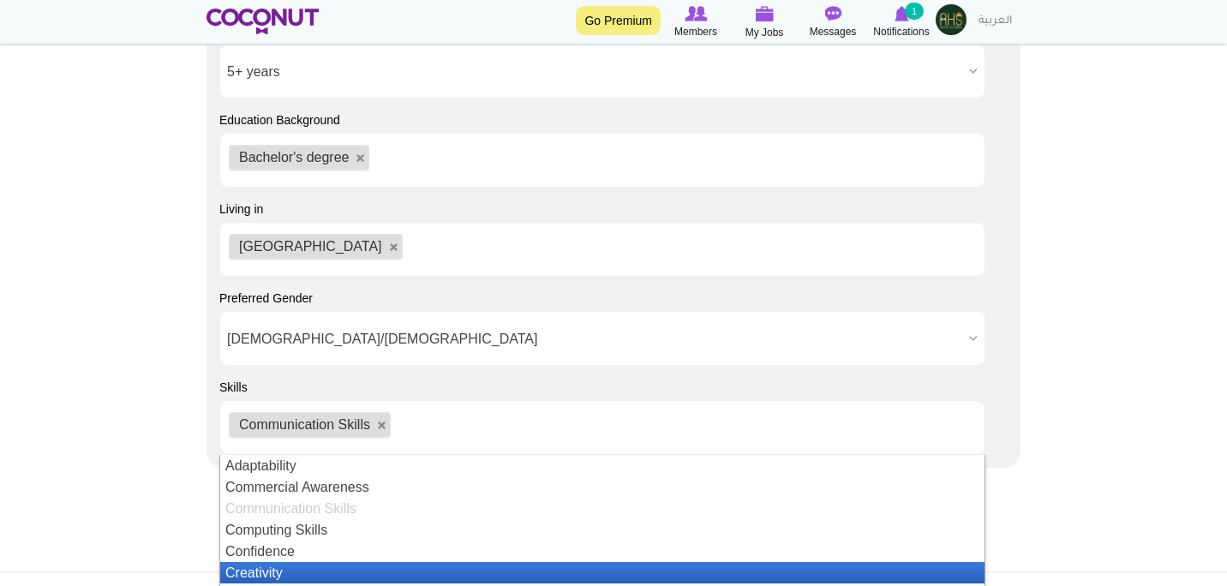
click at [357, 562] on li "Creativity" at bounding box center [602, 572] width 765 height 21
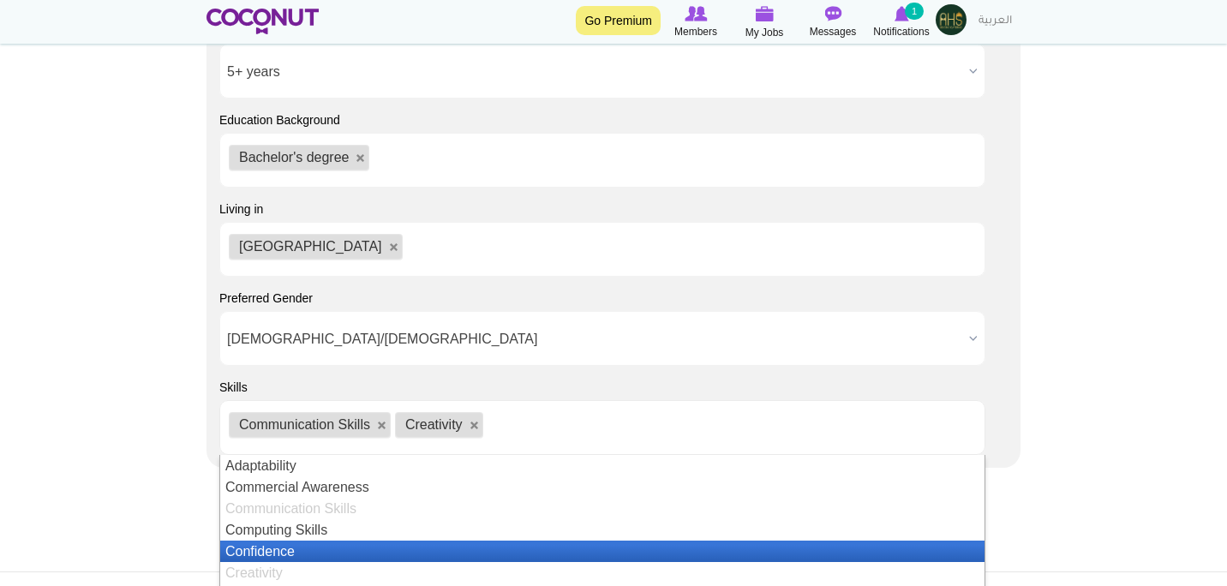
click at [376, 541] on li "Confidence" at bounding box center [602, 551] width 765 height 21
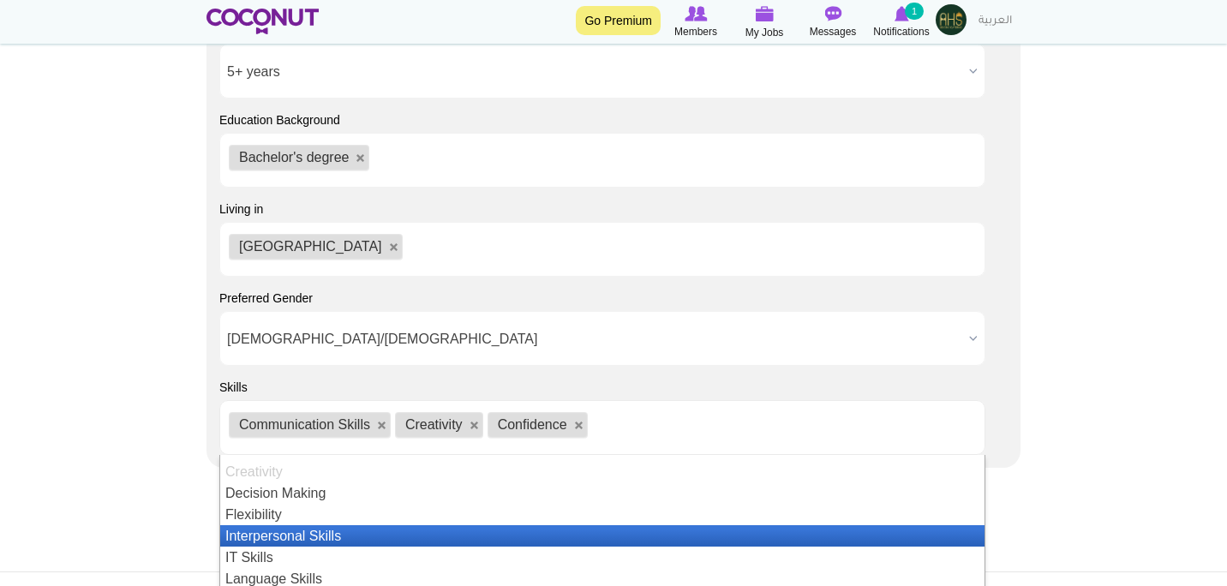
scroll to position [105, 0]
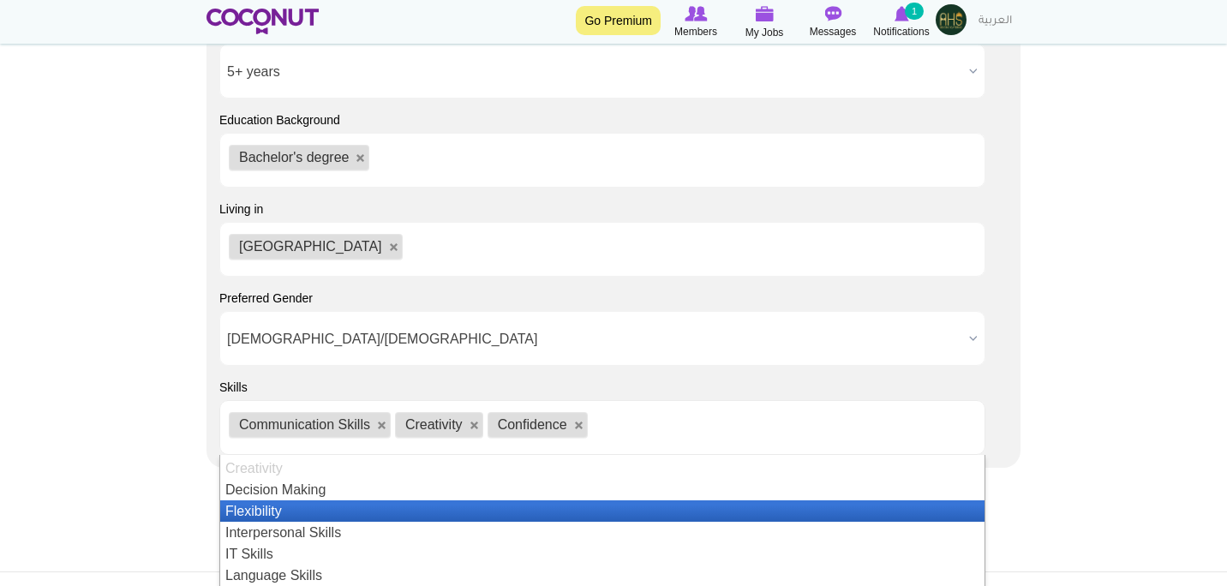
click at [429, 501] on li "Flexibility" at bounding box center [602, 511] width 765 height 21
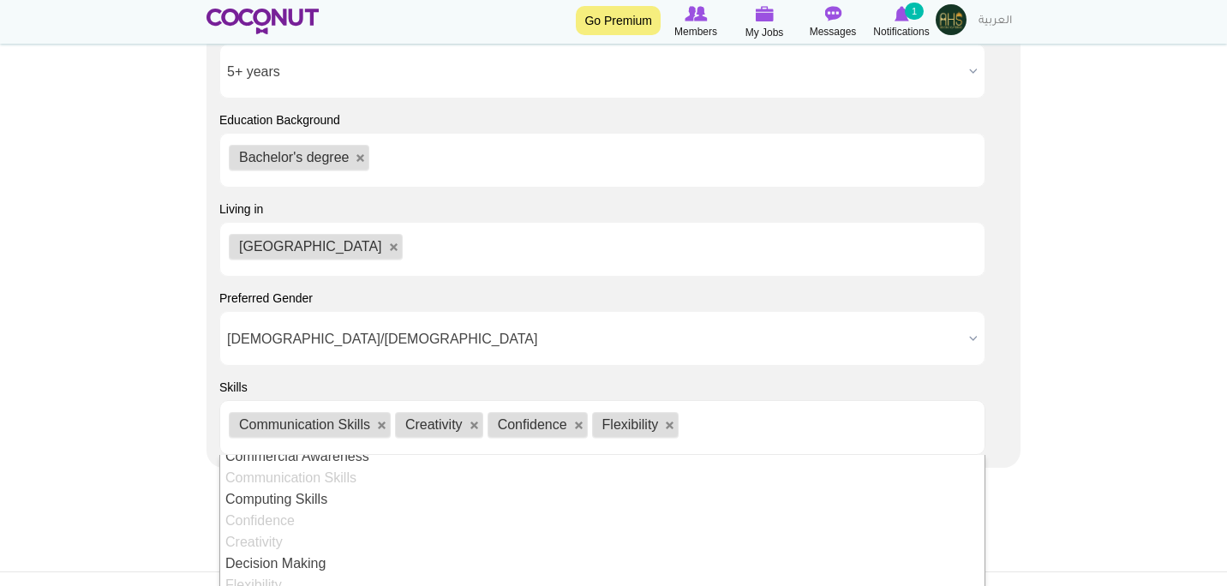
scroll to position [45, 0]
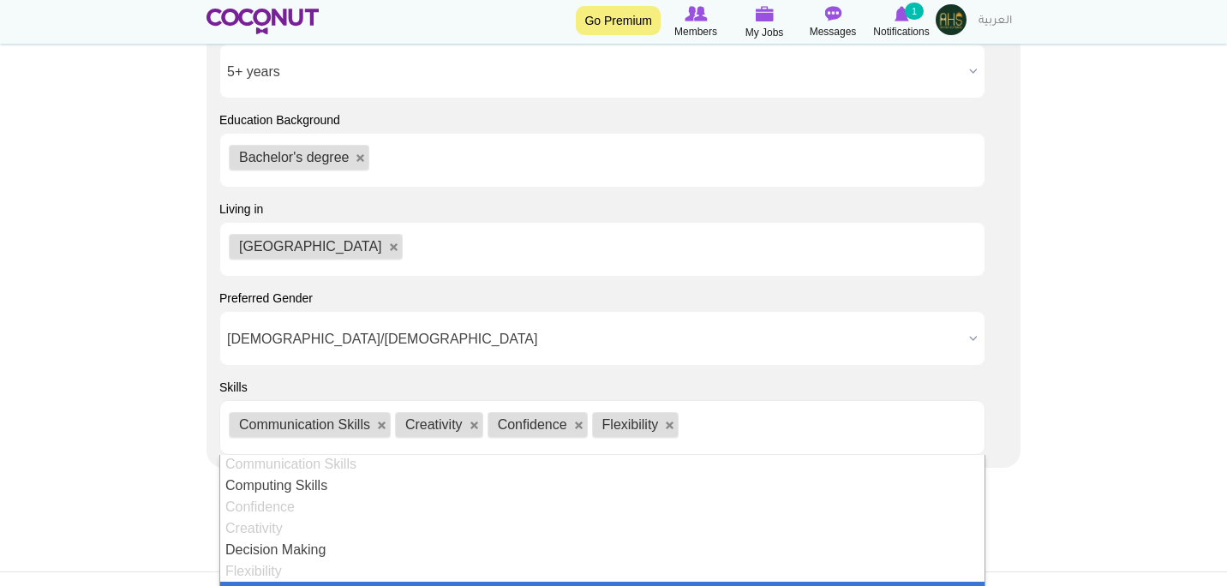
click at [452, 582] on li "Interpersonal Skills" at bounding box center [602, 592] width 765 height 21
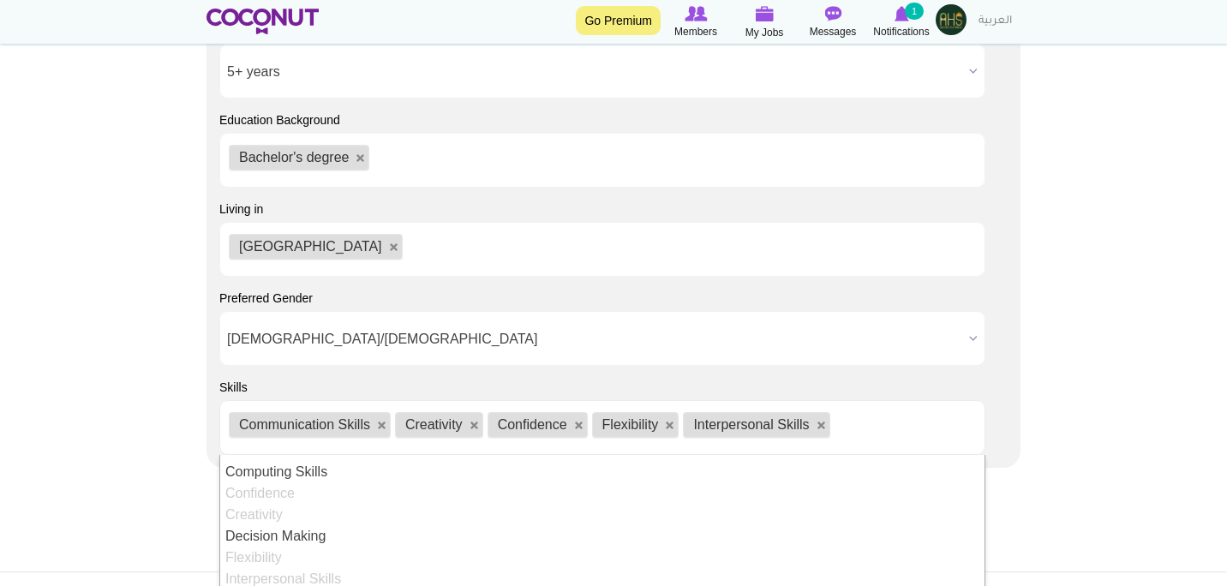
scroll to position [146, 0]
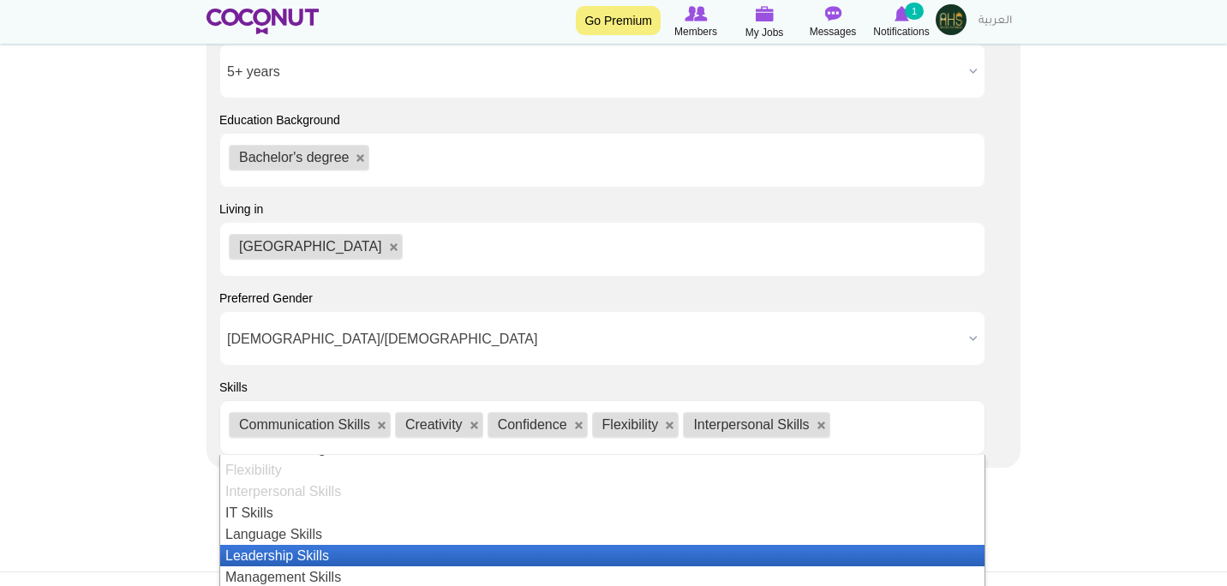
click at [423, 545] on li "Leadership Skills" at bounding box center [602, 555] width 765 height 21
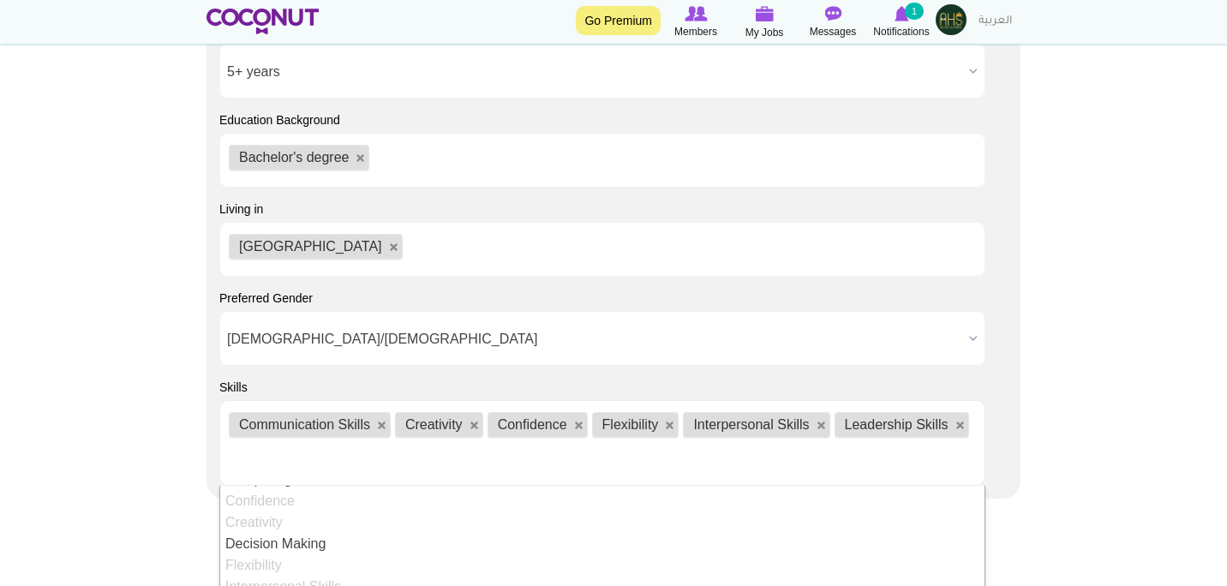
scroll to position [253, 0]
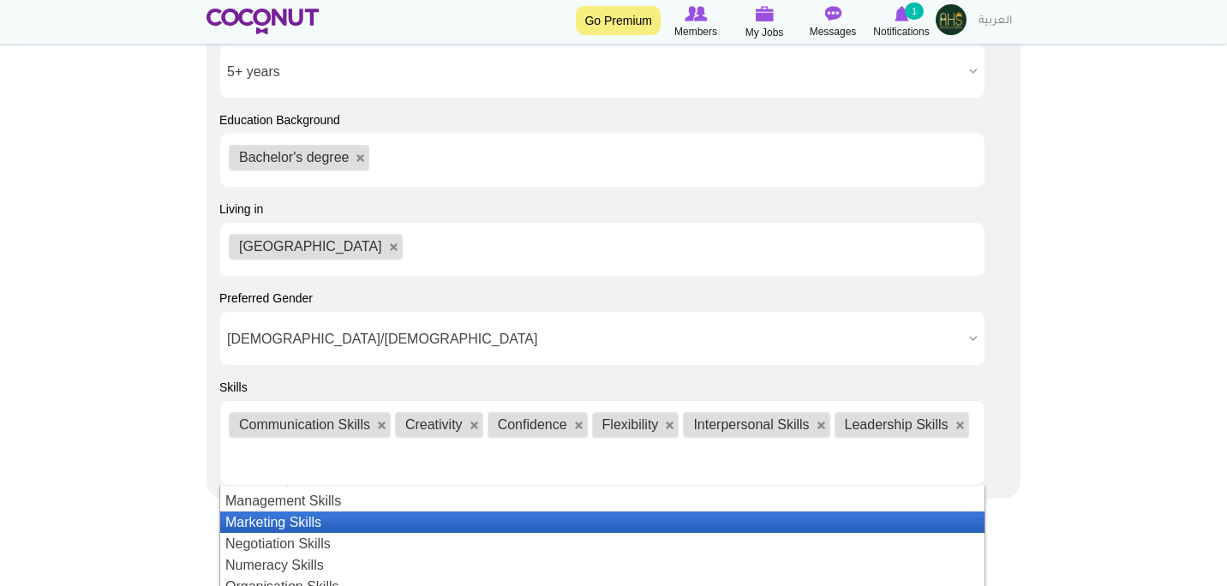
click at [408, 512] on li "Marketing Skills" at bounding box center [602, 522] width 765 height 21
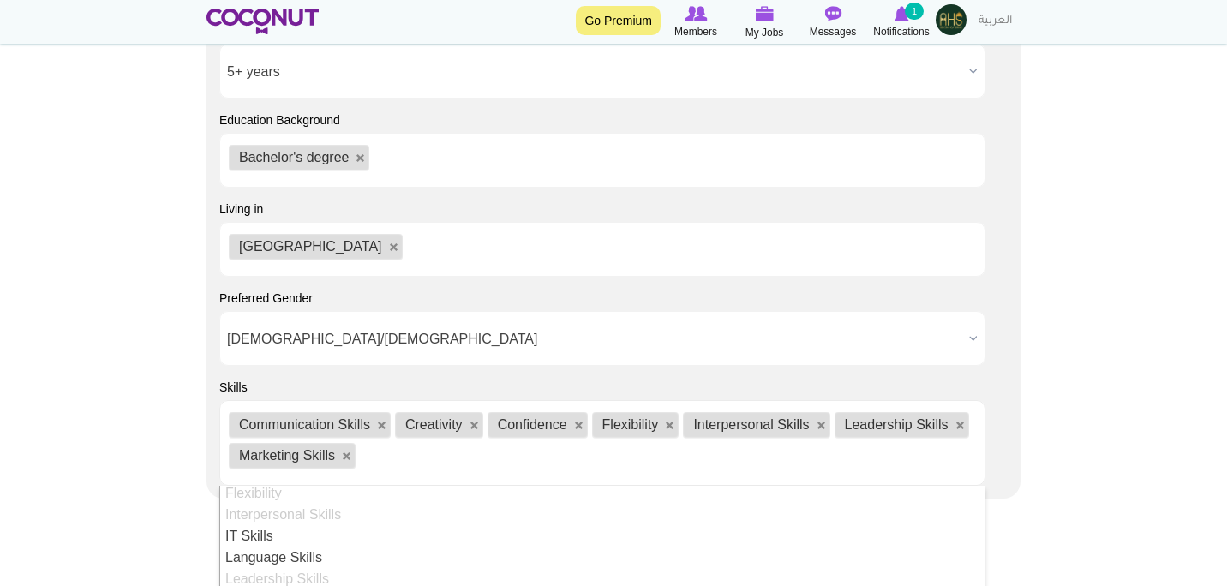
scroll to position [373, 0]
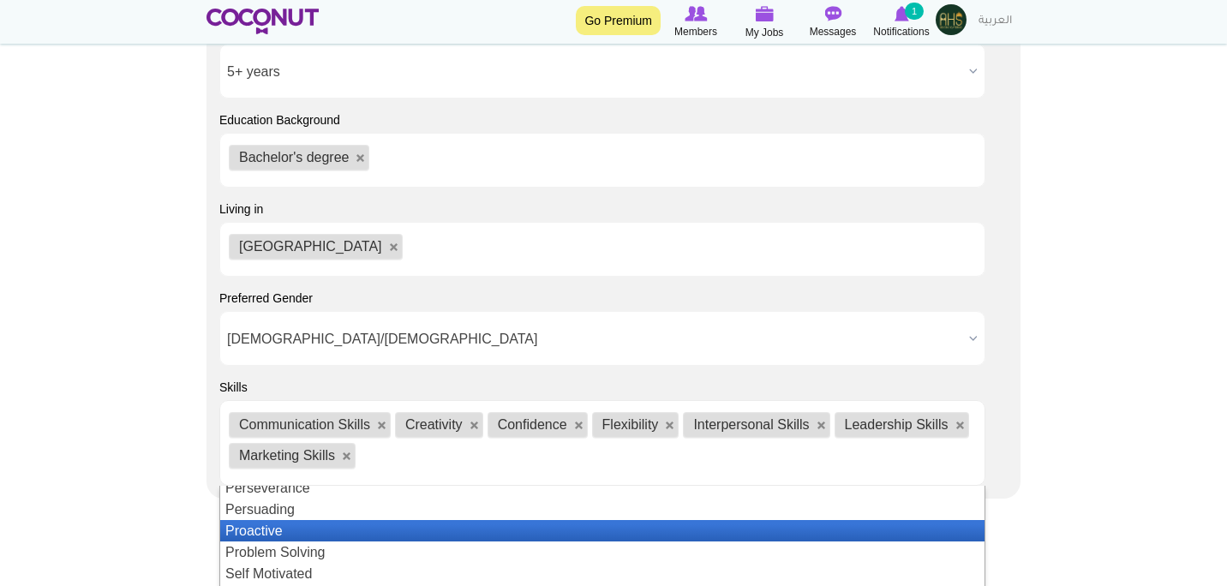
click at [377, 520] on li "Proactive" at bounding box center [602, 530] width 765 height 21
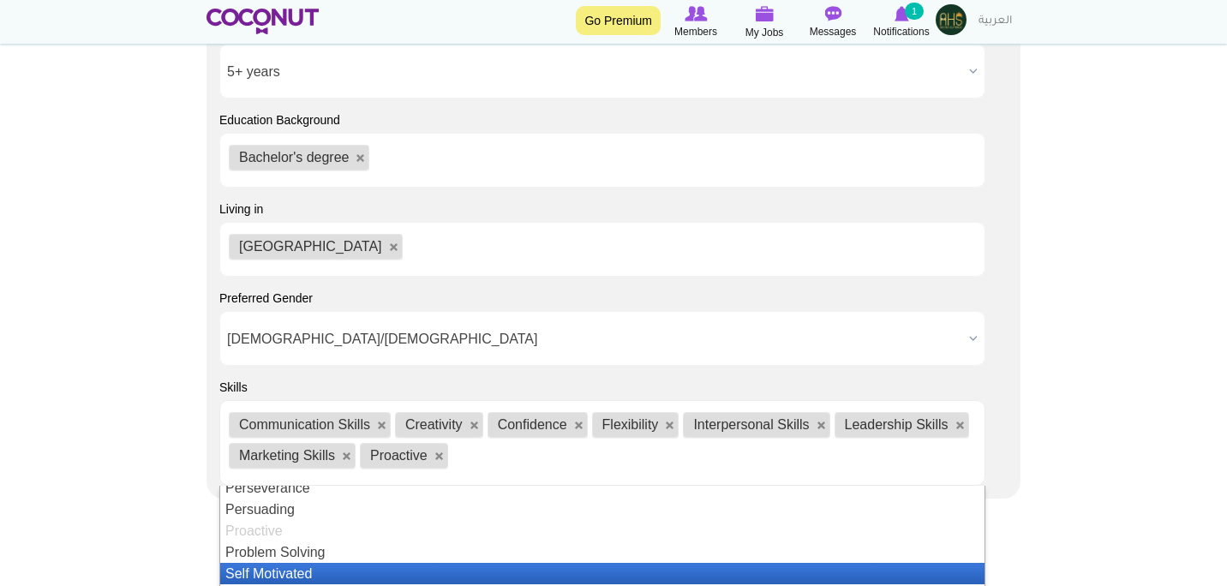
click at [393, 563] on li "Self Motivated" at bounding box center [602, 573] width 765 height 21
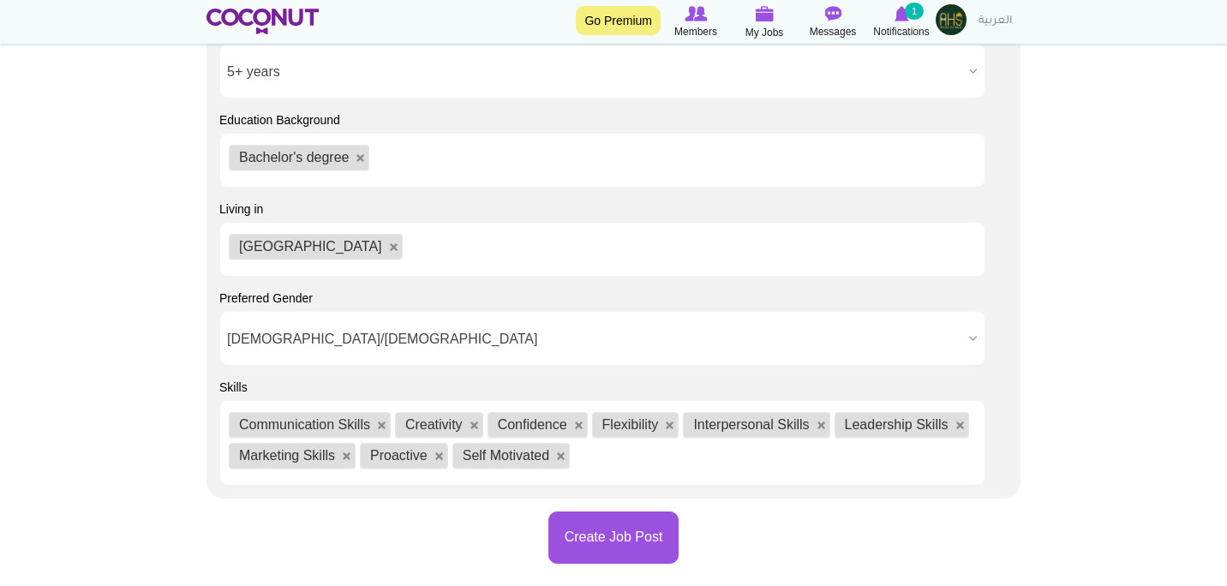
scroll to position [0, 0]
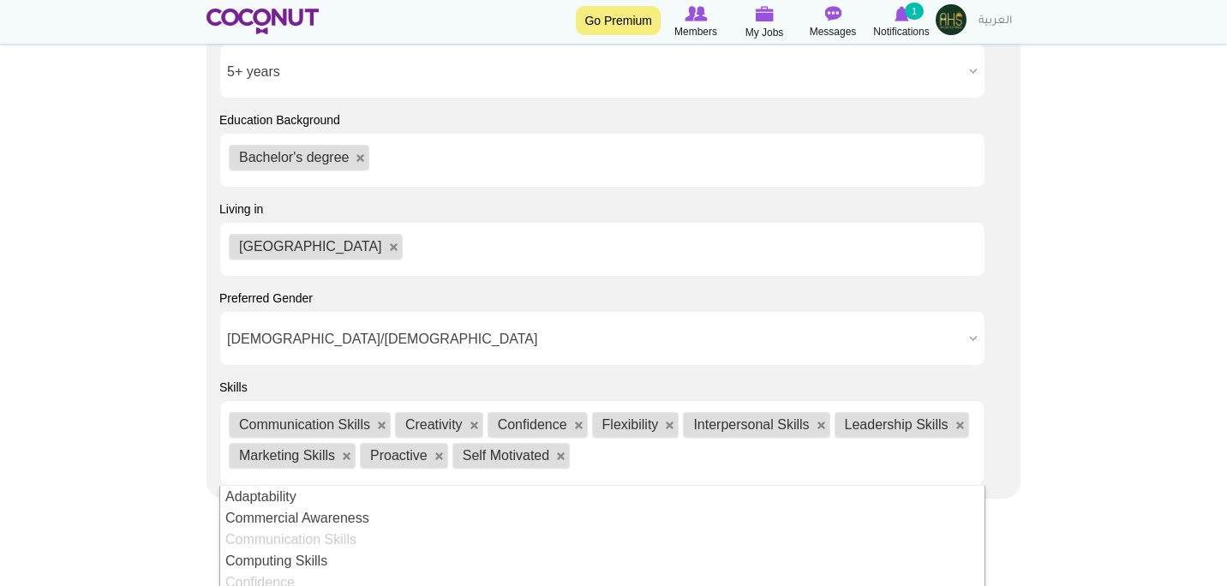
click at [603, 405] on ul "Communication Skills Creativity Confidence Flexibility Interpersonal Skills Lea…" at bounding box center [602, 443] width 766 height 86
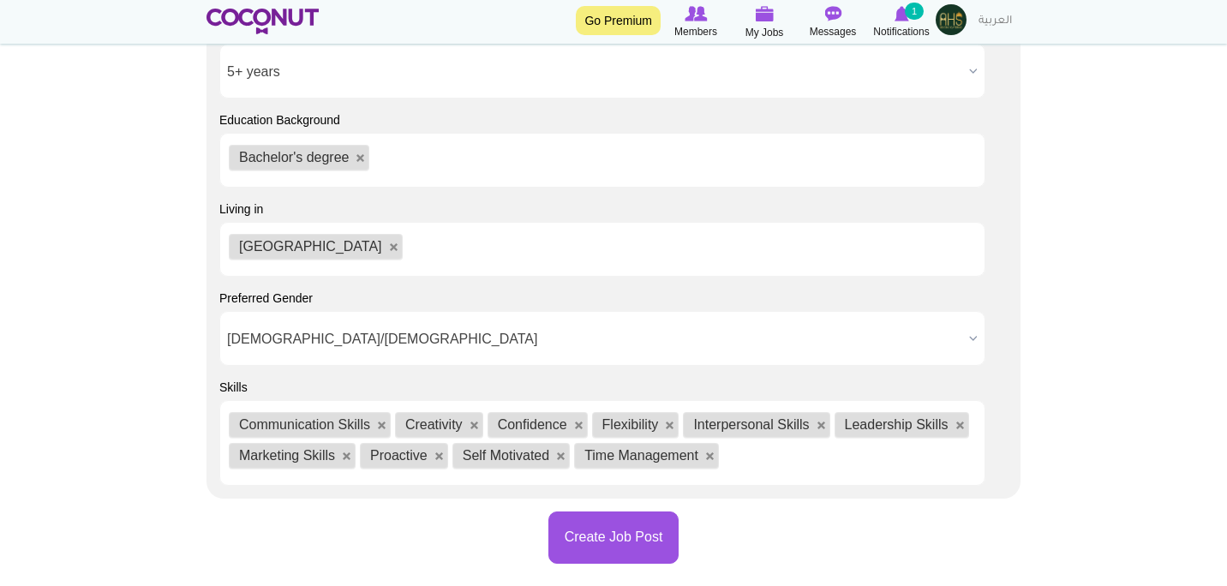
click at [768, 400] on ul "Communication Skills Creativity Confidence Flexibility Interpersonal Skills Lea…" at bounding box center [602, 443] width 766 height 86
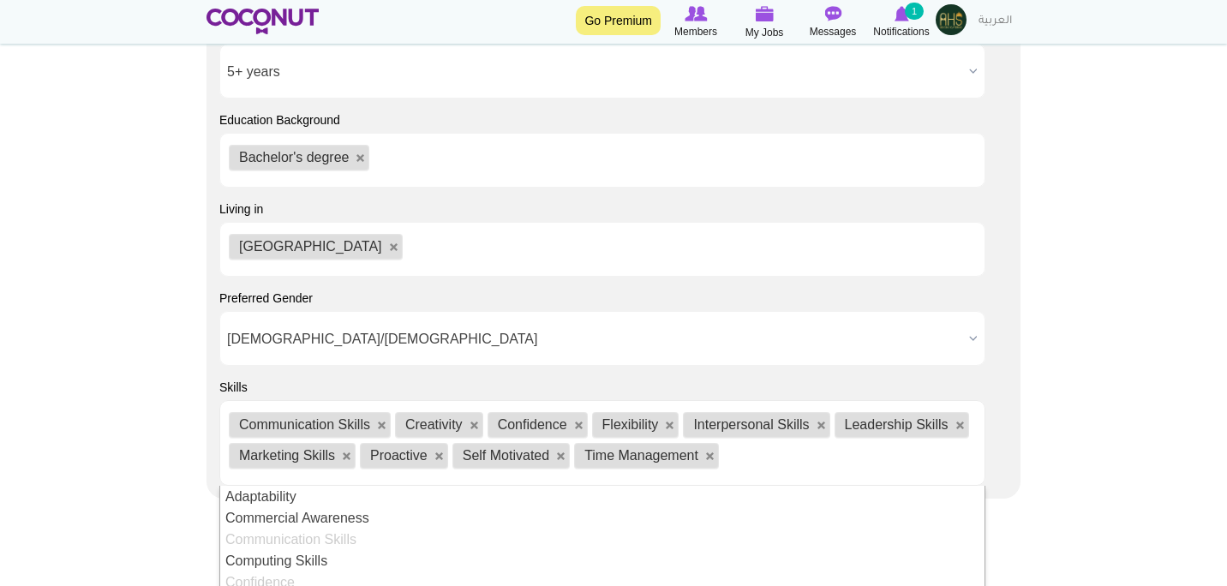
scroll to position [373, 0]
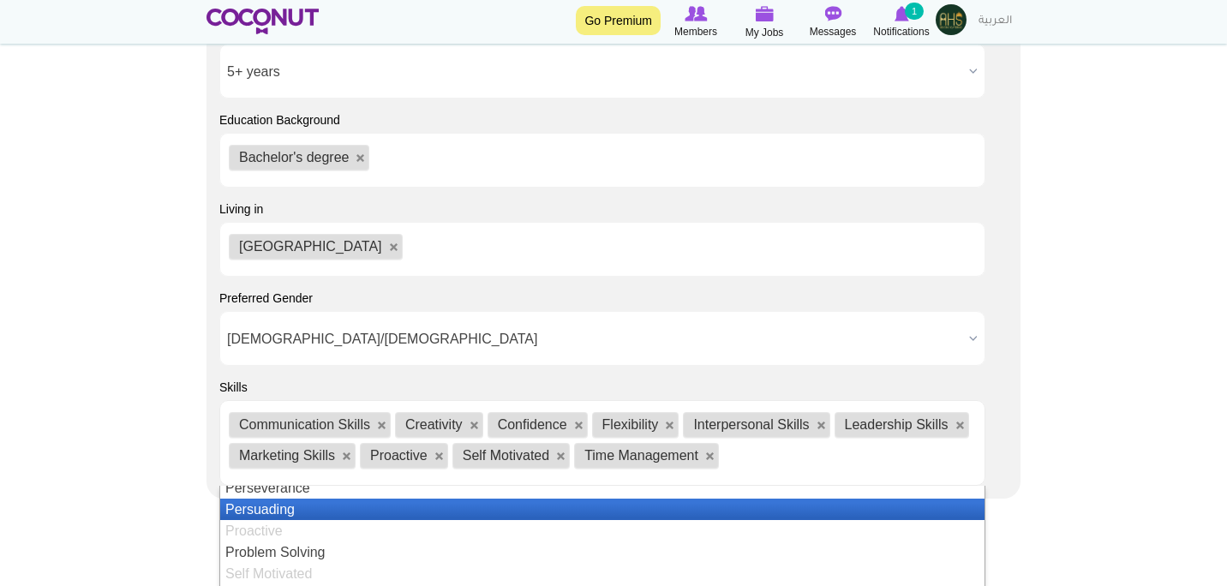
click at [506, 499] on li "Persuading" at bounding box center [602, 509] width 765 height 21
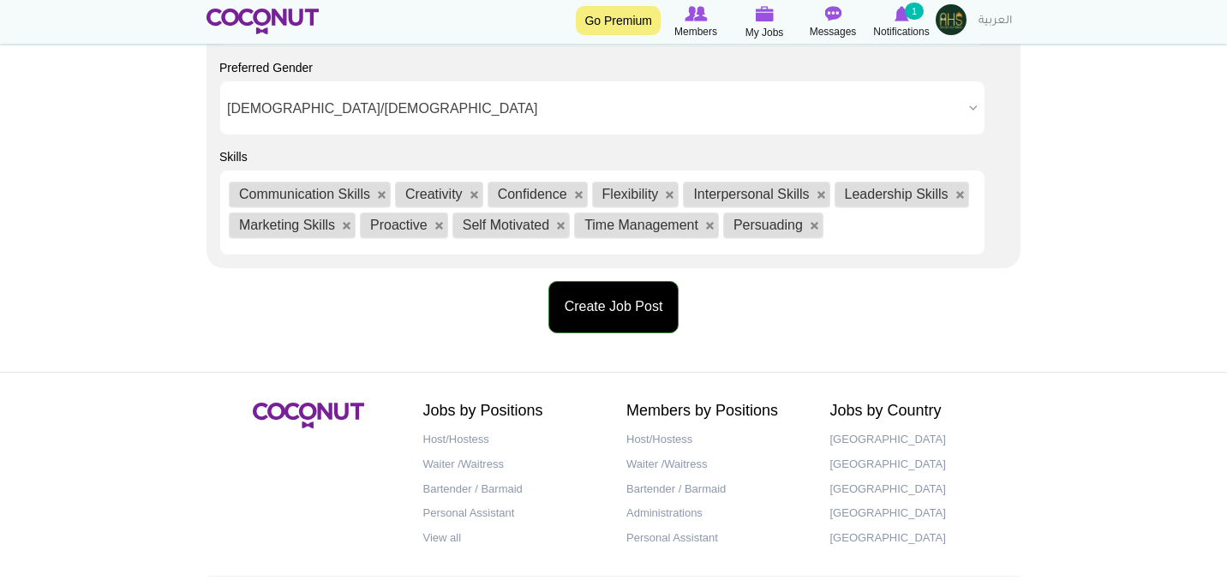
click at [616, 281] on button "Create Job Post" at bounding box center [614, 307] width 131 height 52
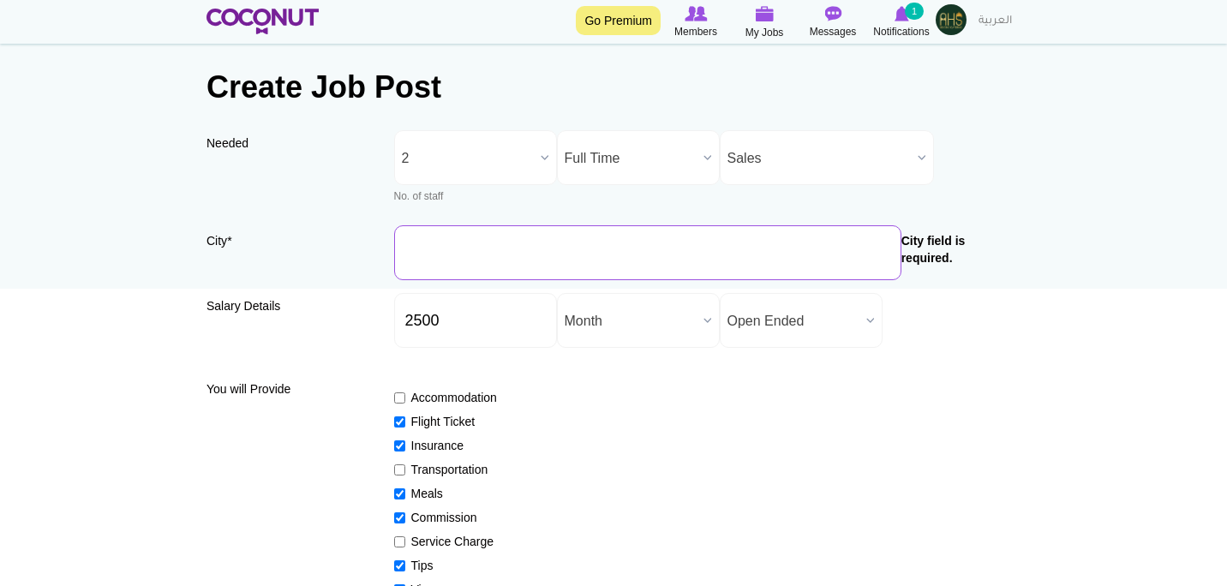
scroll to position [52, 0]
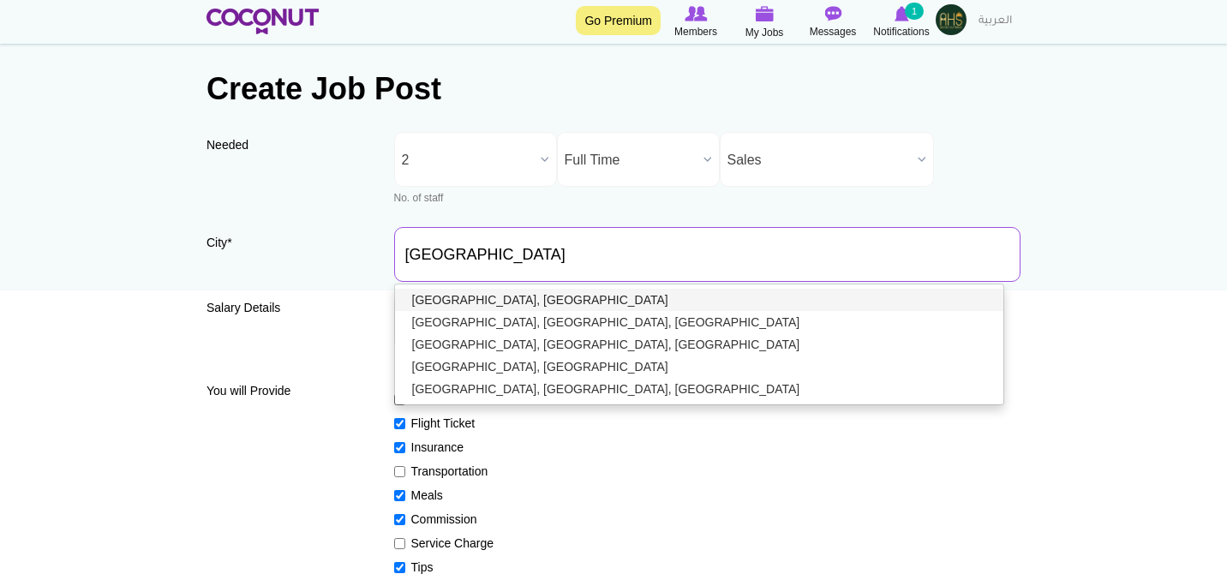
type input "Dubai, United Arab Emirates"
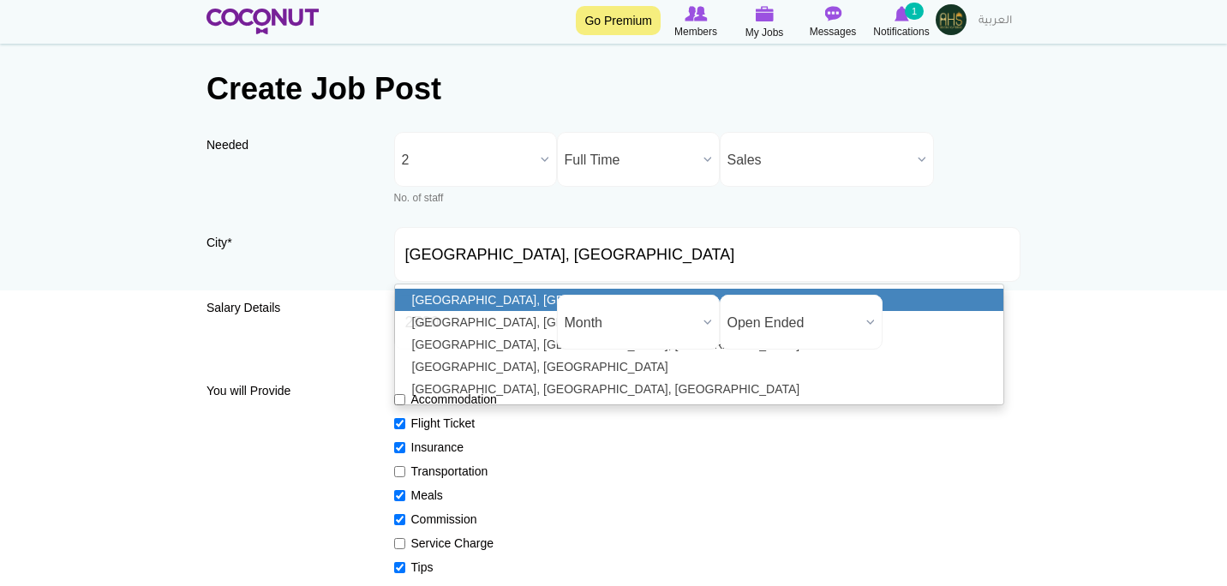
click at [613, 290] on link "Dubai, United Arab Emirates" at bounding box center [699, 300] width 609 height 22
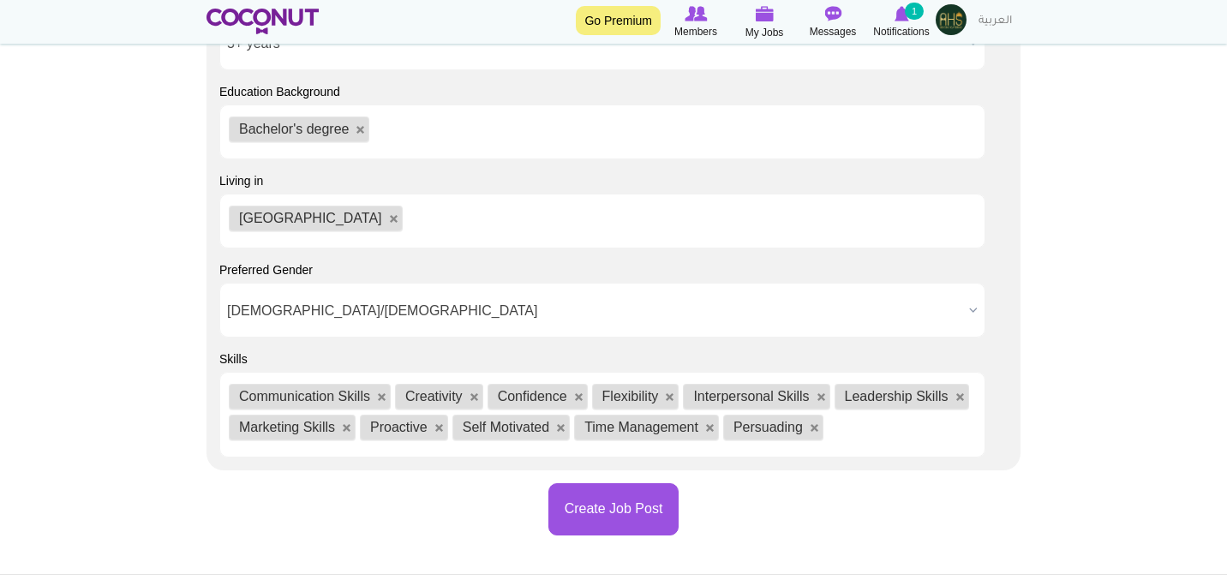
scroll to position [1842, 0]
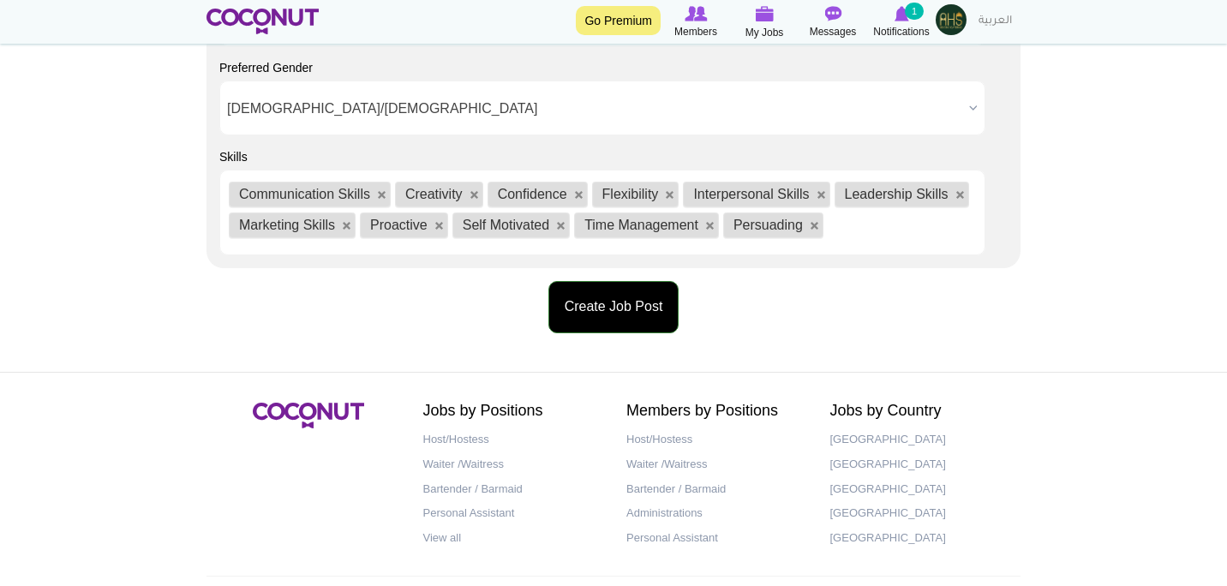
click at [636, 281] on button "Create Job Post" at bounding box center [614, 307] width 131 height 52
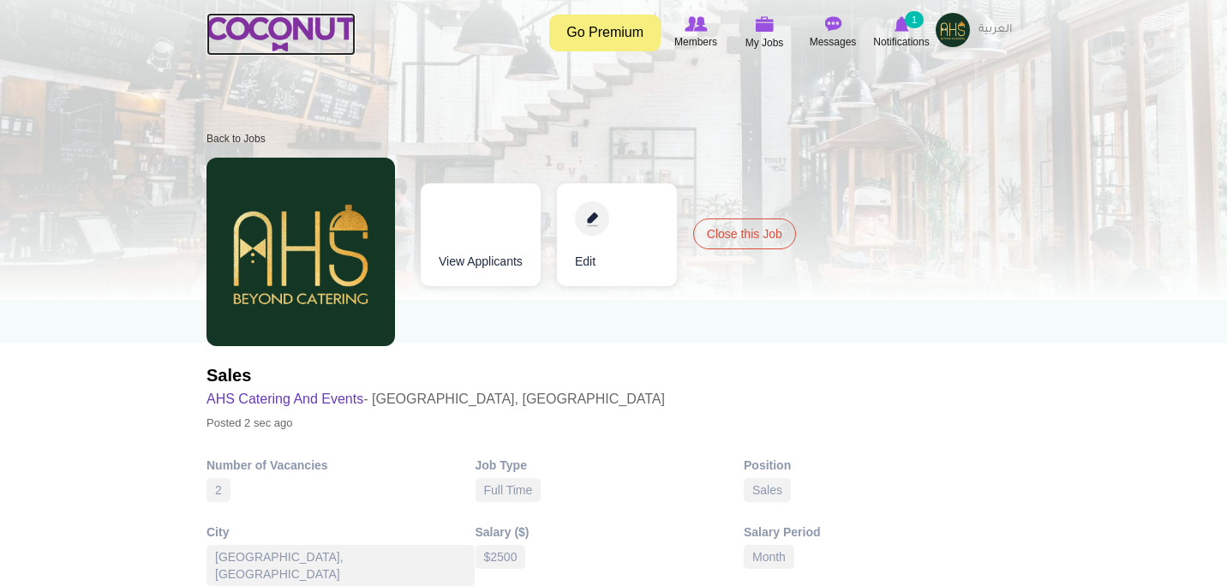
click at [311, 14] on link at bounding box center [281, 34] width 149 height 43
click at [303, 36] on img at bounding box center [281, 34] width 149 height 34
click at [891, 41] on span "Notifications" at bounding box center [901, 41] width 56 height 17
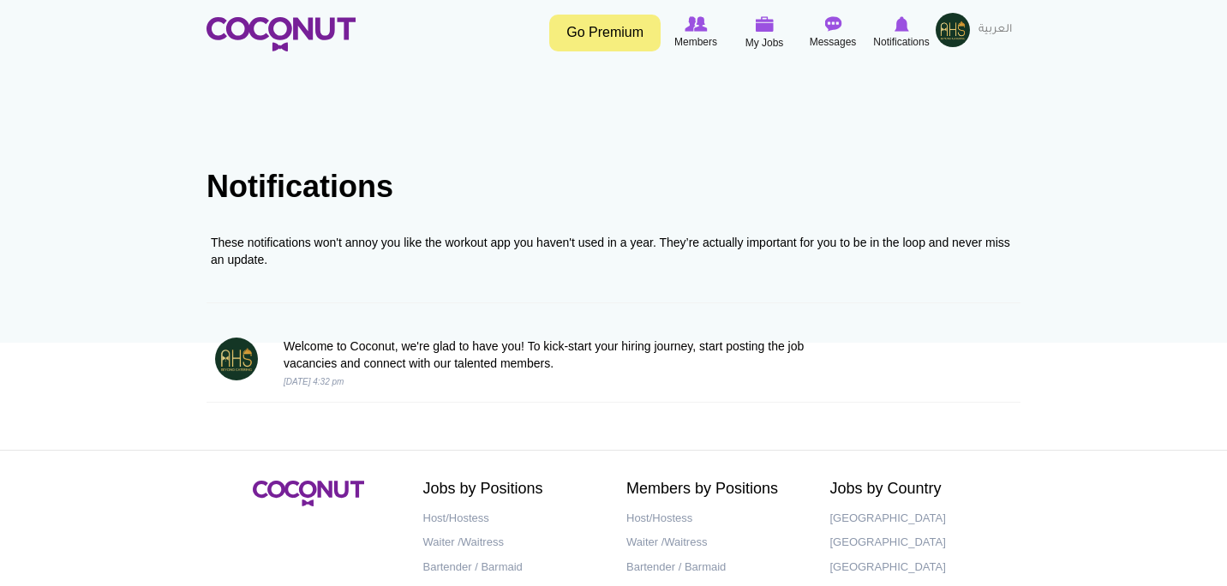
click at [449, 356] on p "Welcome to Coconut, we're glad to have you! To kick-start your hiring journey, …" at bounding box center [545, 355] width 523 height 34
click at [769, 29] on img at bounding box center [764, 23] width 19 height 15
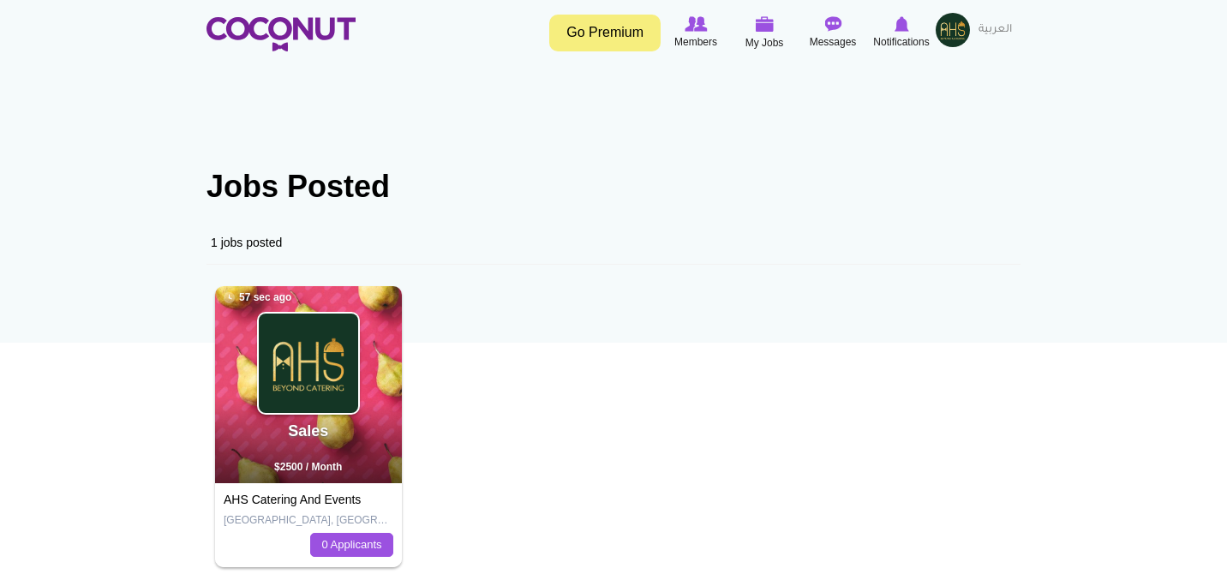
click at [939, 31] on img at bounding box center [953, 30] width 34 height 34
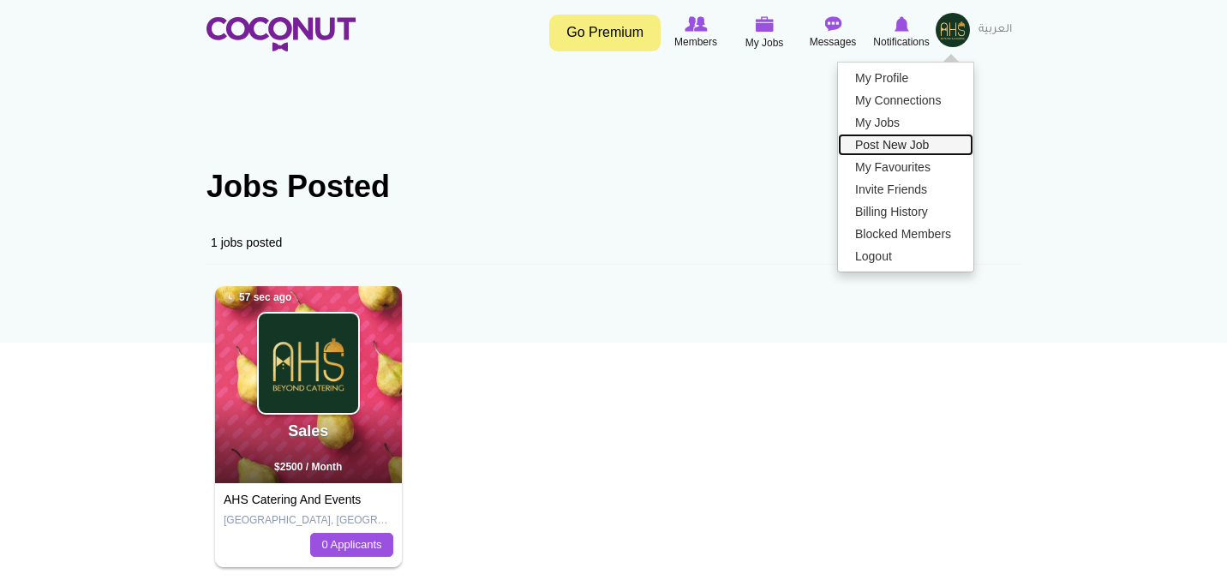
click at [897, 147] on link "Post New Job" at bounding box center [905, 145] width 135 height 22
